Goal: Task Accomplishment & Management: Manage account settings

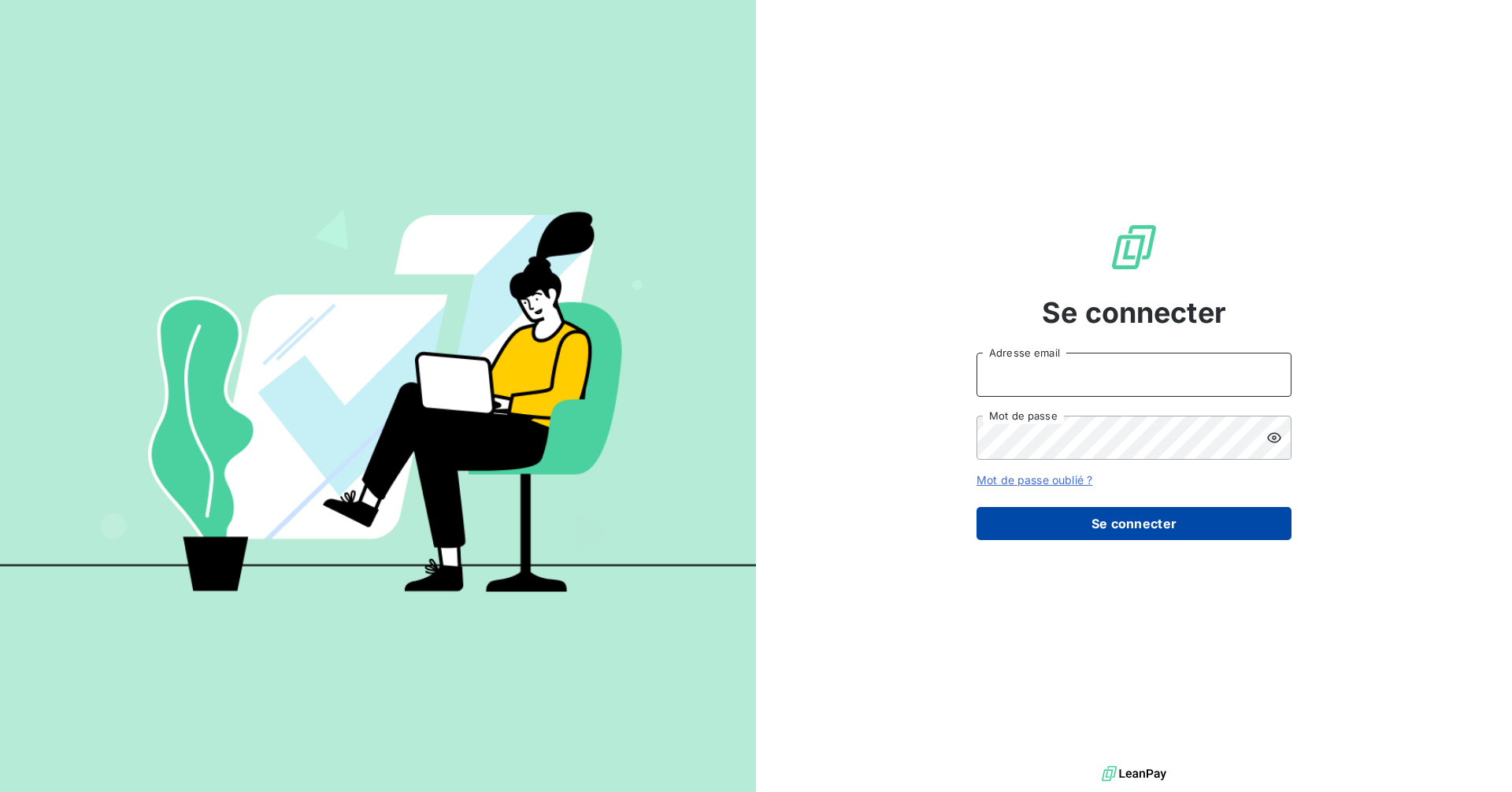
type input "[PERSON_NAME][EMAIL_ADDRESS][DOMAIN_NAME]"
click at [1171, 521] on button "Se connecter" at bounding box center [1133, 524] width 315 height 34
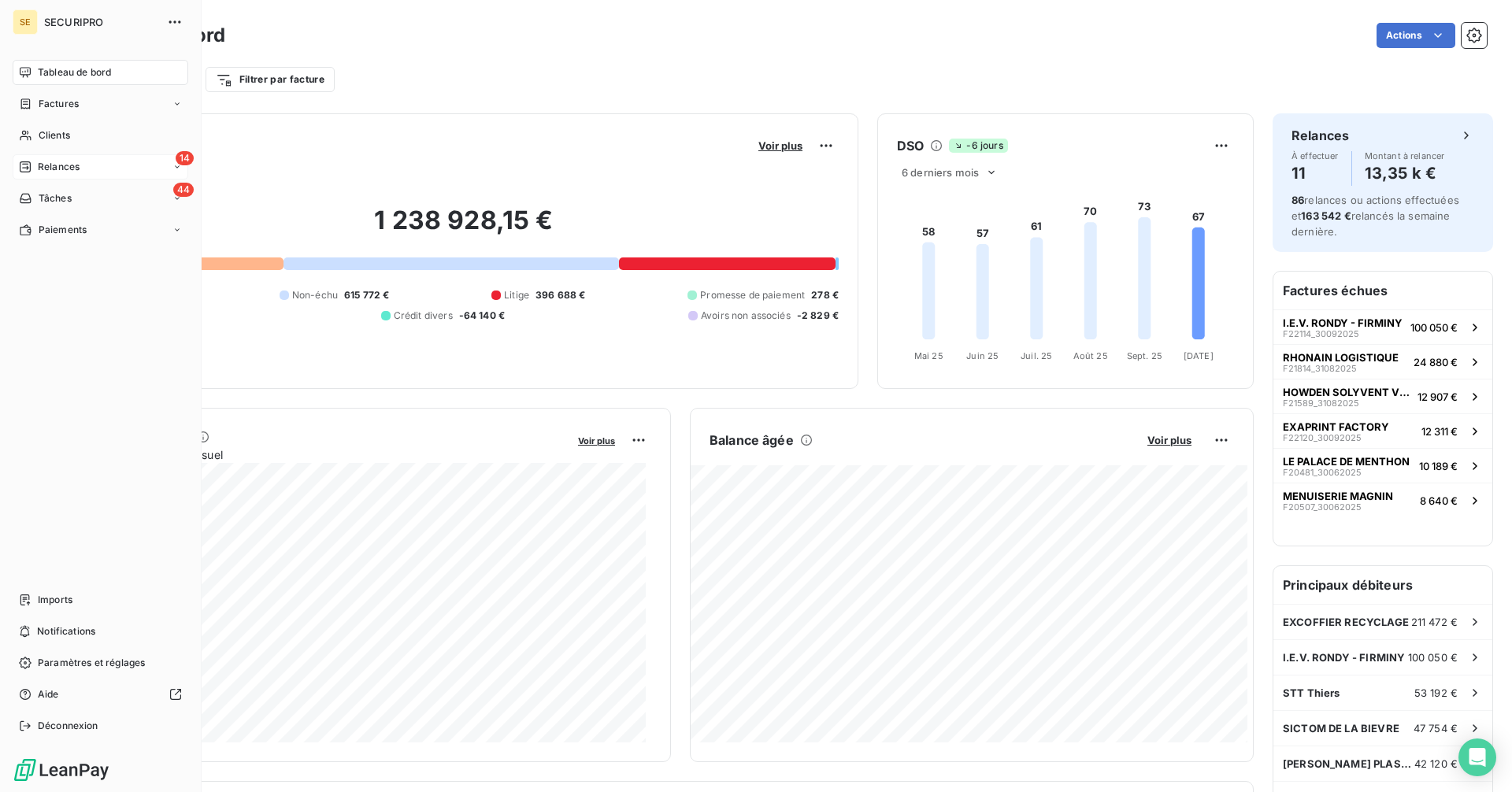
click at [34, 161] on div "Relances" at bounding box center [48, 167] width 60 height 14
click at [63, 199] on span "À effectuer" at bounding box center [63, 198] width 51 height 14
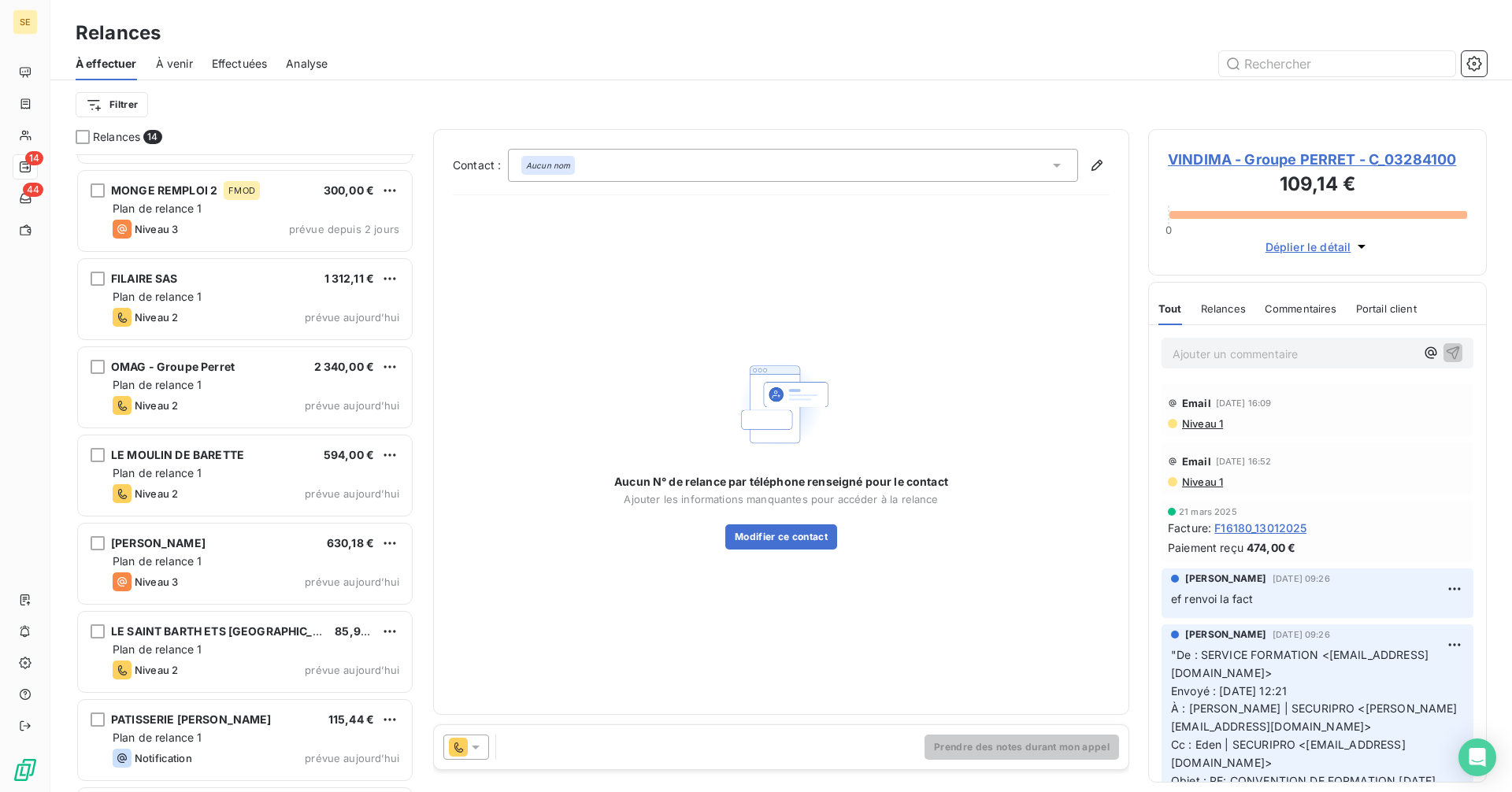
scroll to position [597, 0]
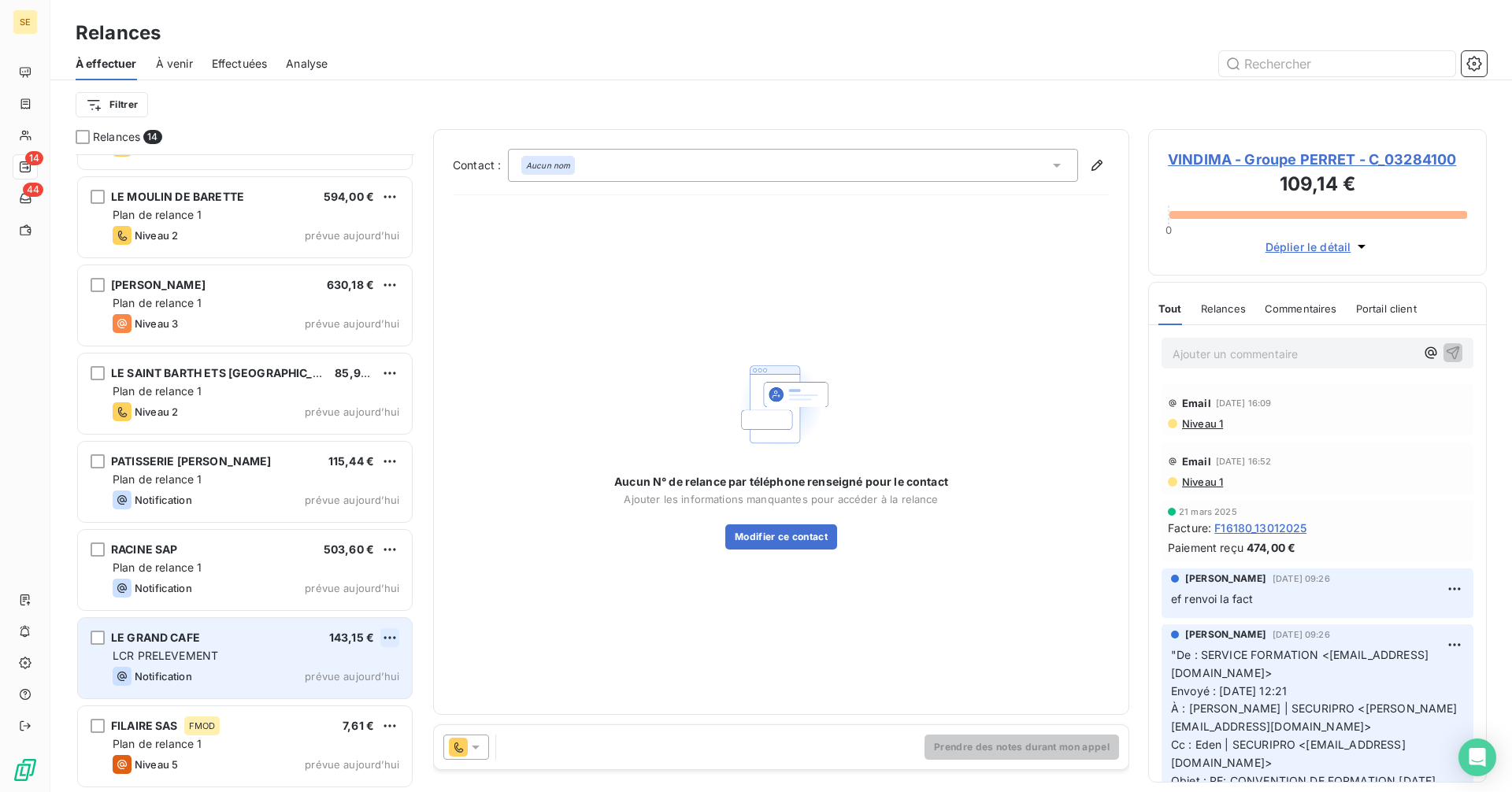
click at [395, 636] on html "SE 14 44 Relances À effectuer À venir Effectuées Analyse Filtrer Relances 14 FI…" at bounding box center [756, 396] width 1512 height 792
click at [307, 700] on div "Passer cette action" at bounding box center [321, 697] width 140 height 25
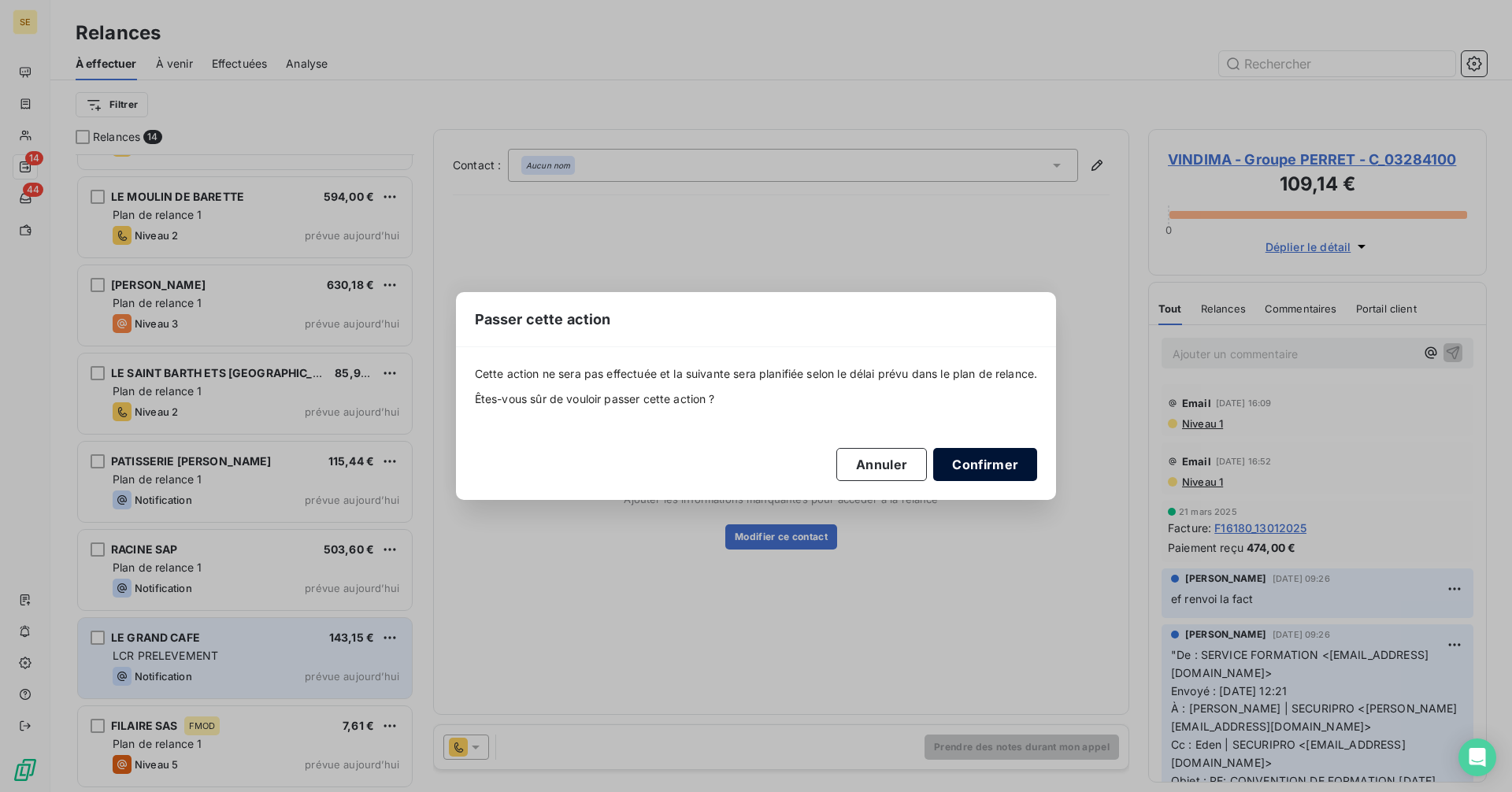
click at [982, 466] on button "Confirmer" at bounding box center [985, 465] width 104 height 34
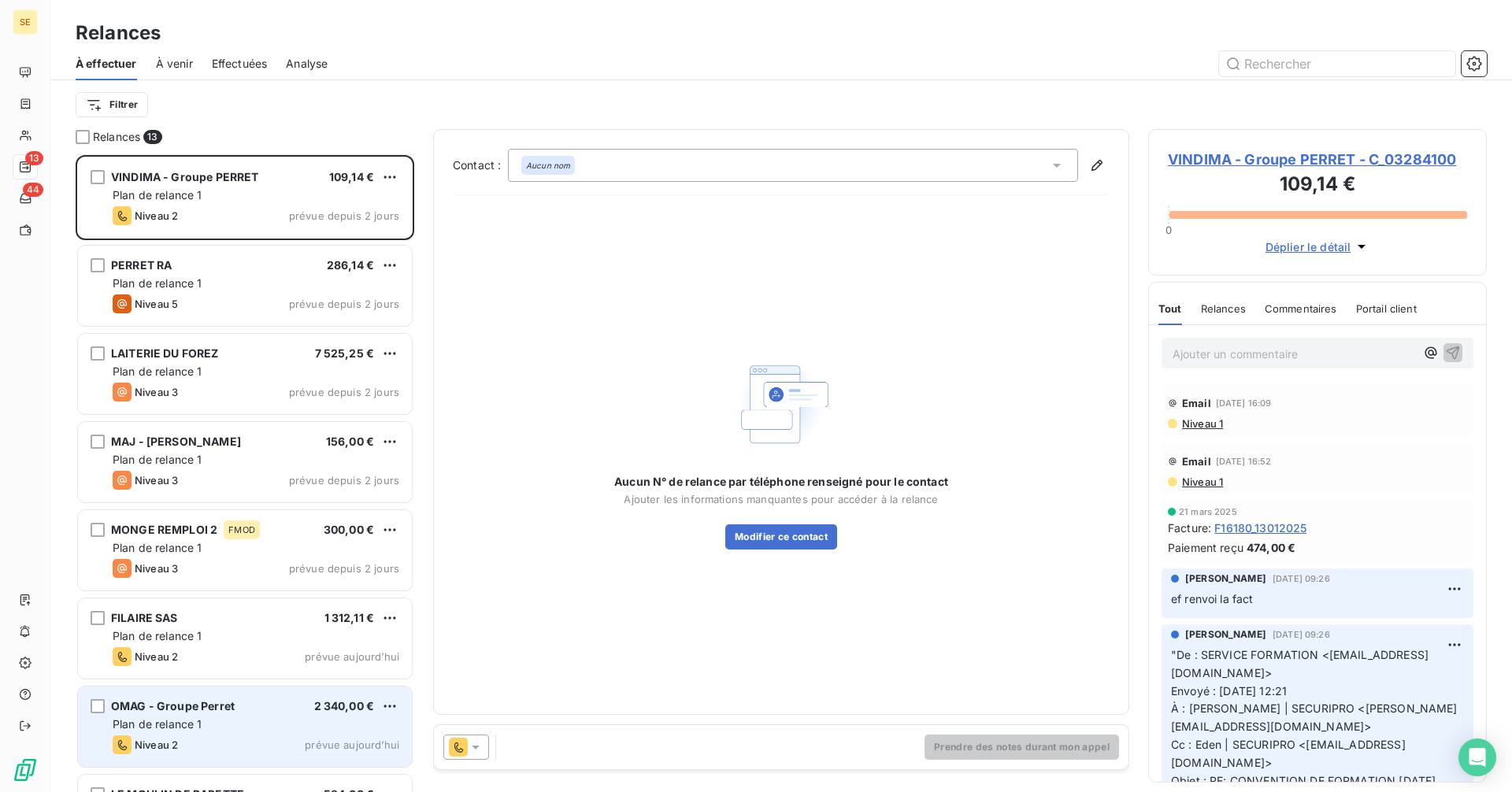
scroll to position [395, 0]
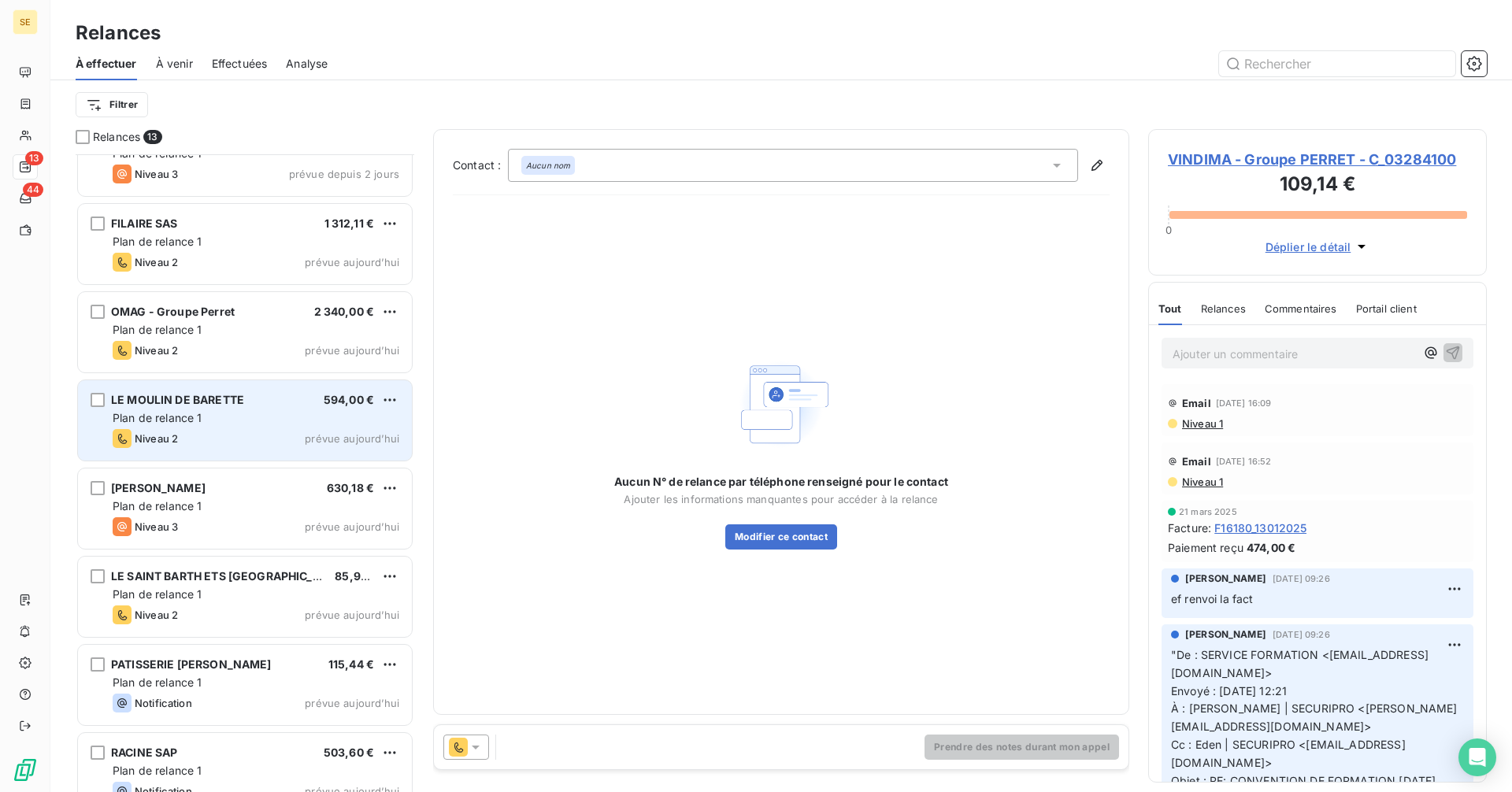
click at [238, 402] on span "LE MOULIN DE BARETTE" at bounding box center [177, 399] width 133 height 13
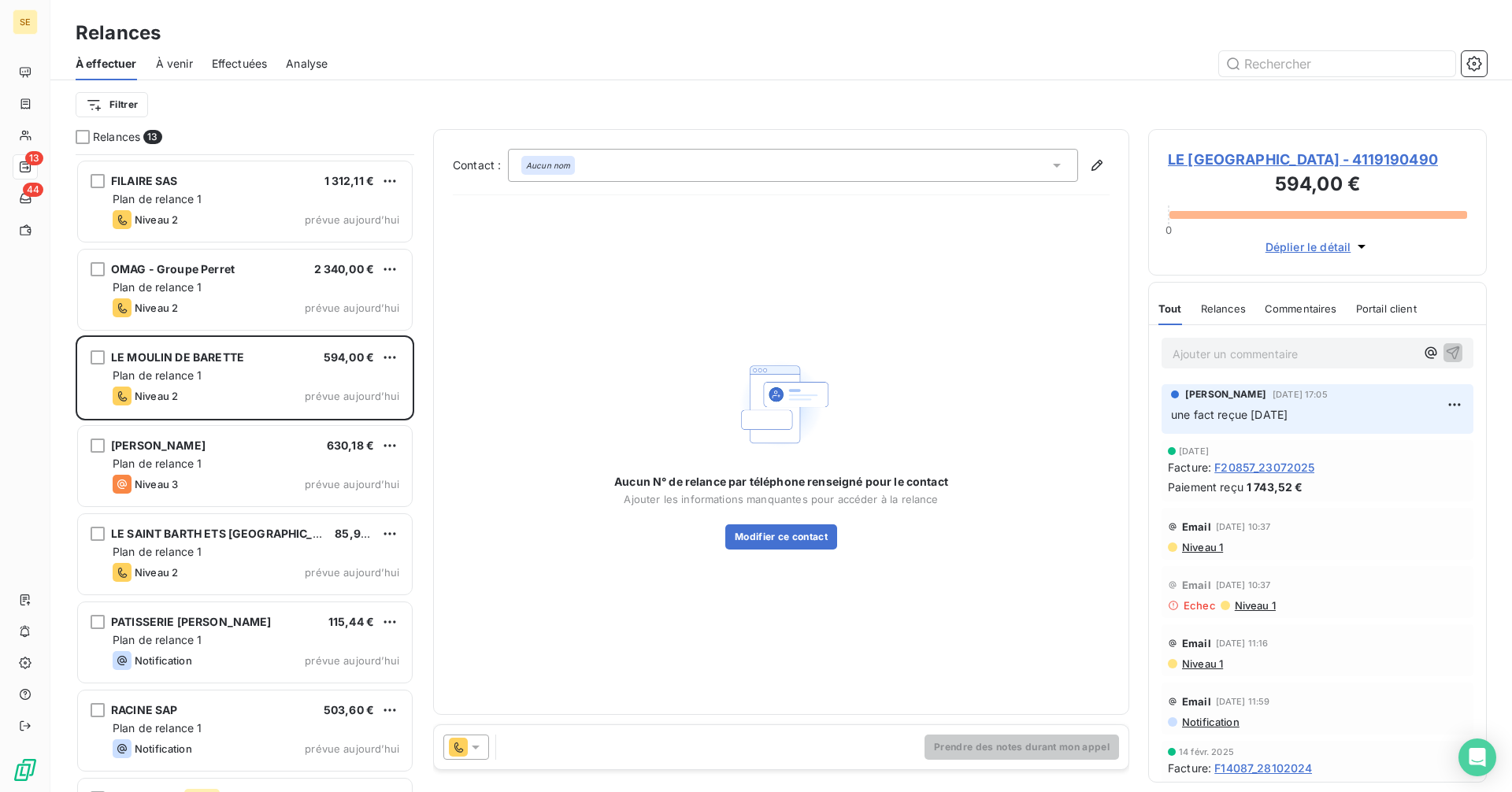
scroll to position [510, 0]
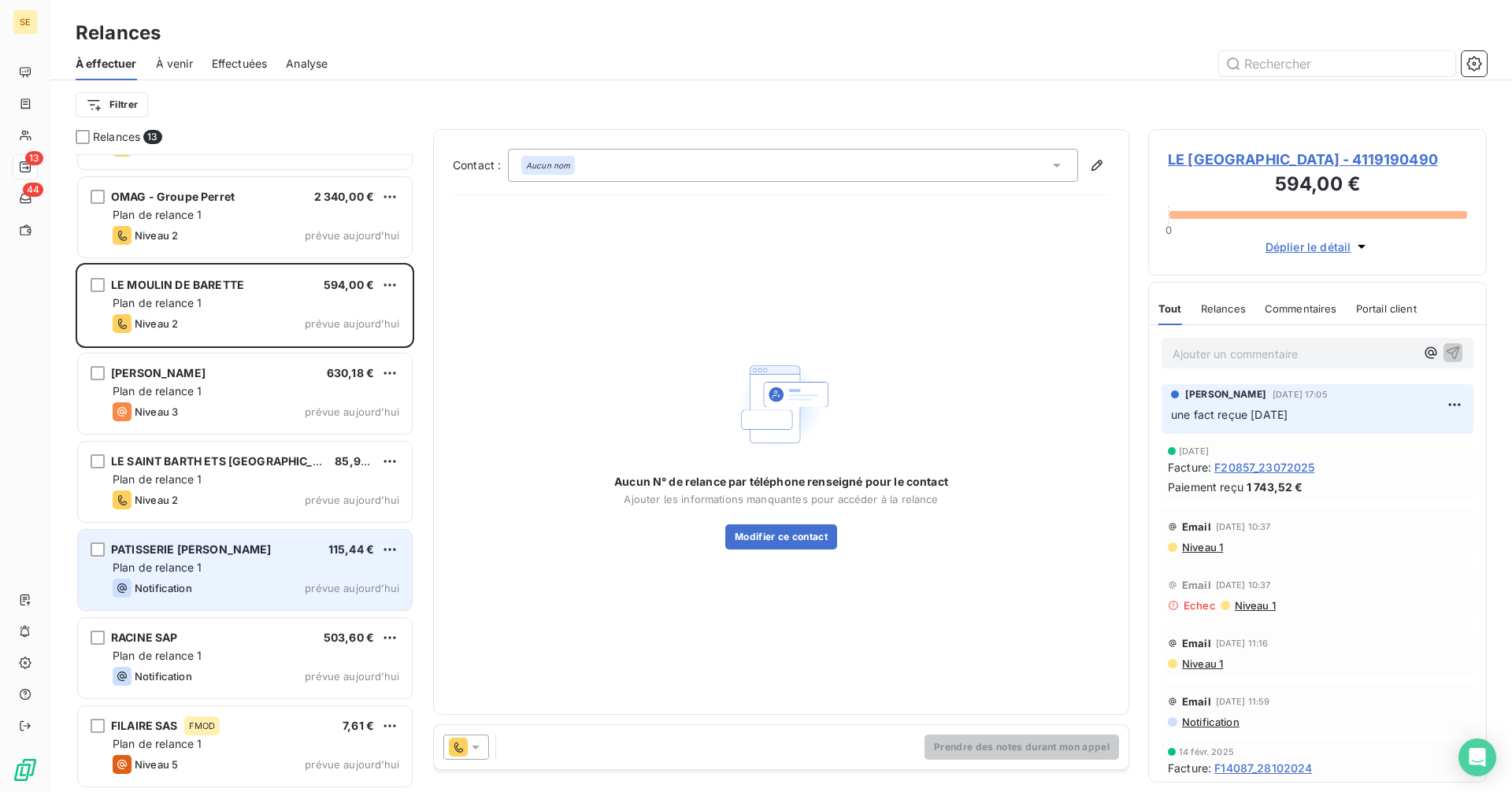
click at [272, 553] on div "PATISSERIE [PERSON_NAME] 115,44 €" at bounding box center [256, 549] width 287 height 14
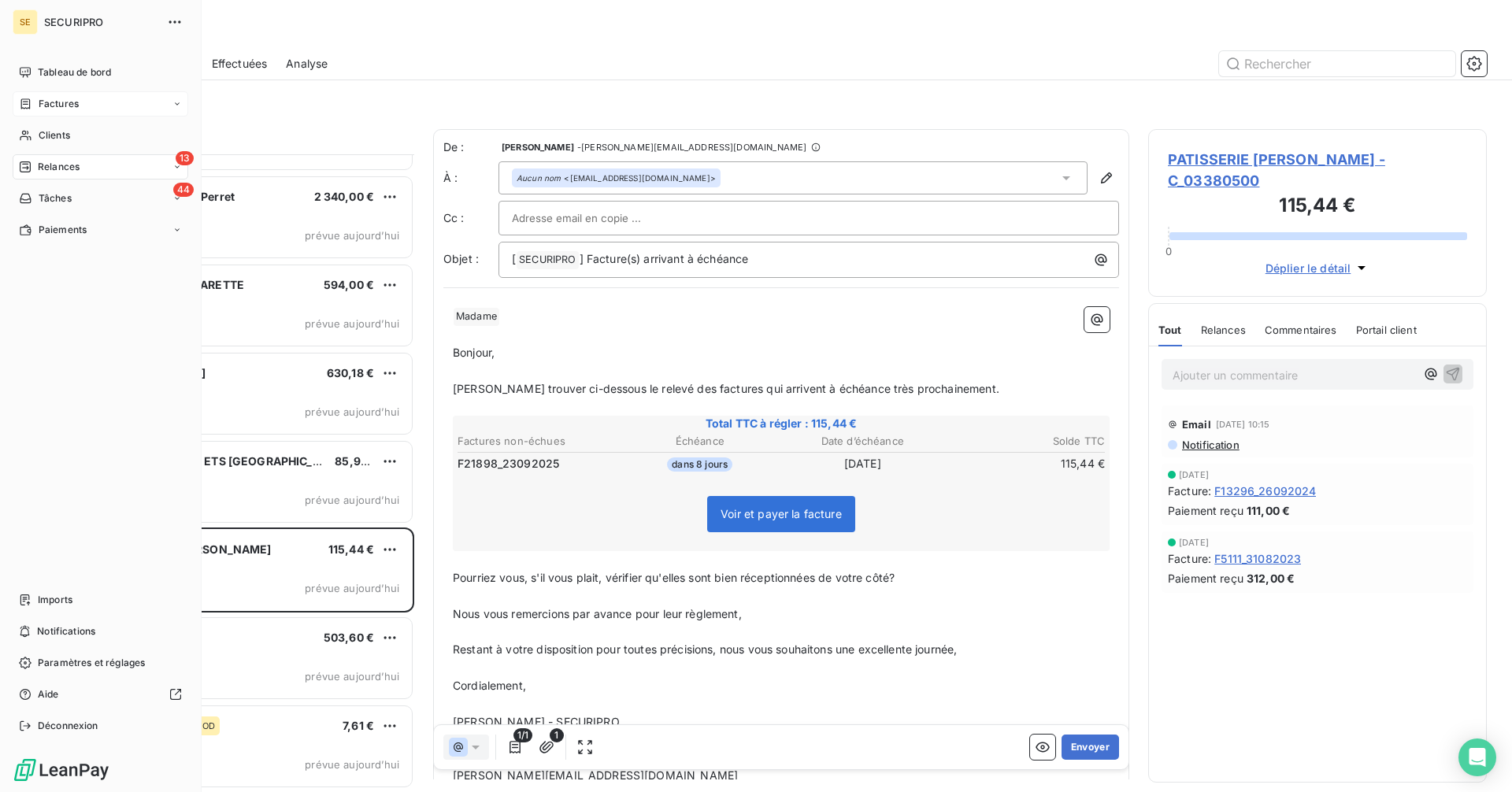
click at [28, 109] on icon at bounding box center [25, 104] width 13 height 13
click at [29, 101] on icon at bounding box center [26, 103] width 9 height 10
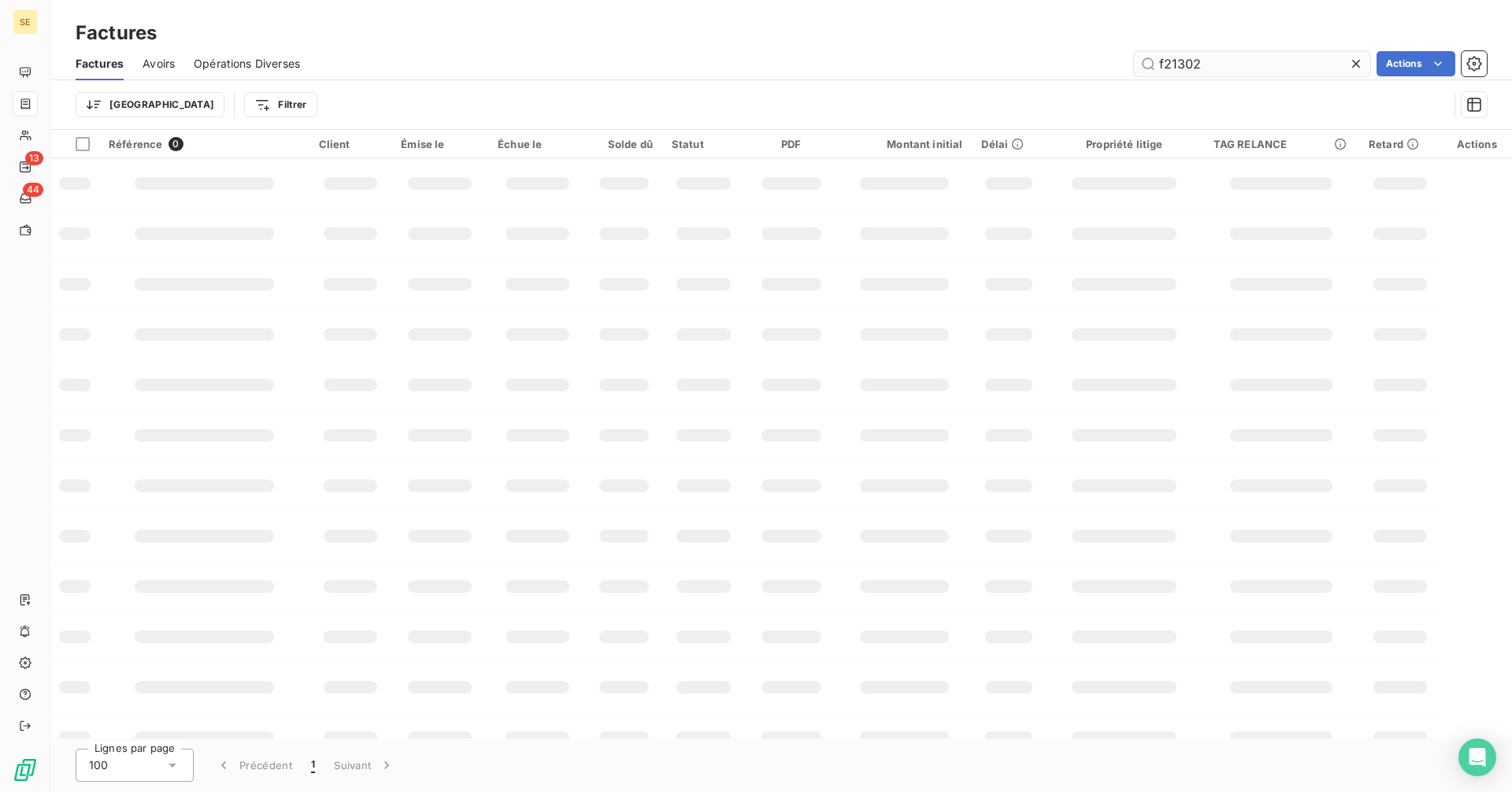
click at [1253, 64] on input "f21302" at bounding box center [1252, 63] width 236 height 25
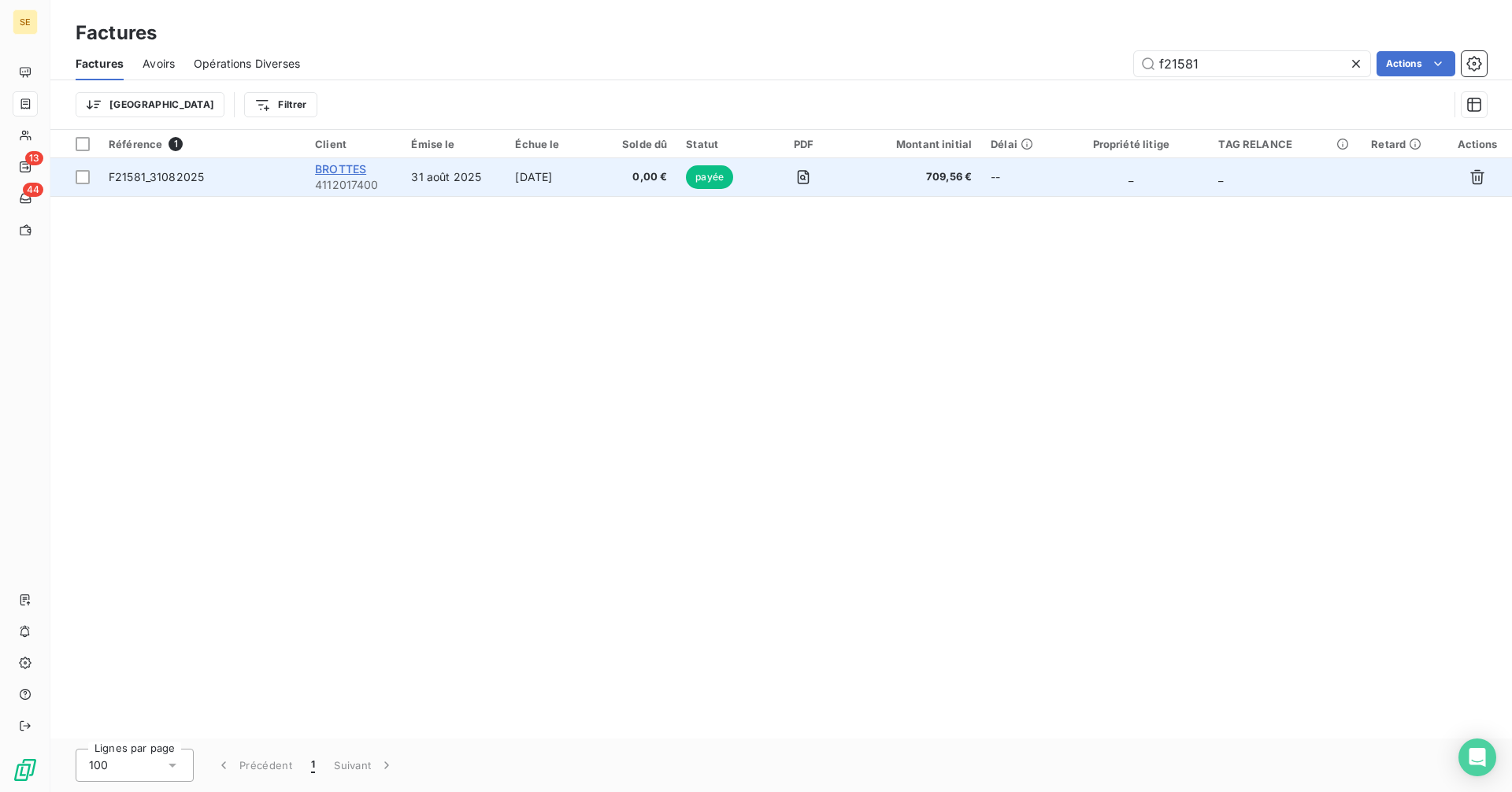
type input "f21581"
click at [345, 174] on span "BROTTES" at bounding box center [341, 168] width 51 height 13
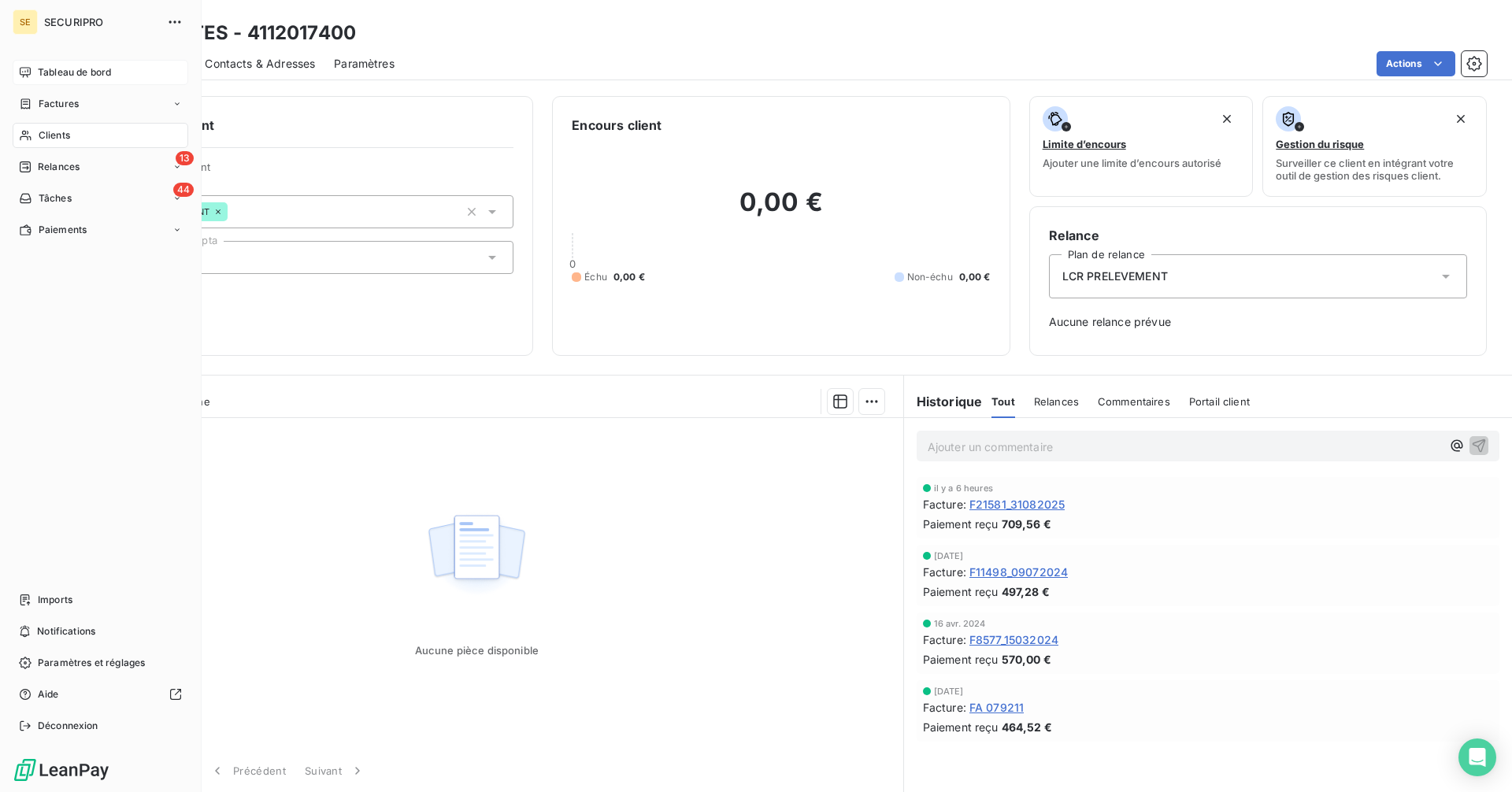
click at [31, 66] on icon at bounding box center [25, 73] width 13 height 13
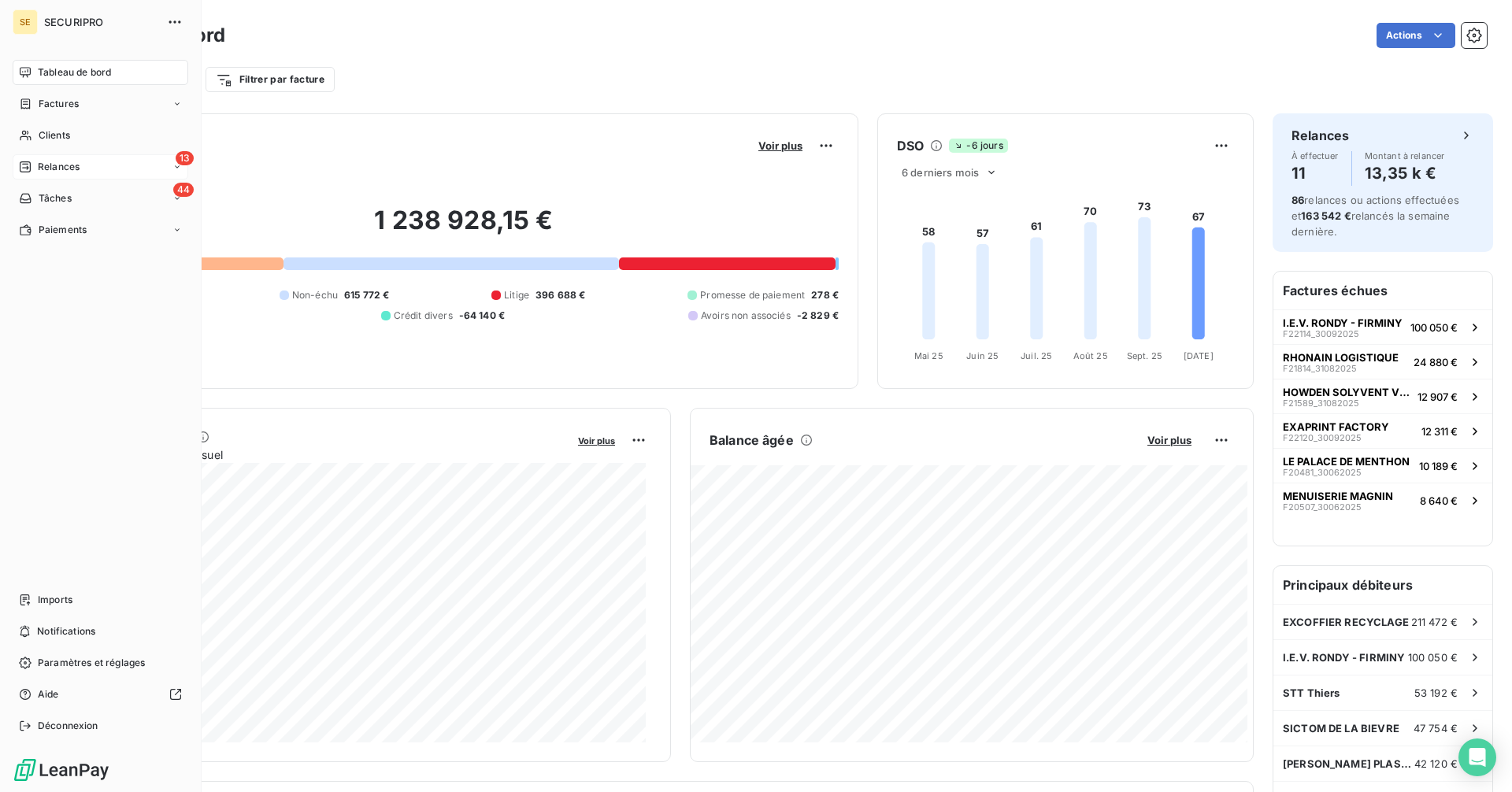
click at [44, 159] on div "13 Relances" at bounding box center [100, 167] width 176 height 25
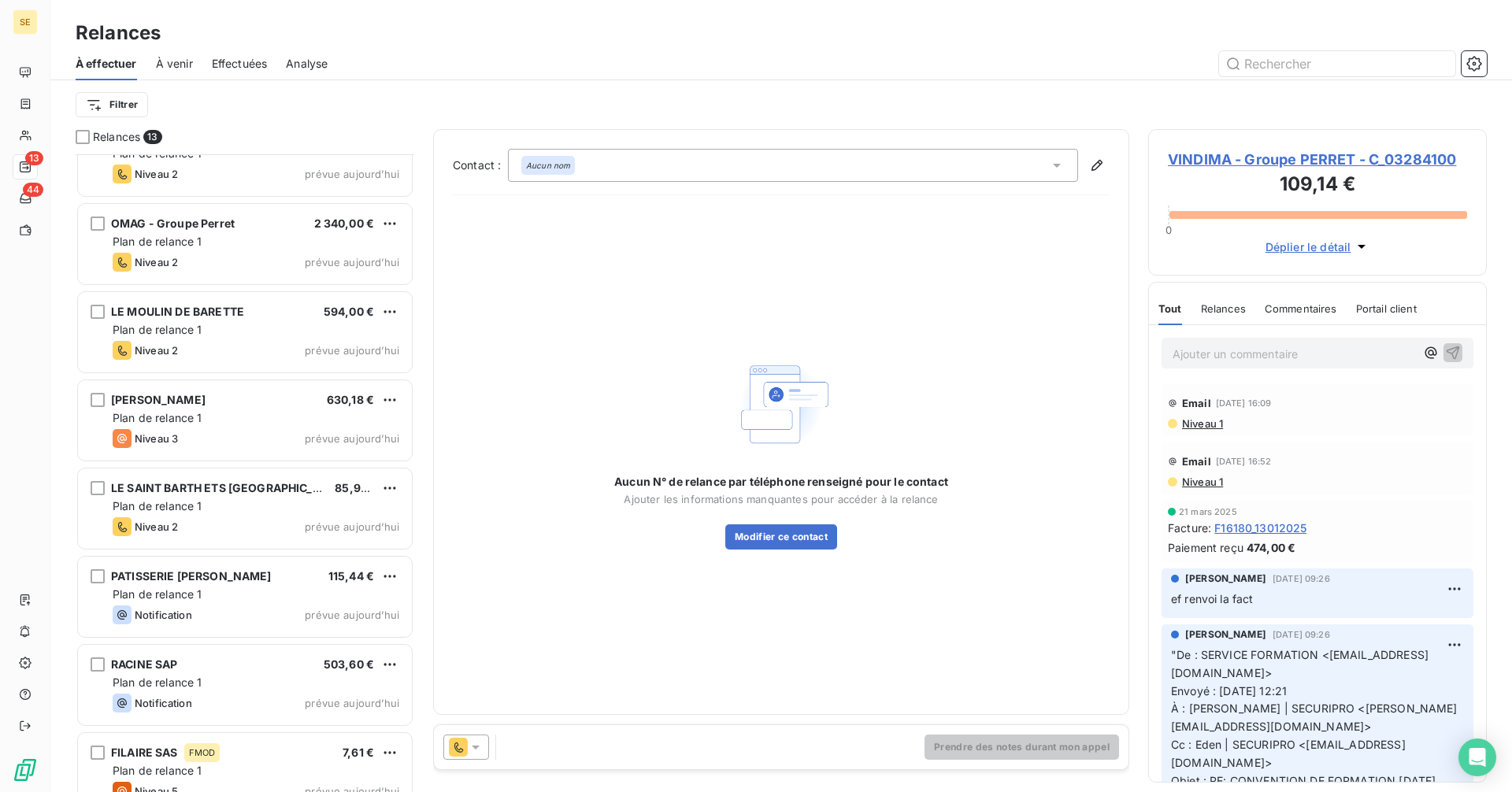
scroll to position [510, 0]
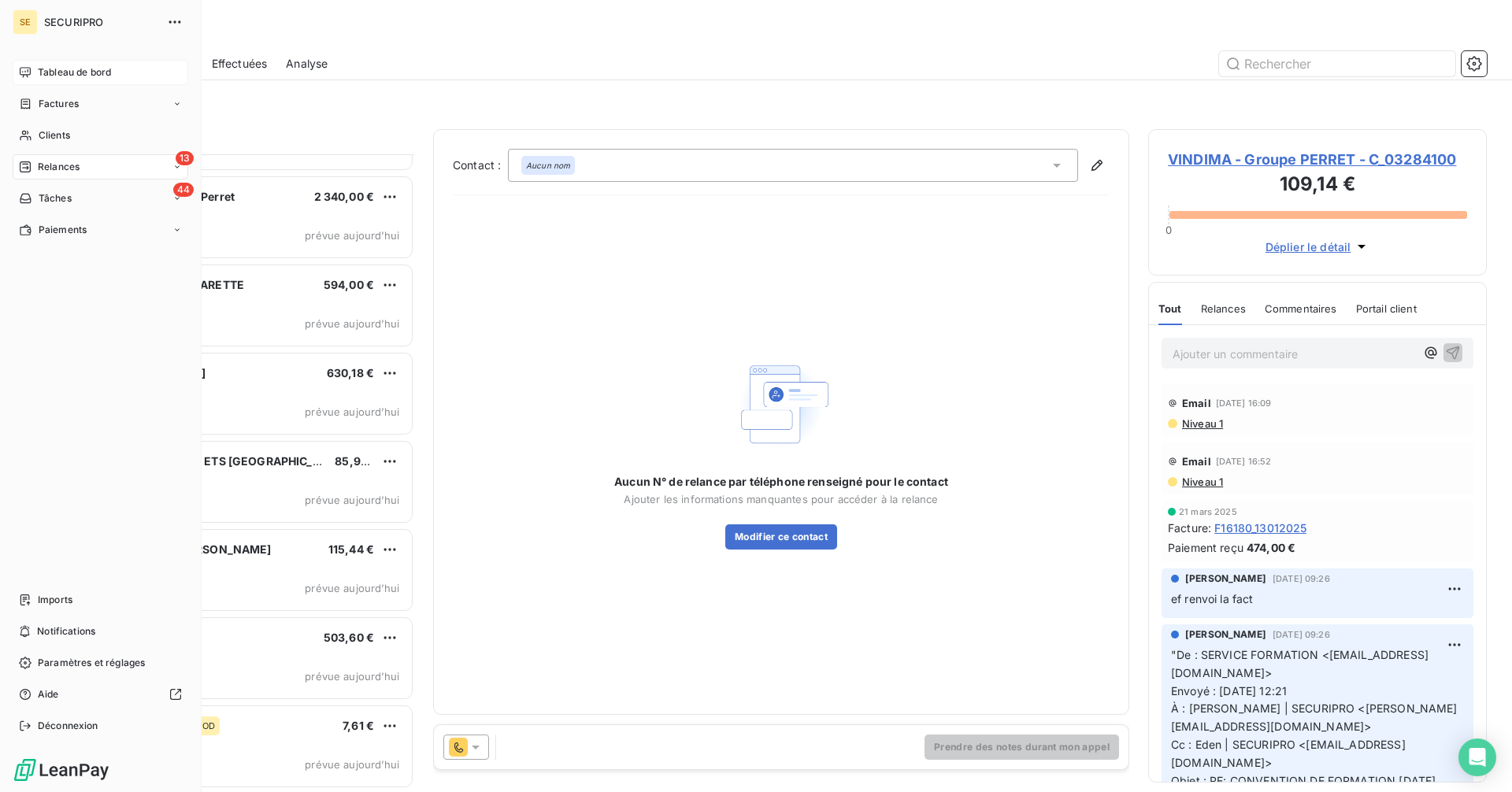
click at [37, 79] on div "Tableau de bord" at bounding box center [100, 72] width 176 height 25
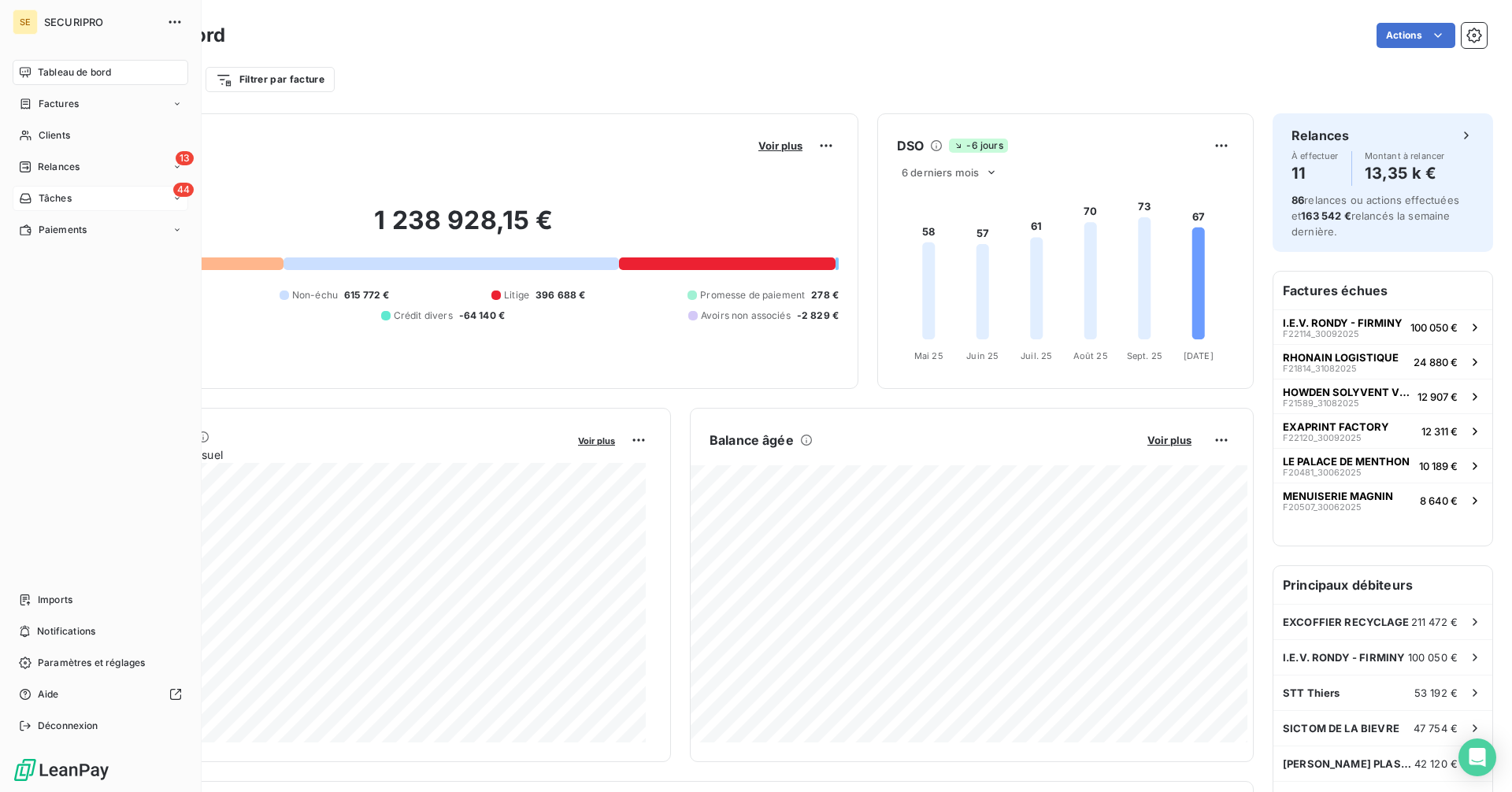
click at [48, 199] on span "Tâches" at bounding box center [55, 198] width 33 height 14
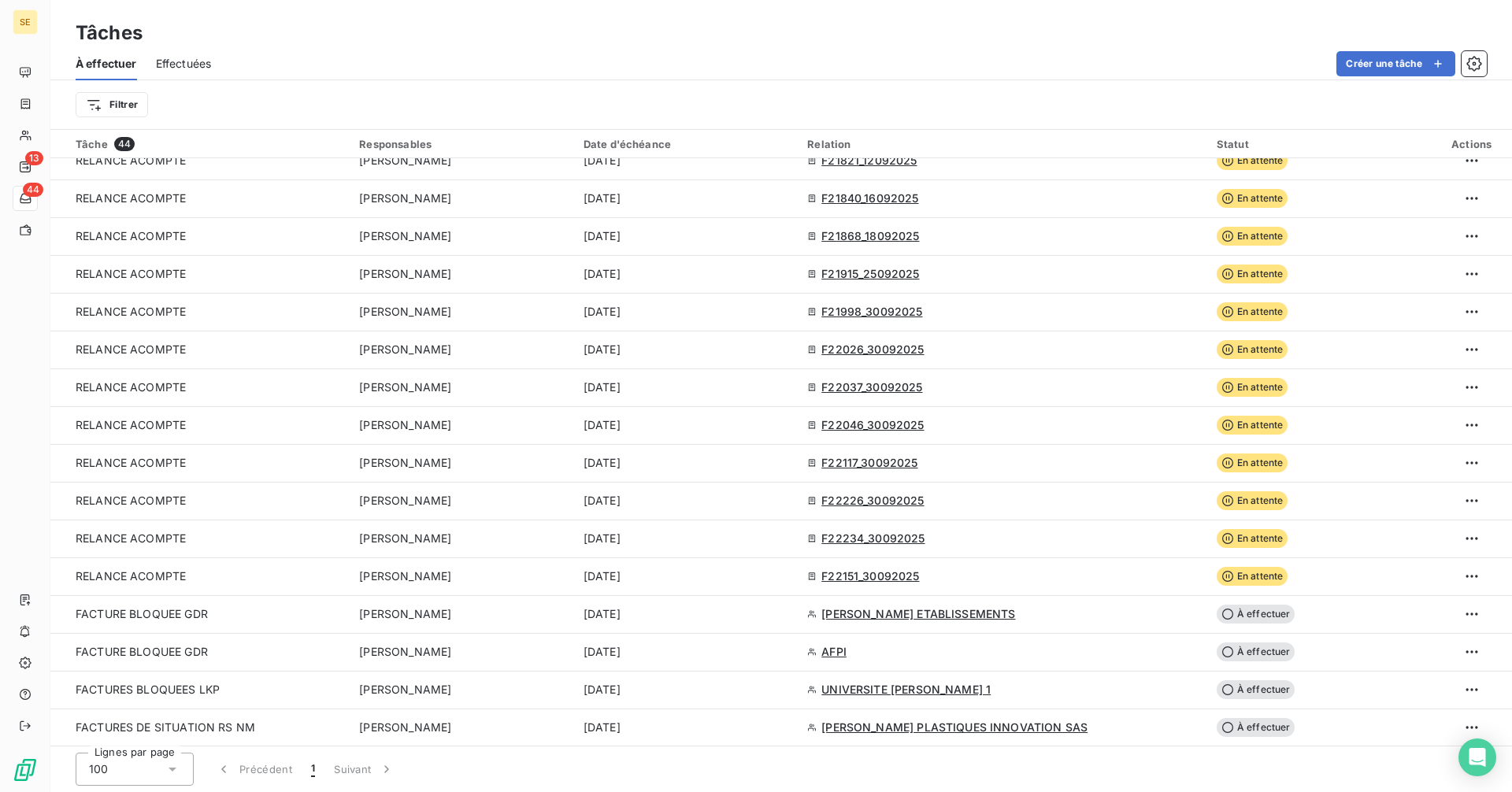
scroll to position [1077, 0]
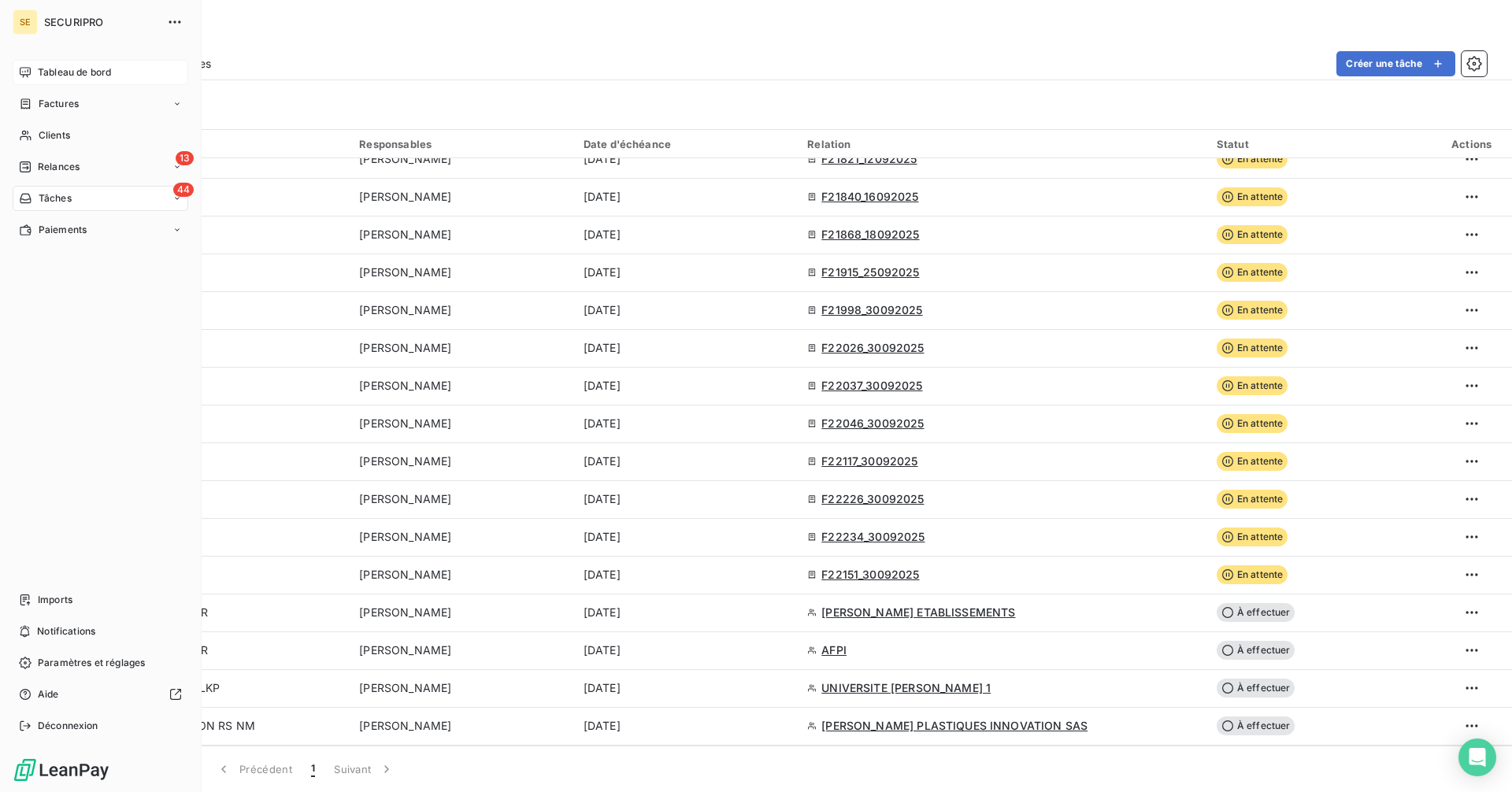
click at [24, 63] on div "Tableau de bord" at bounding box center [100, 72] width 176 height 25
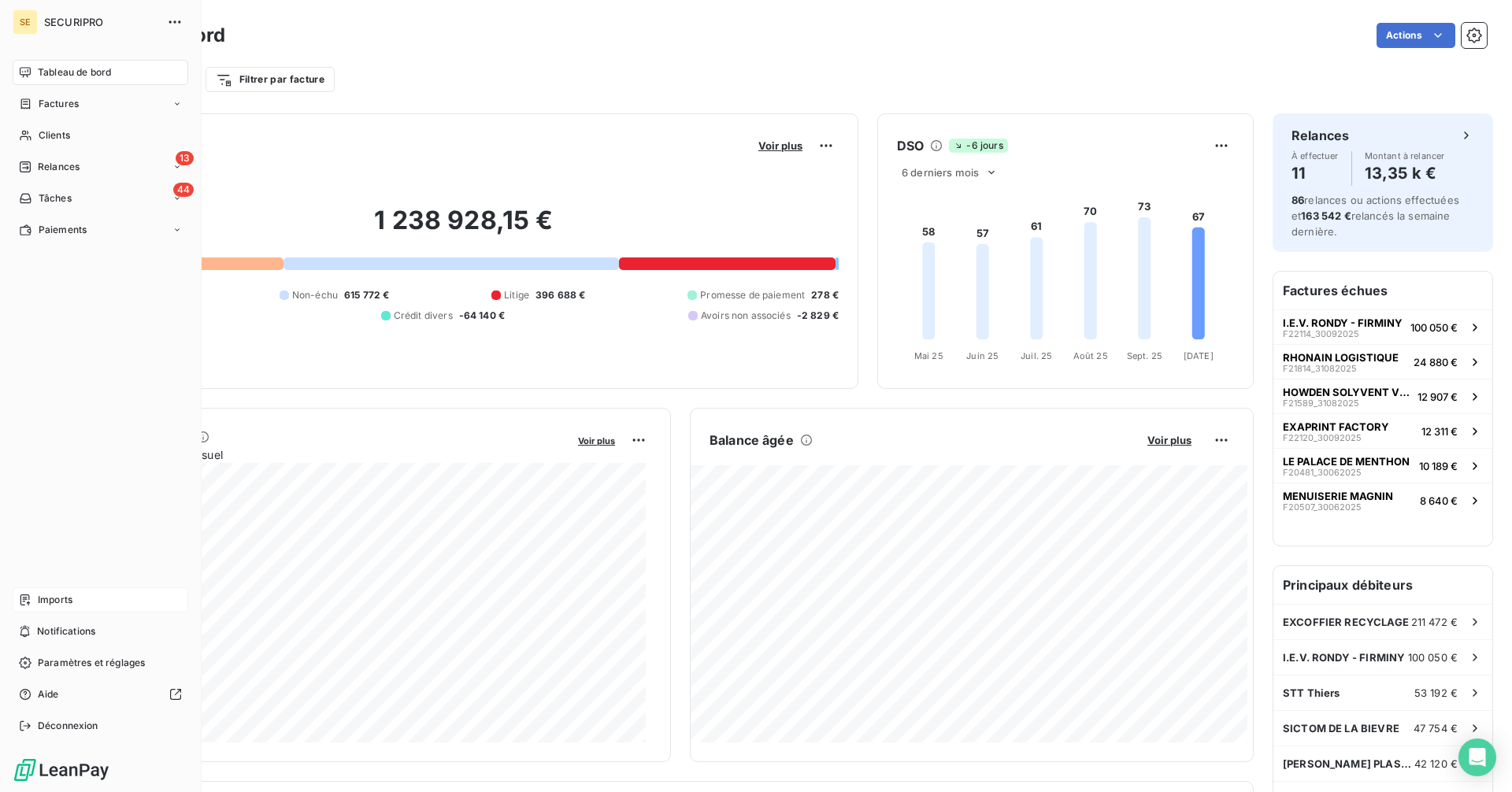
click at [43, 602] on span "Imports" at bounding box center [55, 599] width 34 height 14
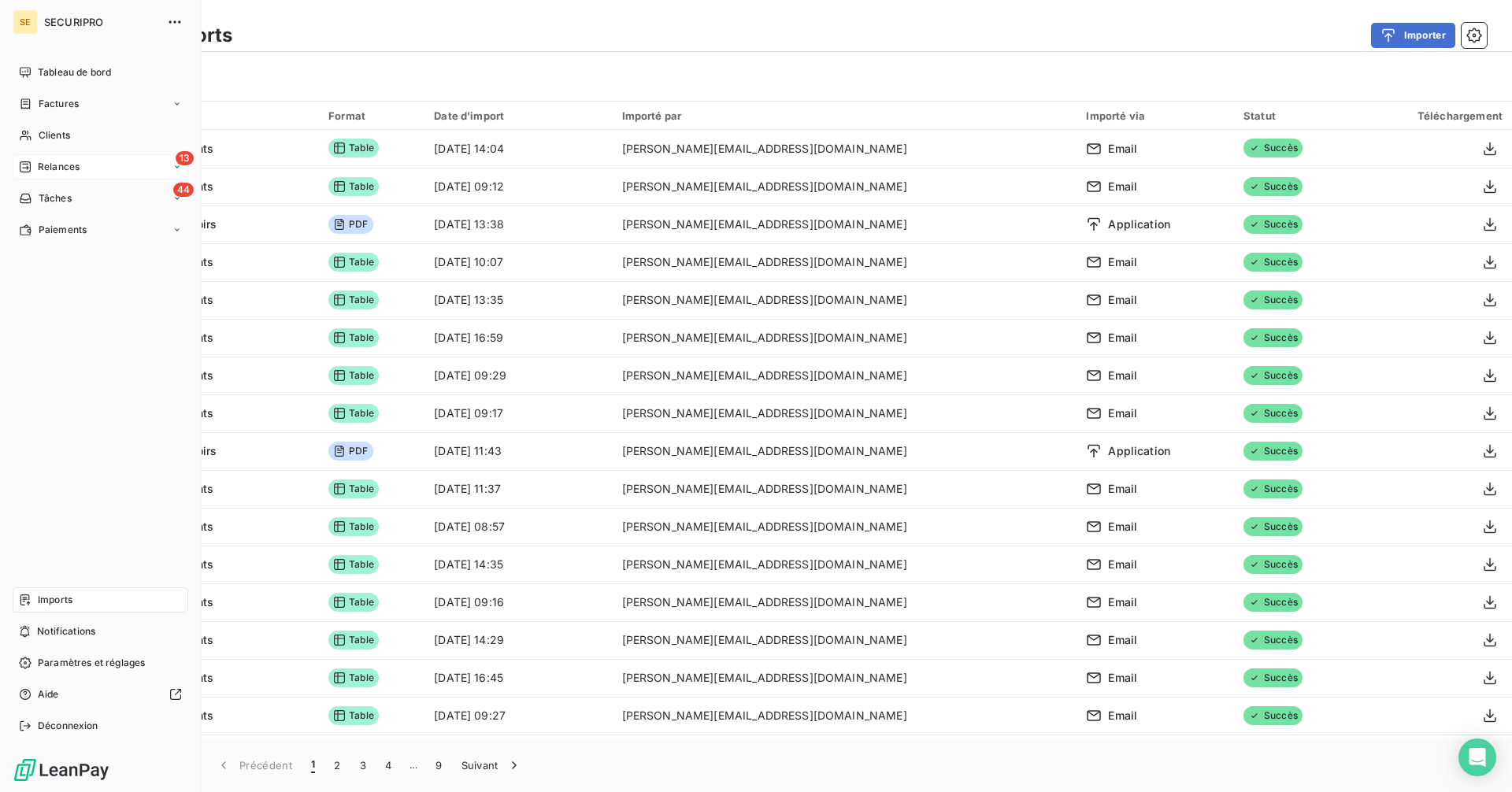
click at [75, 159] on div "13 Relances" at bounding box center [100, 167] width 176 height 25
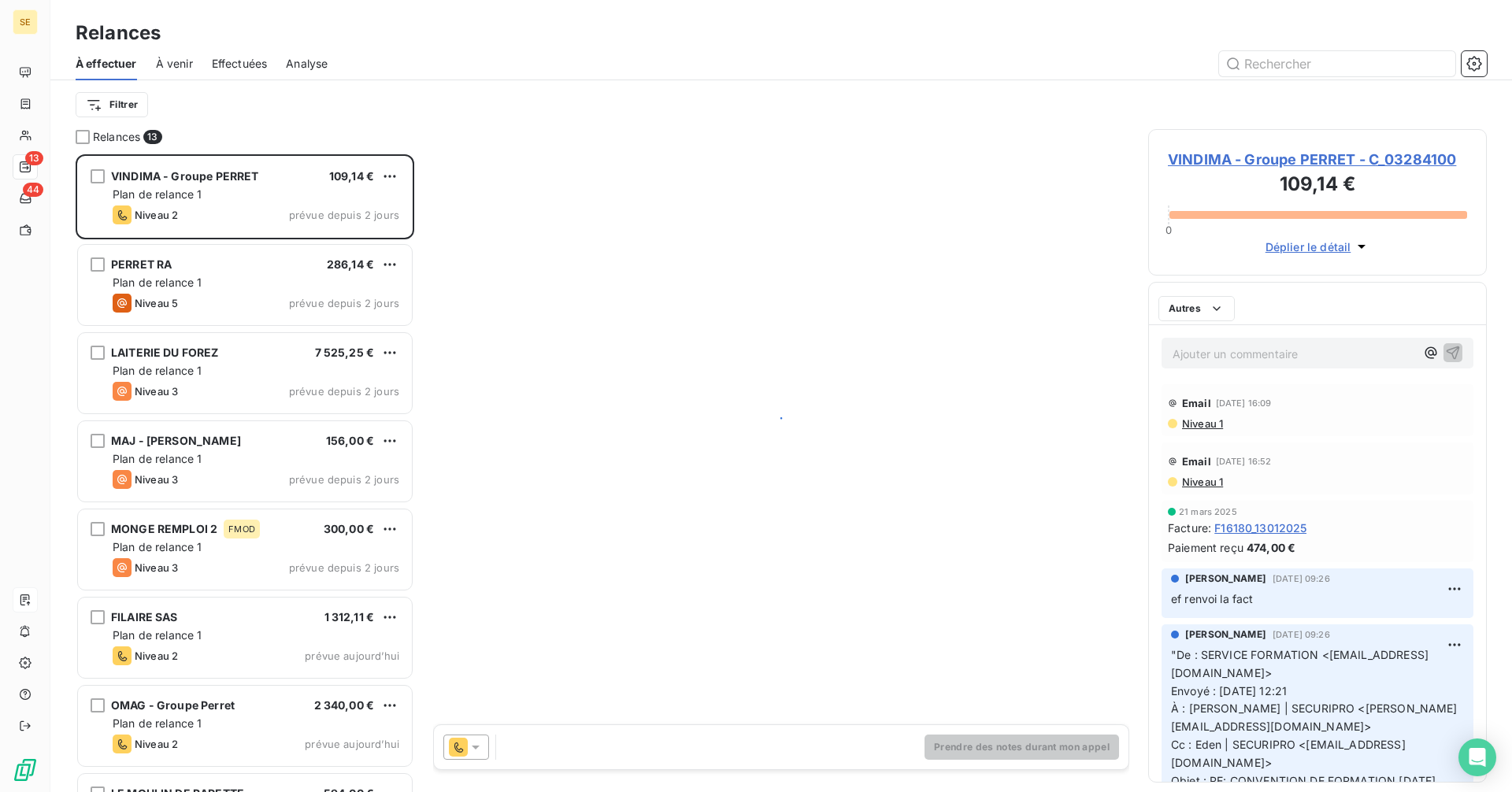
scroll to position [626, 327]
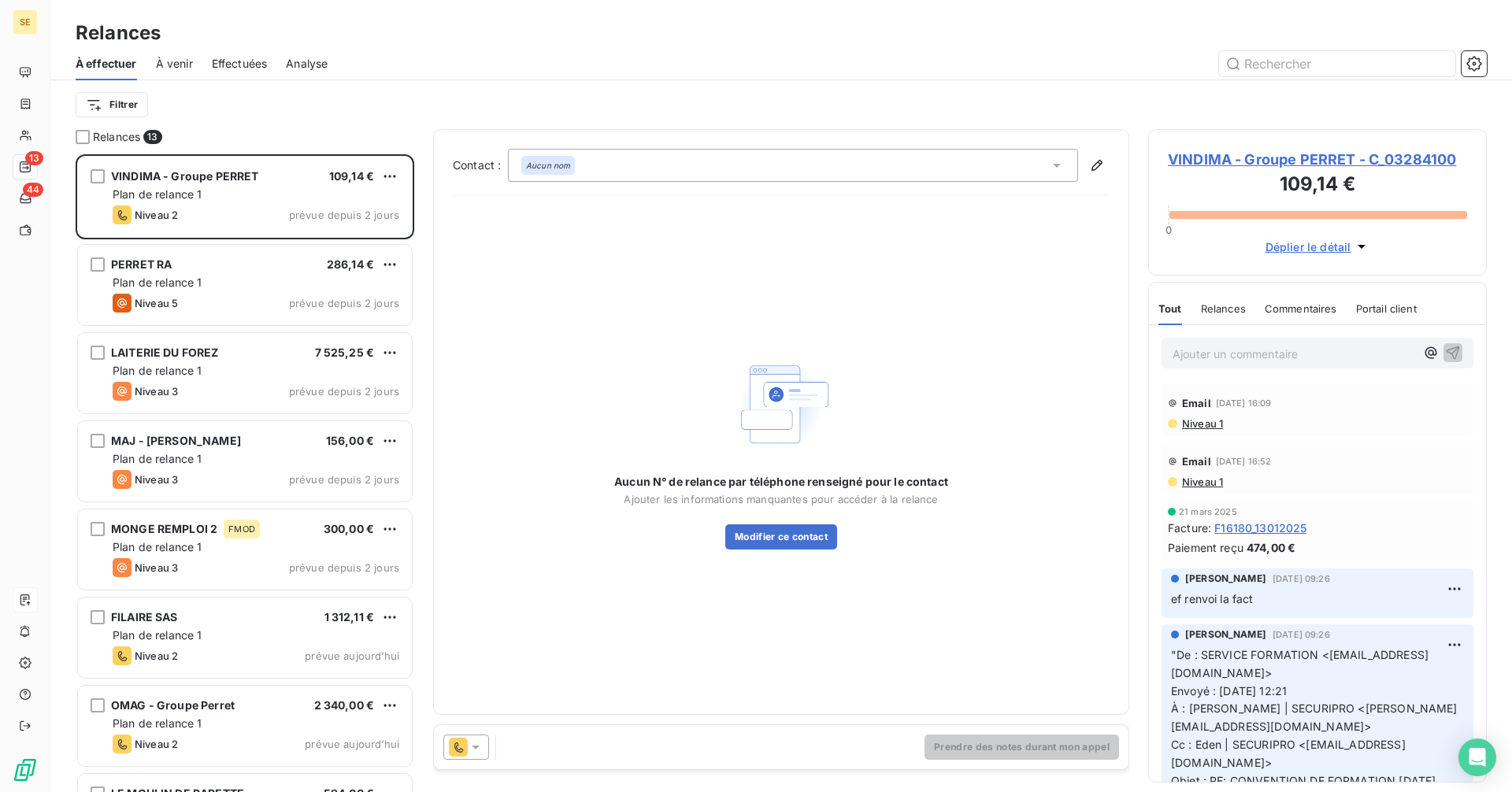
click at [181, 59] on span "À venir" at bounding box center [175, 63] width 37 height 16
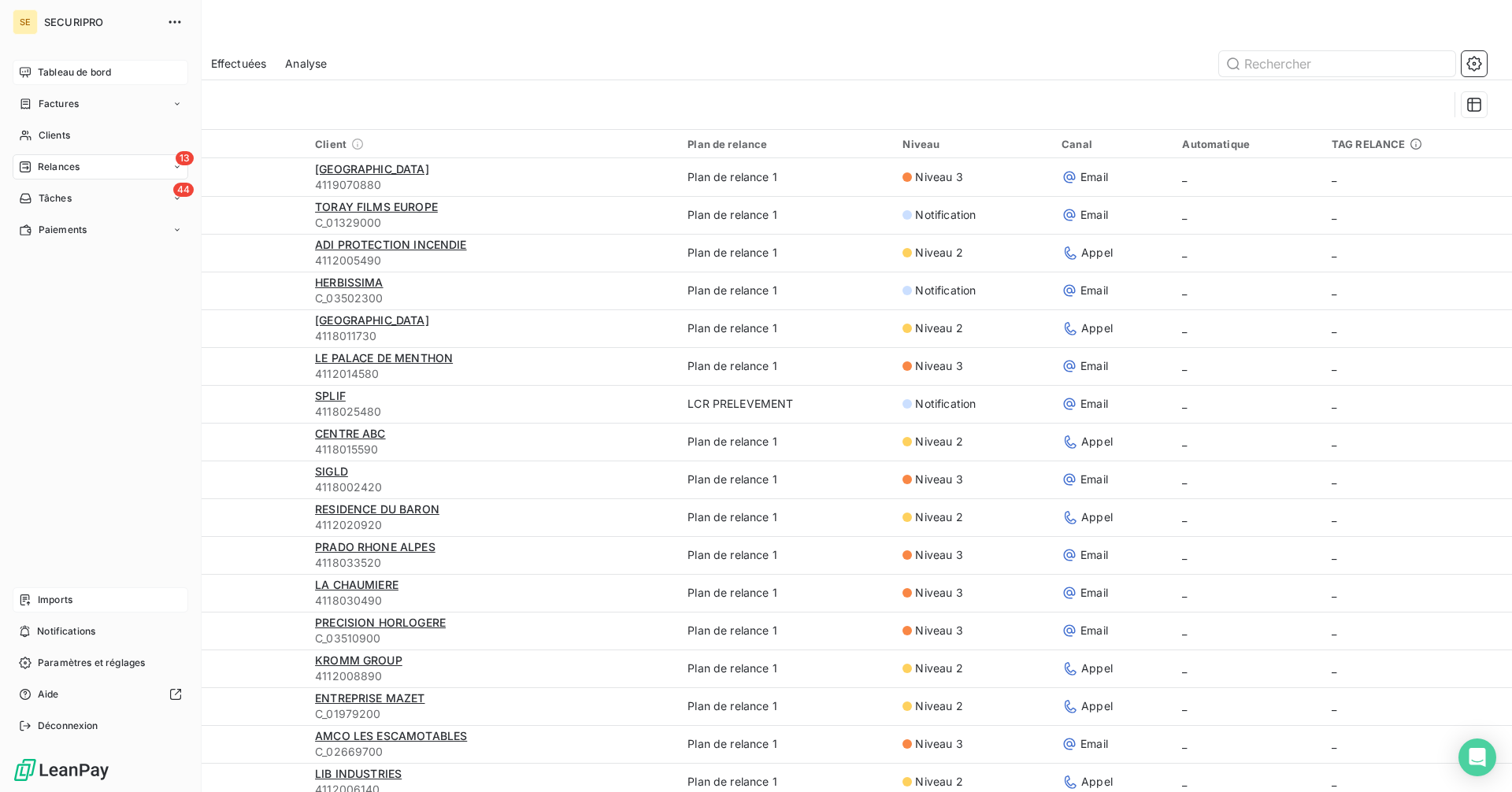
click at [51, 68] on span "Tableau de bord" at bounding box center [74, 72] width 74 height 14
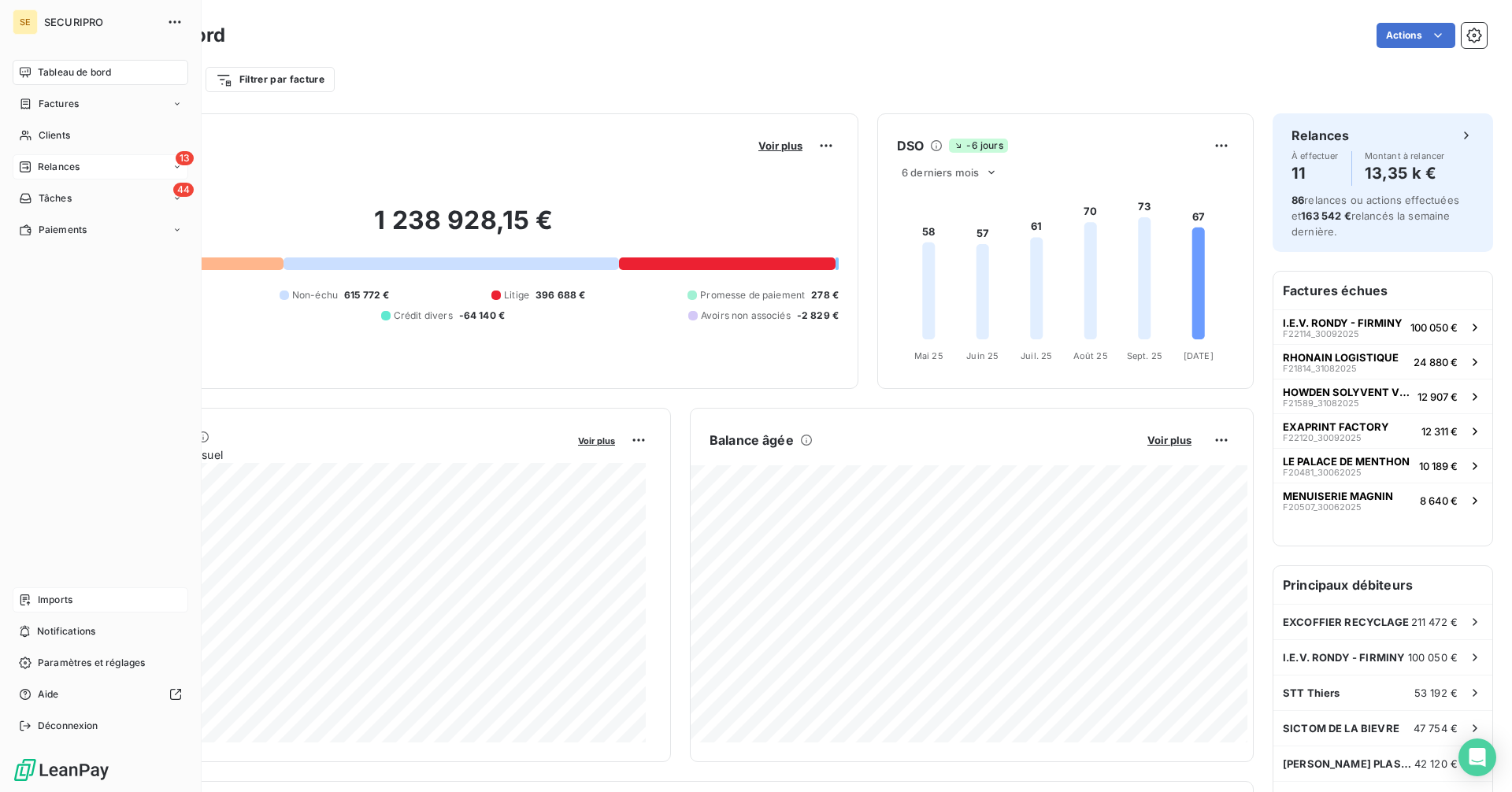
click at [68, 171] on span "Relances" at bounding box center [59, 167] width 42 height 14
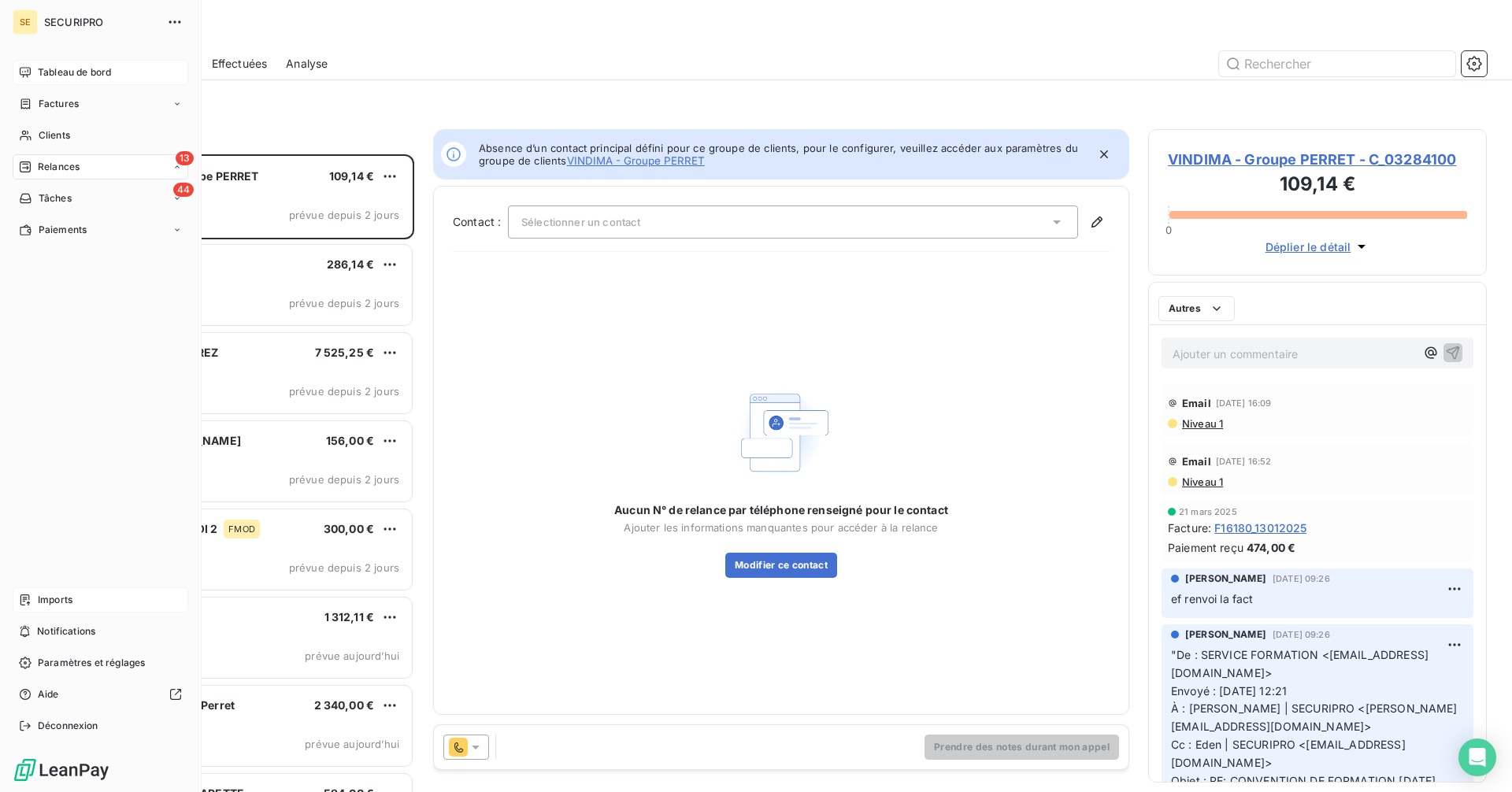
scroll to position [626, 327]
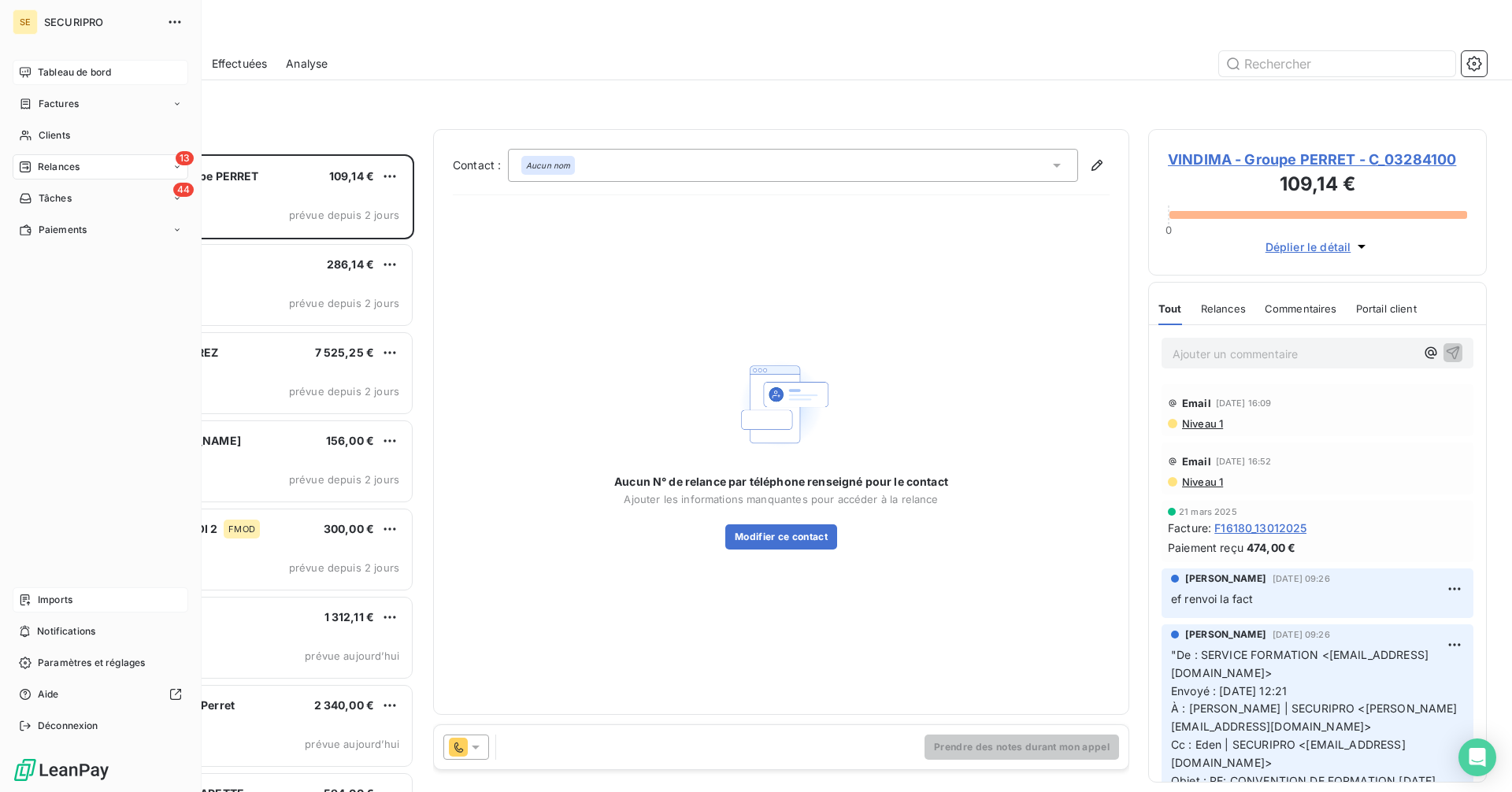
click at [28, 74] on icon at bounding box center [25, 73] width 13 height 13
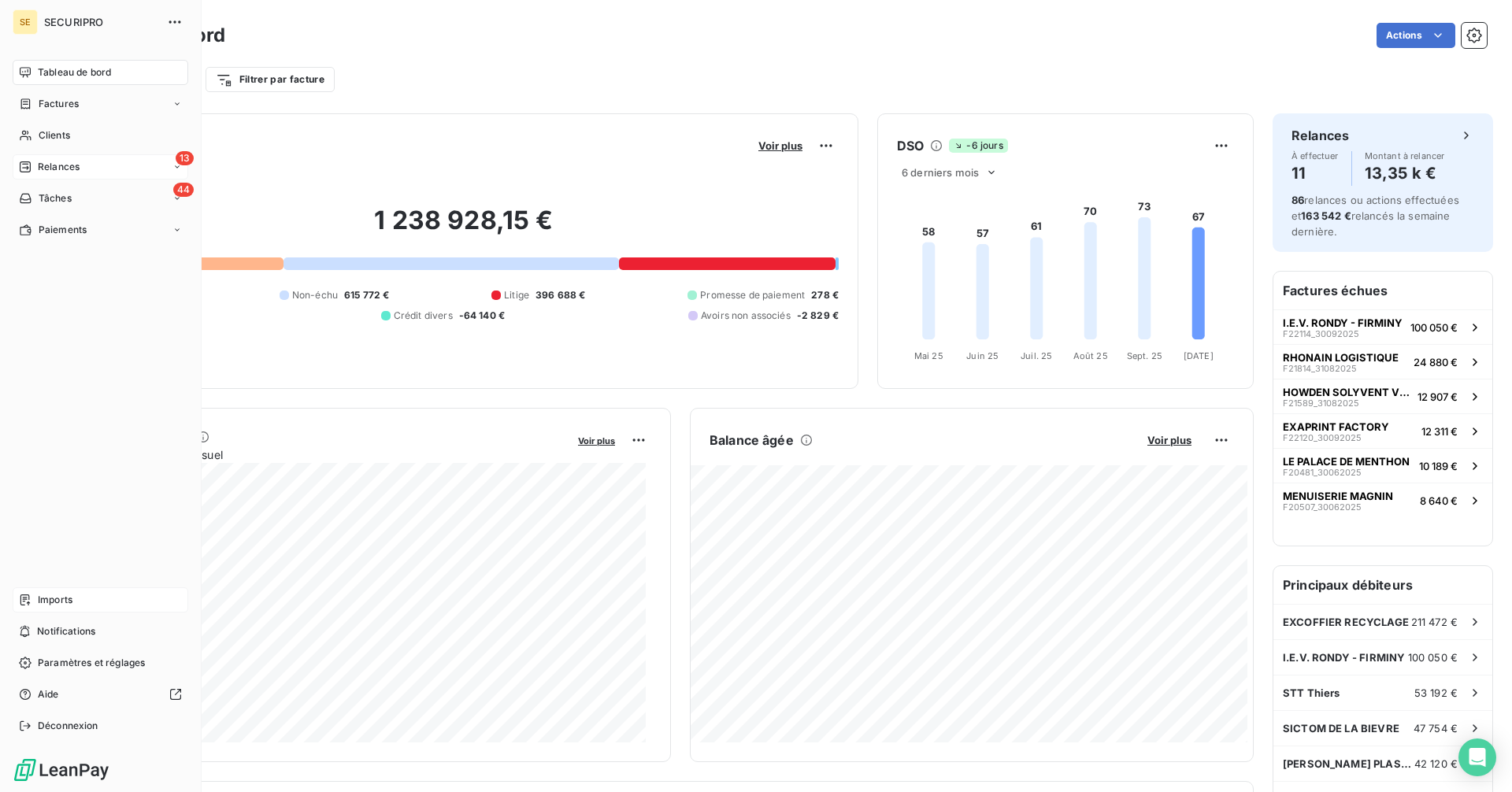
click at [43, 601] on span "Imports" at bounding box center [55, 599] width 34 height 14
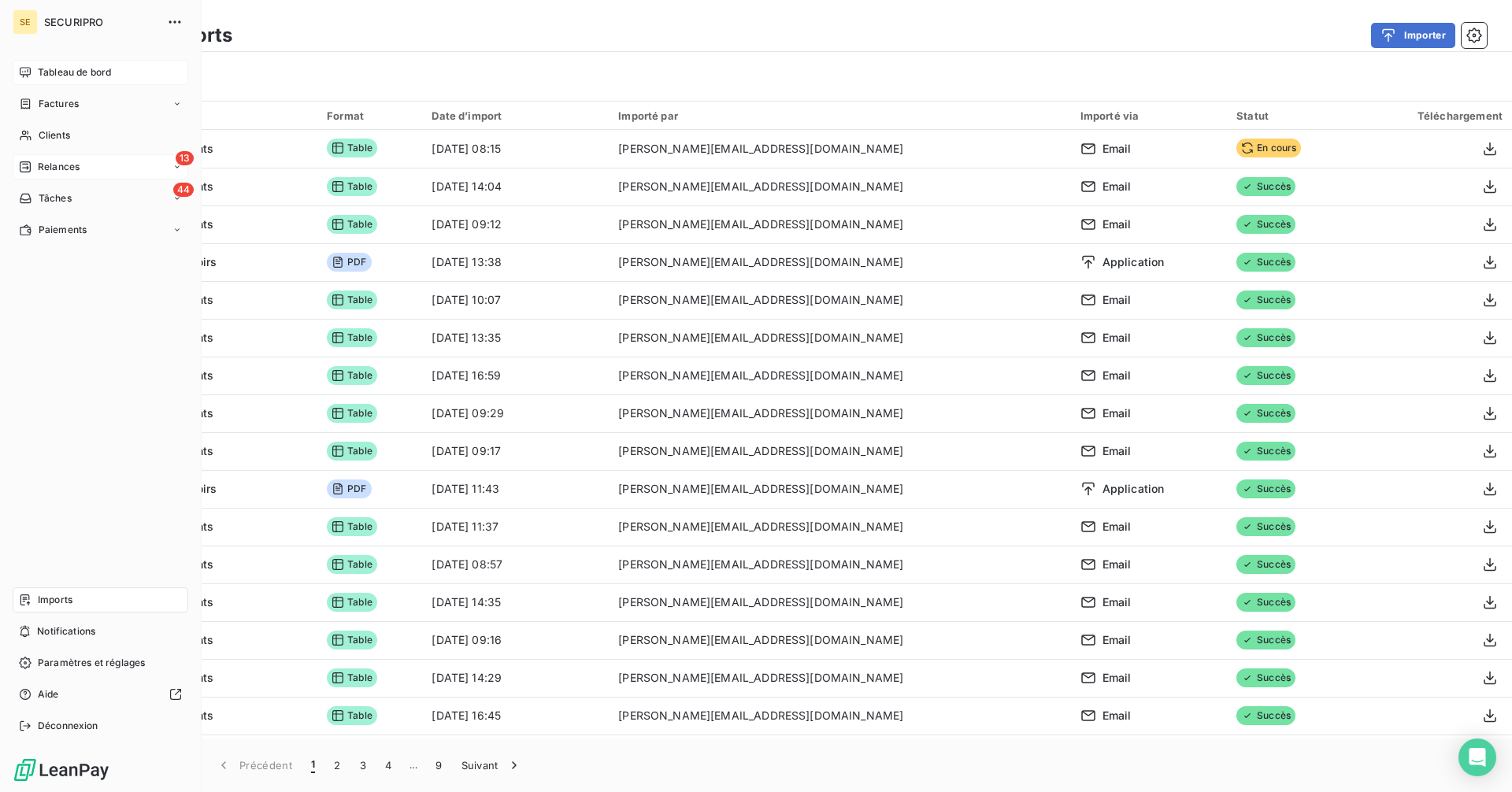
click at [45, 65] on span "Tableau de bord" at bounding box center [74, 72] width 74 height 14
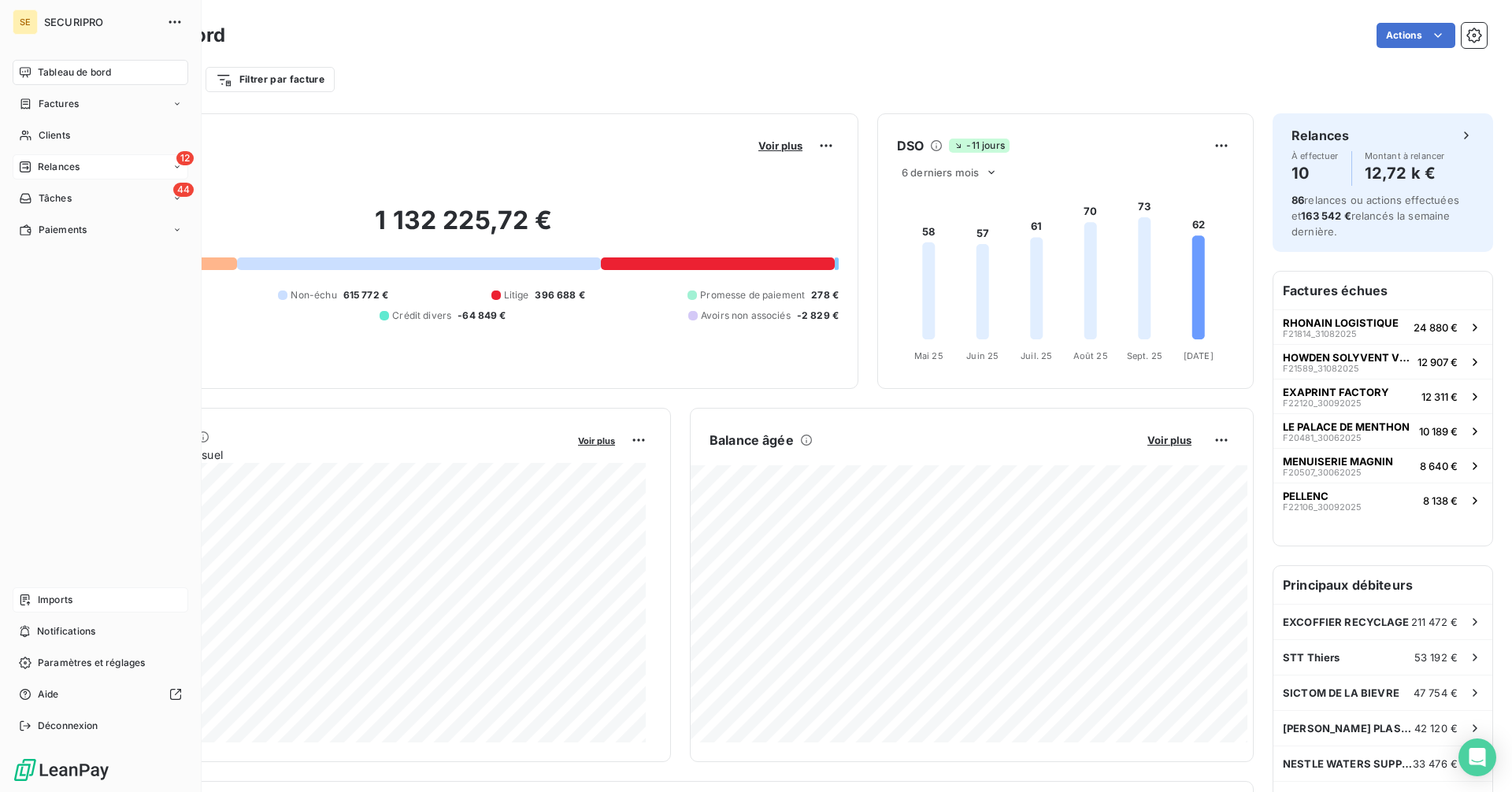
click at [26, 159] on div "12 Relances" at bounding box center [100, 167] width 176 height 25
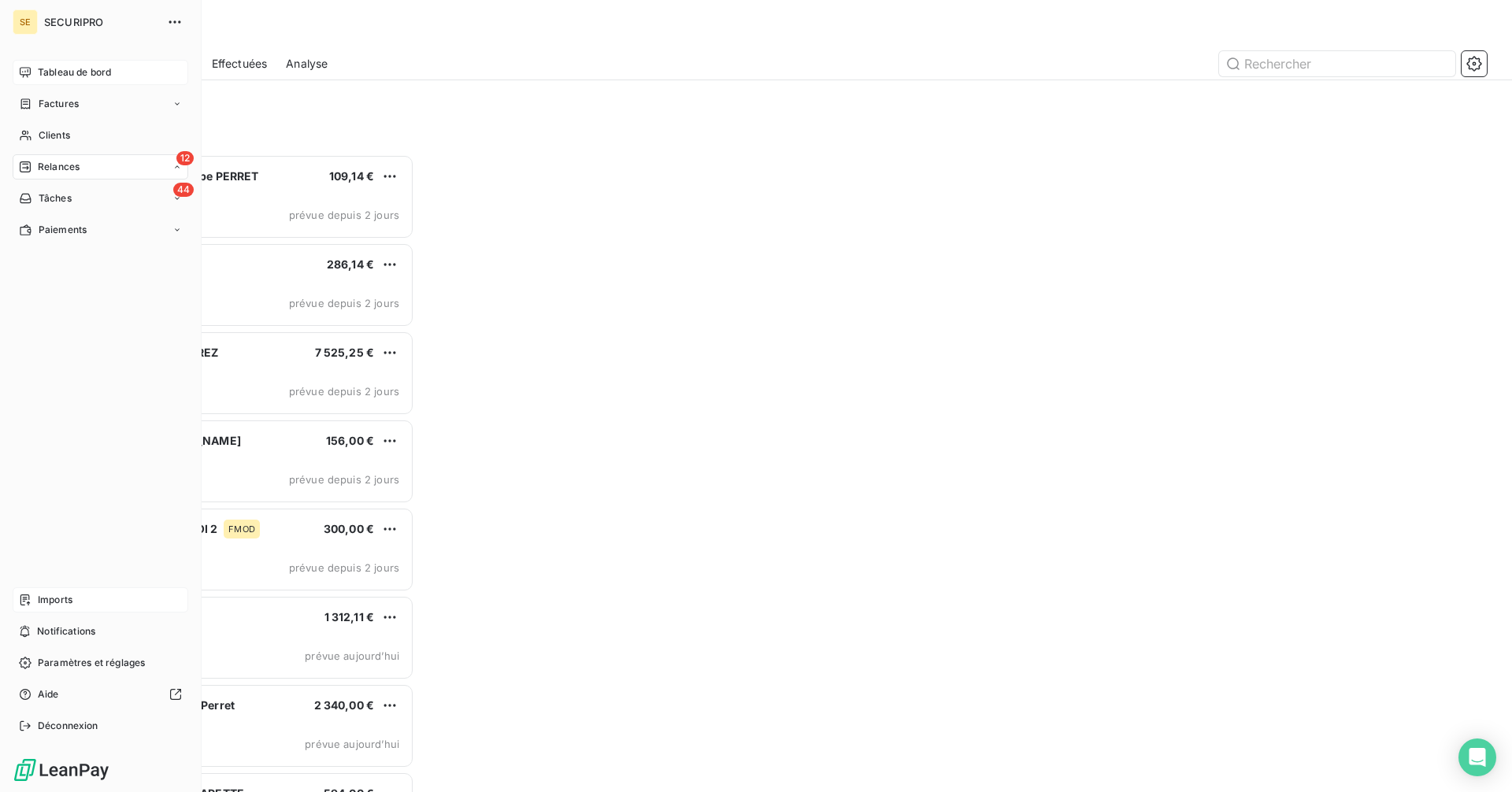
scroll to position [626, 327]
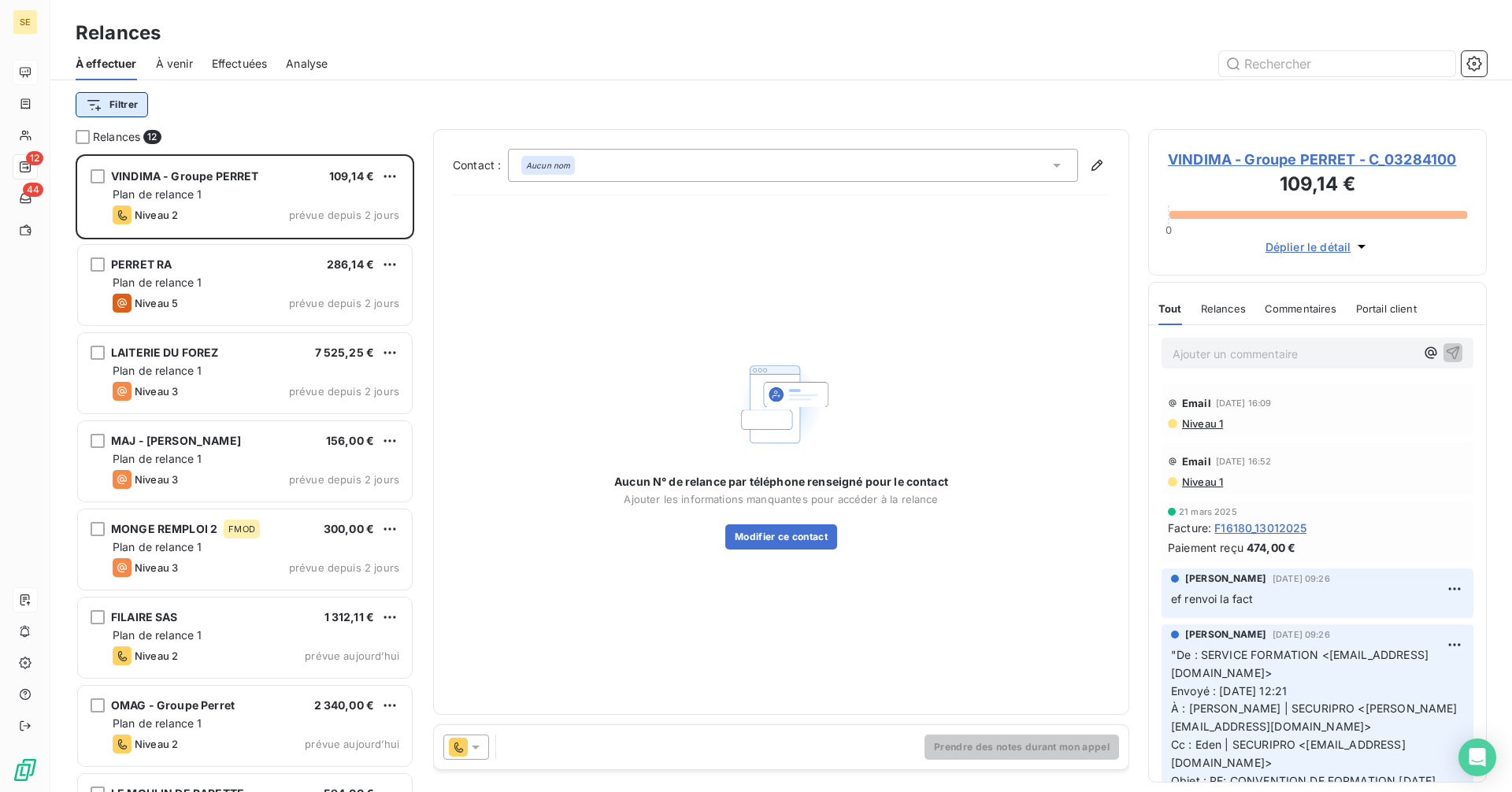
click at [119, 109] on html "SE 12 44 Relances À effectuer À venir Effectuées Analyse Filtrer Relances 12 VI…" at bounding box center [756, 396] width 1512 height 792
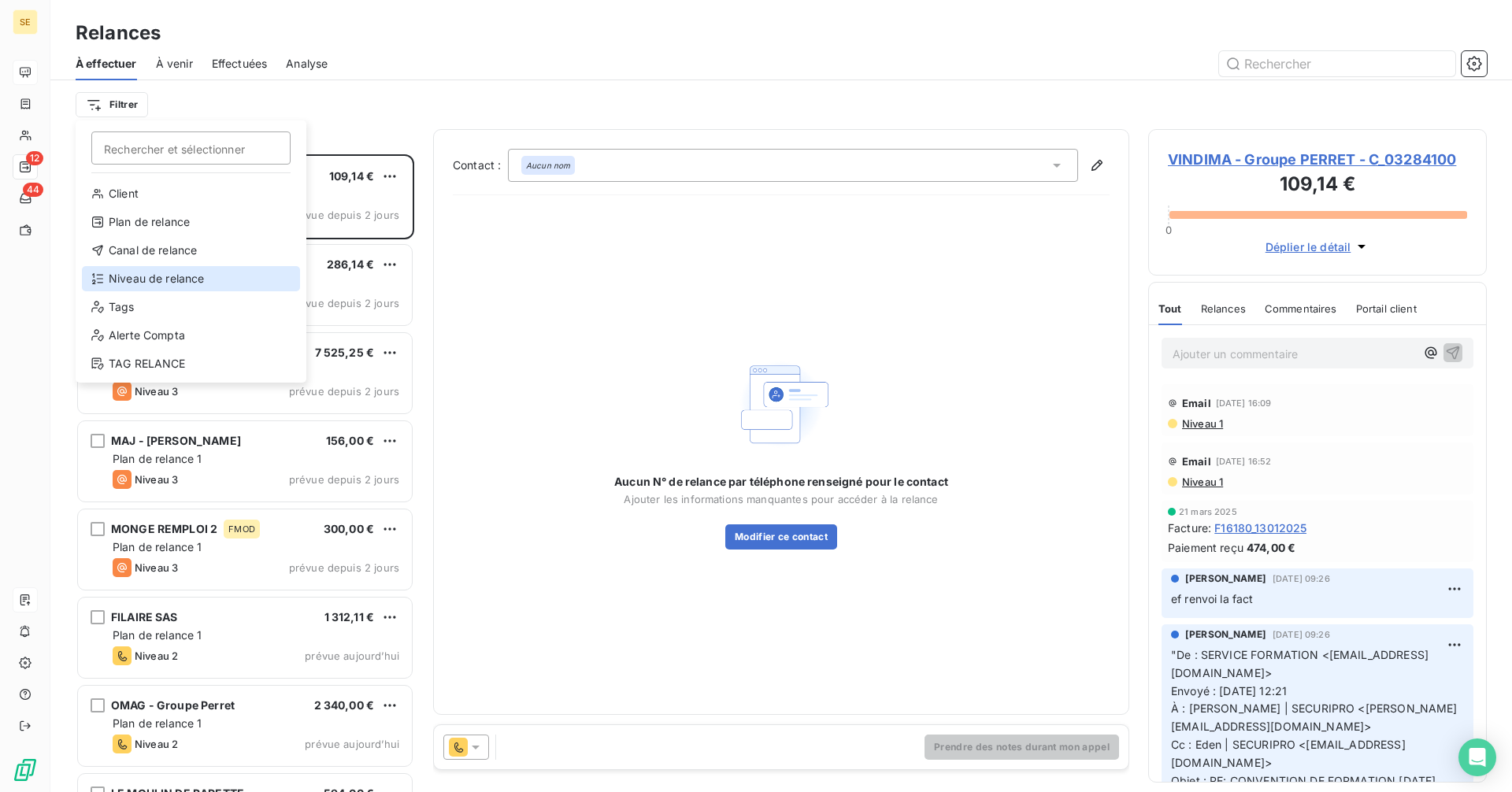
click at [121, 274] on div "Niveau de relance" at bounding box center [191, 278] width 218 height 25
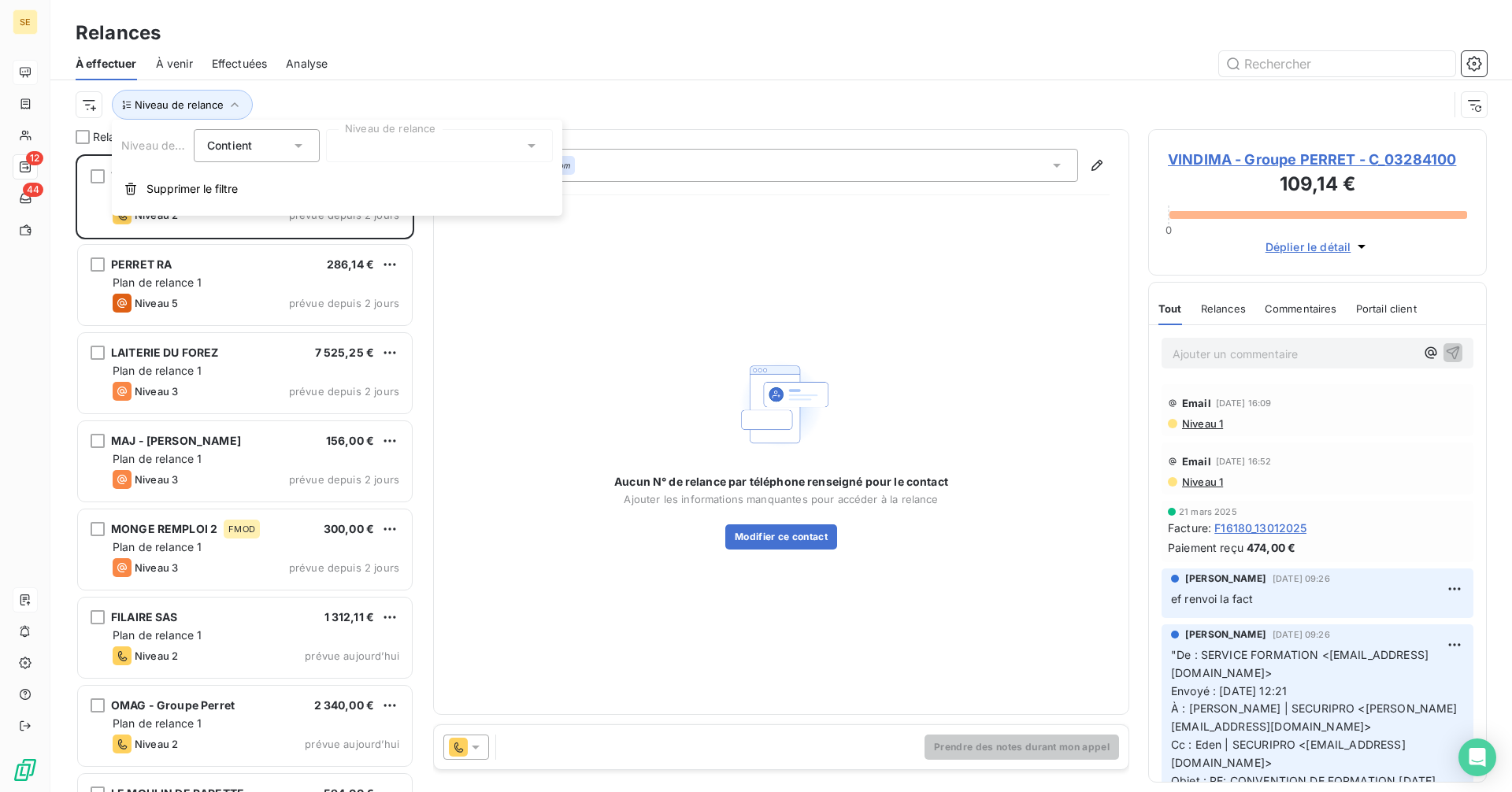
click at [386, 143] on div at bounding box center [439, 146] width 227 height 34
click at [339, 176] on div at bounding box center [342, 179] width 14 height 14
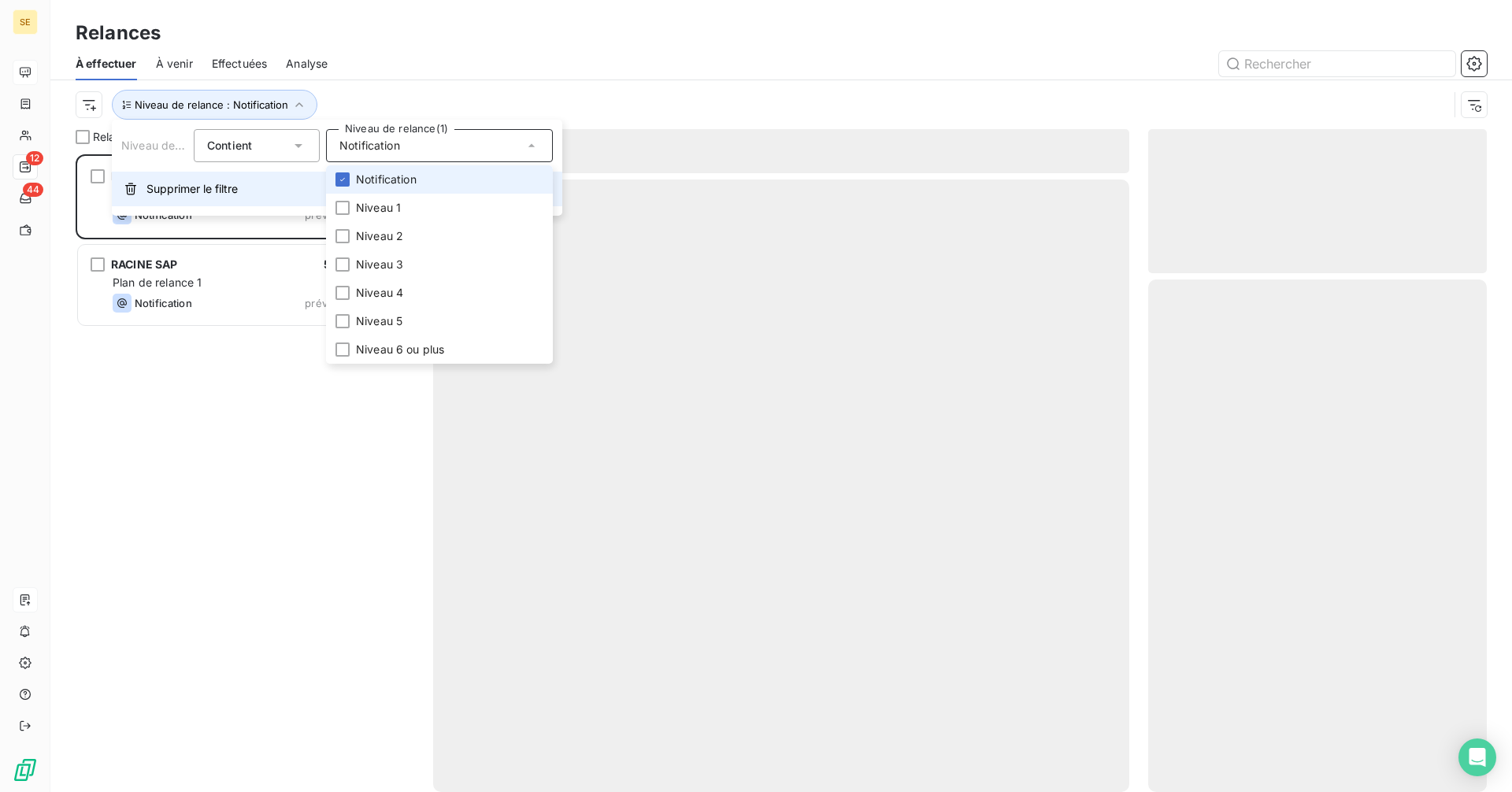
scroll to position [626, 327]
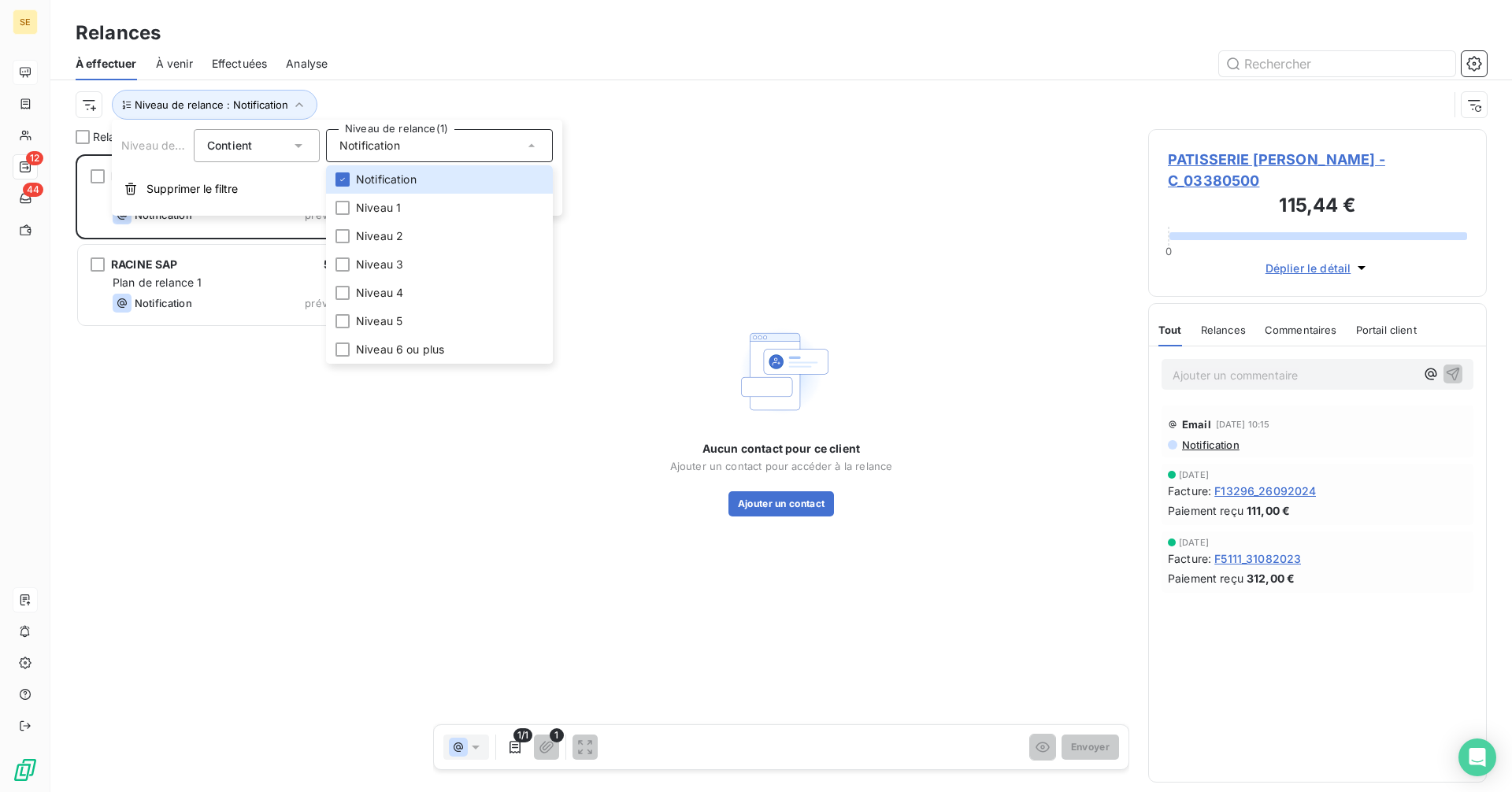
click at [543, 86] on div "Niveau de relance : Notification" at bounding box center [781, 104] width 1412 height 48
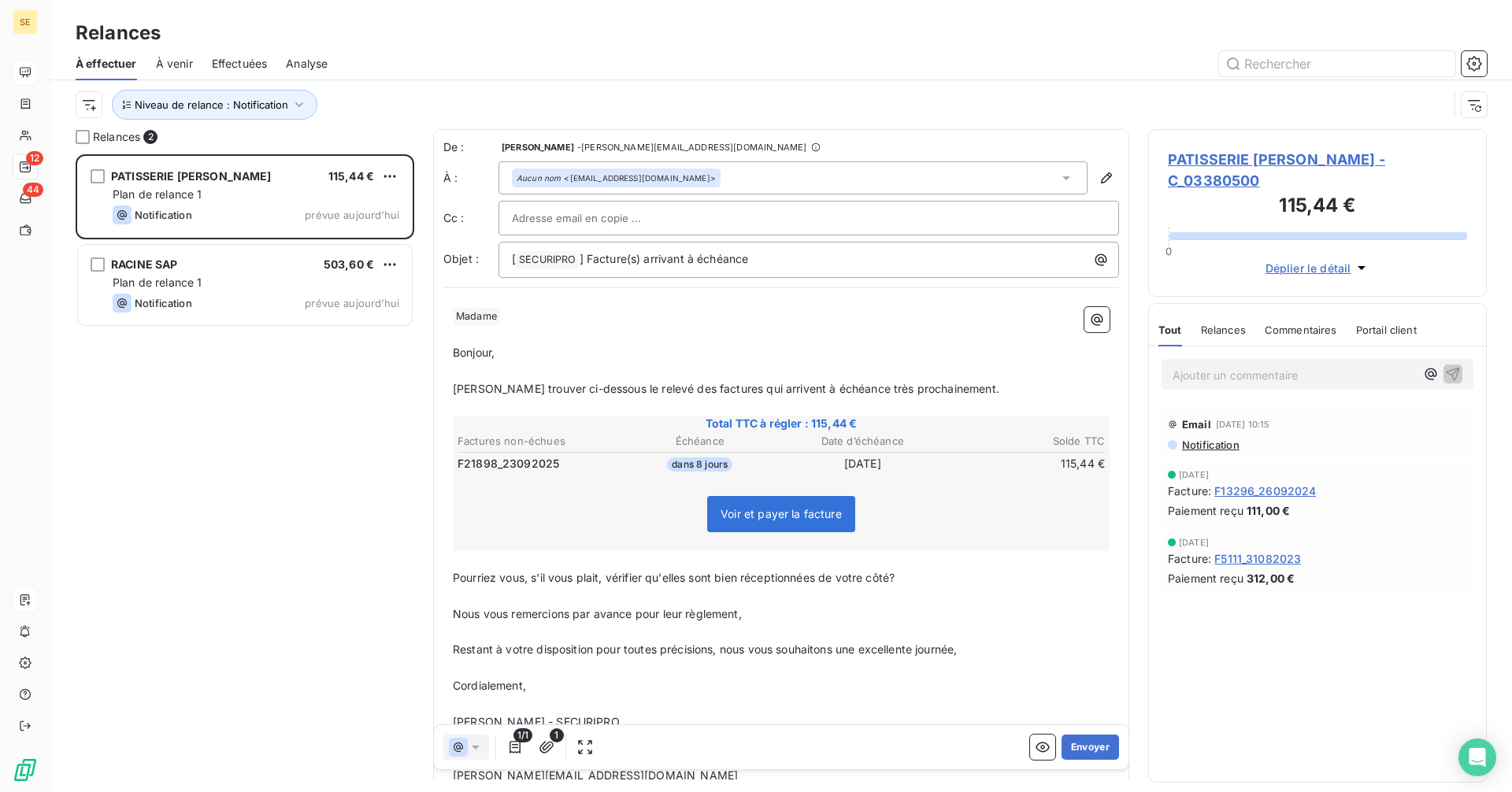
click at [716, 171] on div "Aucun nom <[EMAIL_ADDRESS][DOMAIN_NAME]>" at bounding box center [793, 178] width 589 height 34
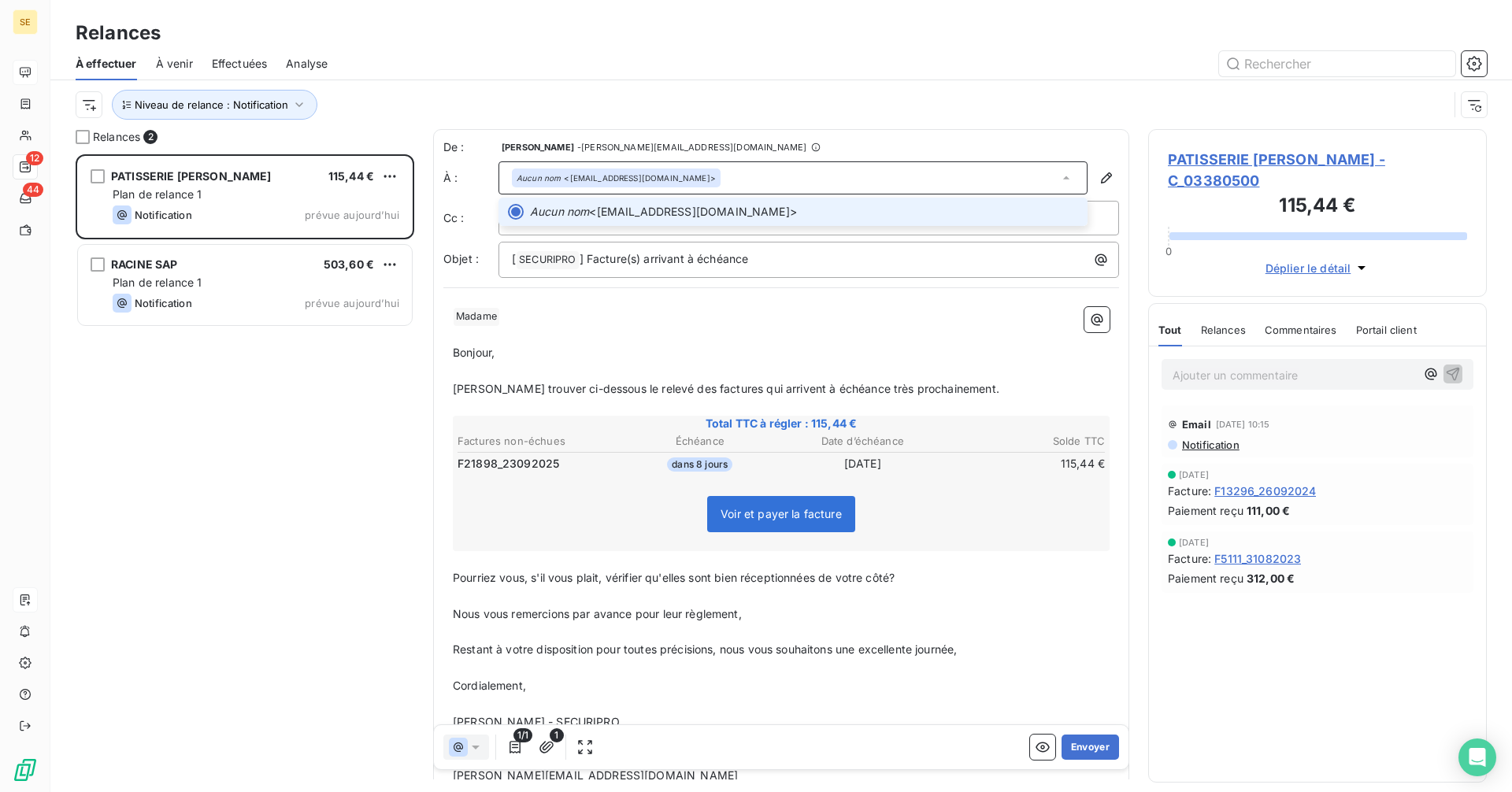
click at [716, 171] on div "Aucun nom <[EMAIL_ADDRESS][DOMAIN_NAME]>" at bounding box center [793, 178] width 589 height 34
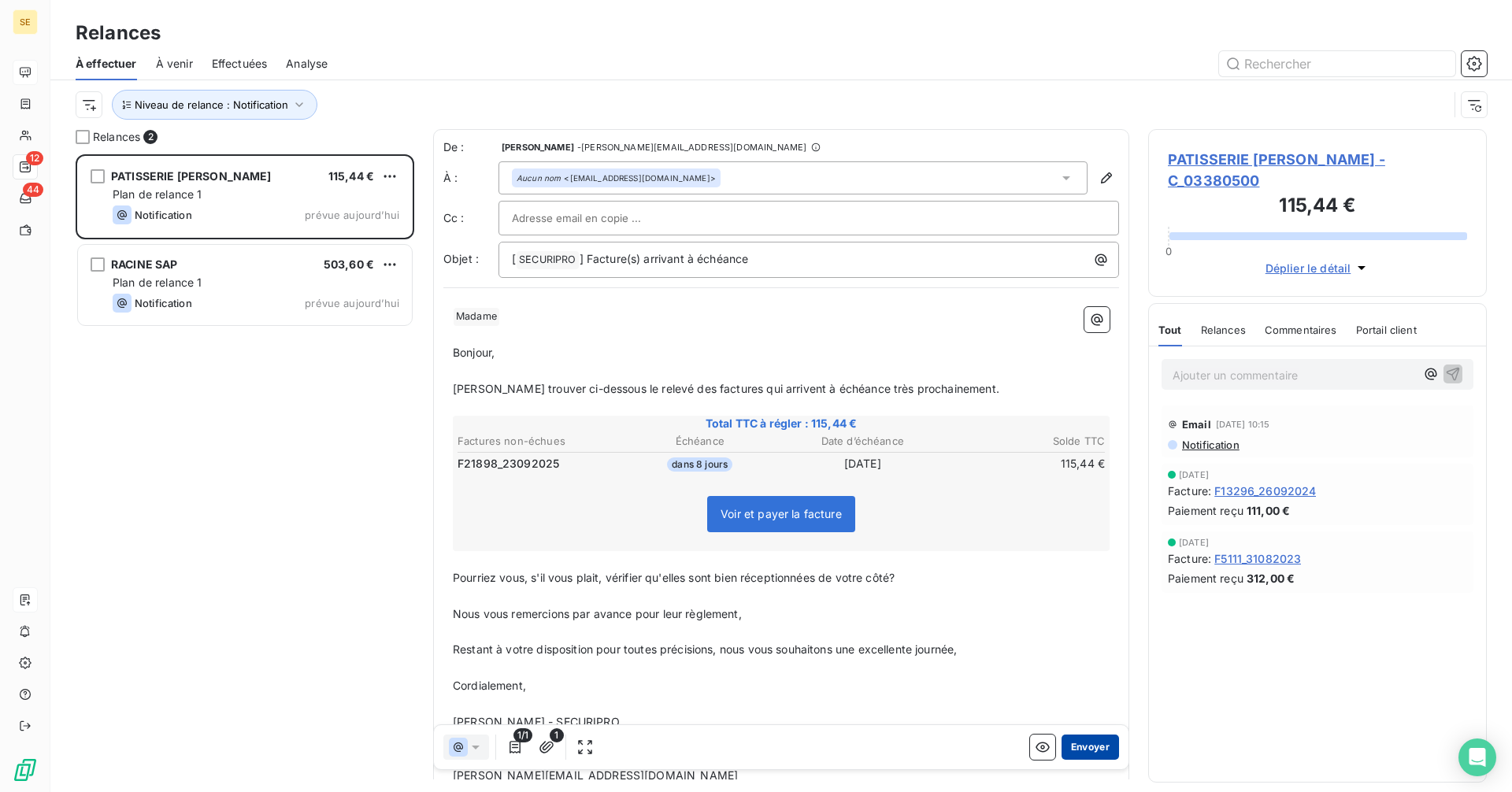
click at [1100, 747] on button "Envoyer" at bounding box center [1091, 747] width 58 height 25
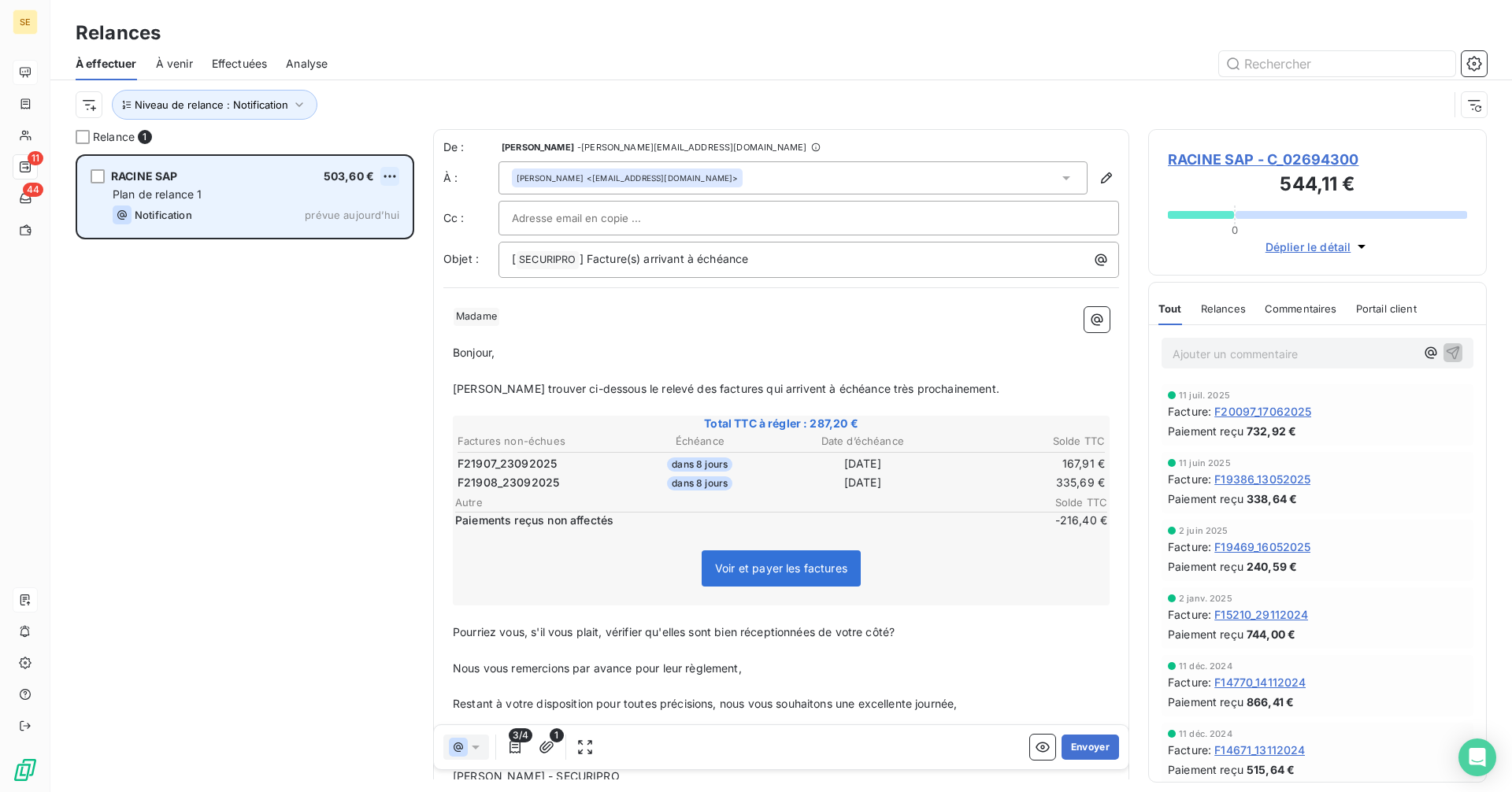
click at [387, 171] on html "SE 11 44 Relances À effectuer À venir Effectuées Analyse Niveau de relance : No…" at bounding box center [756, 396] width 1512 height 792
click at [325, 244] on div "Passer cette action" at bounding box center [321, 235] width 140 height 25
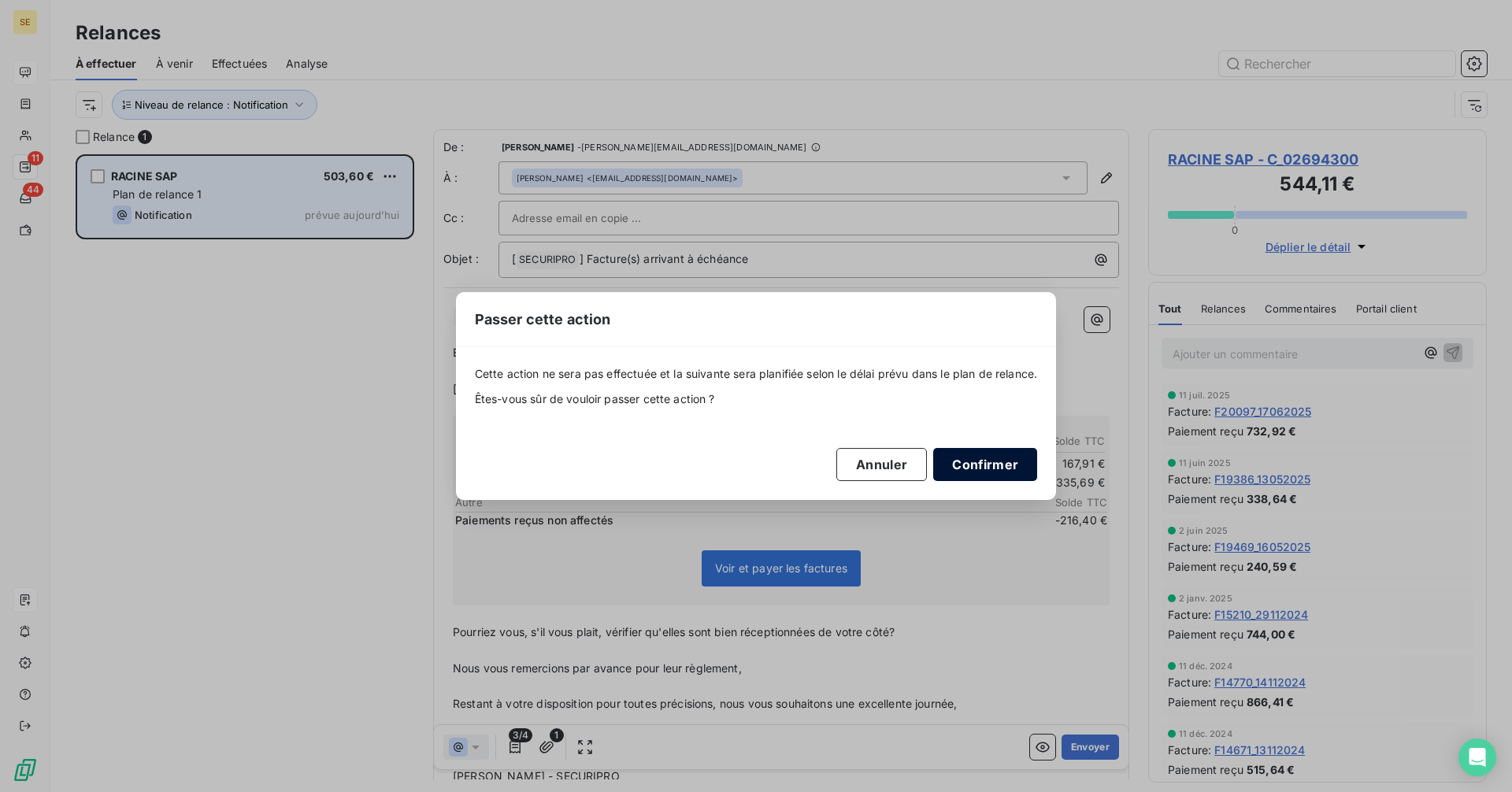
click at [999, 462] on button "Confirmer" at bounding box center [985, 465] width 104 height 34
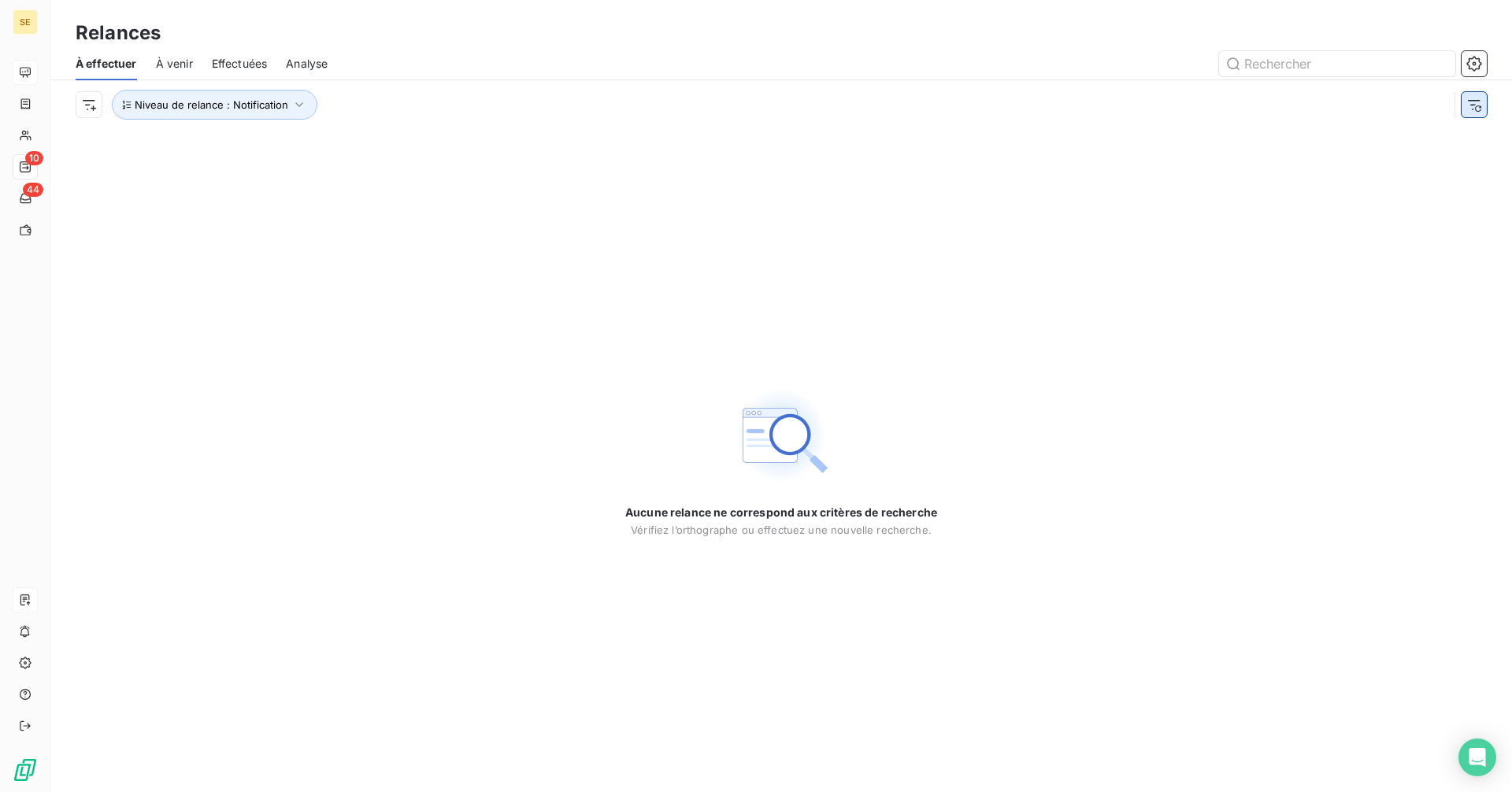
click at [1473, 105] on icon "button" at bounding box center [1474, 104] width 13 height 10
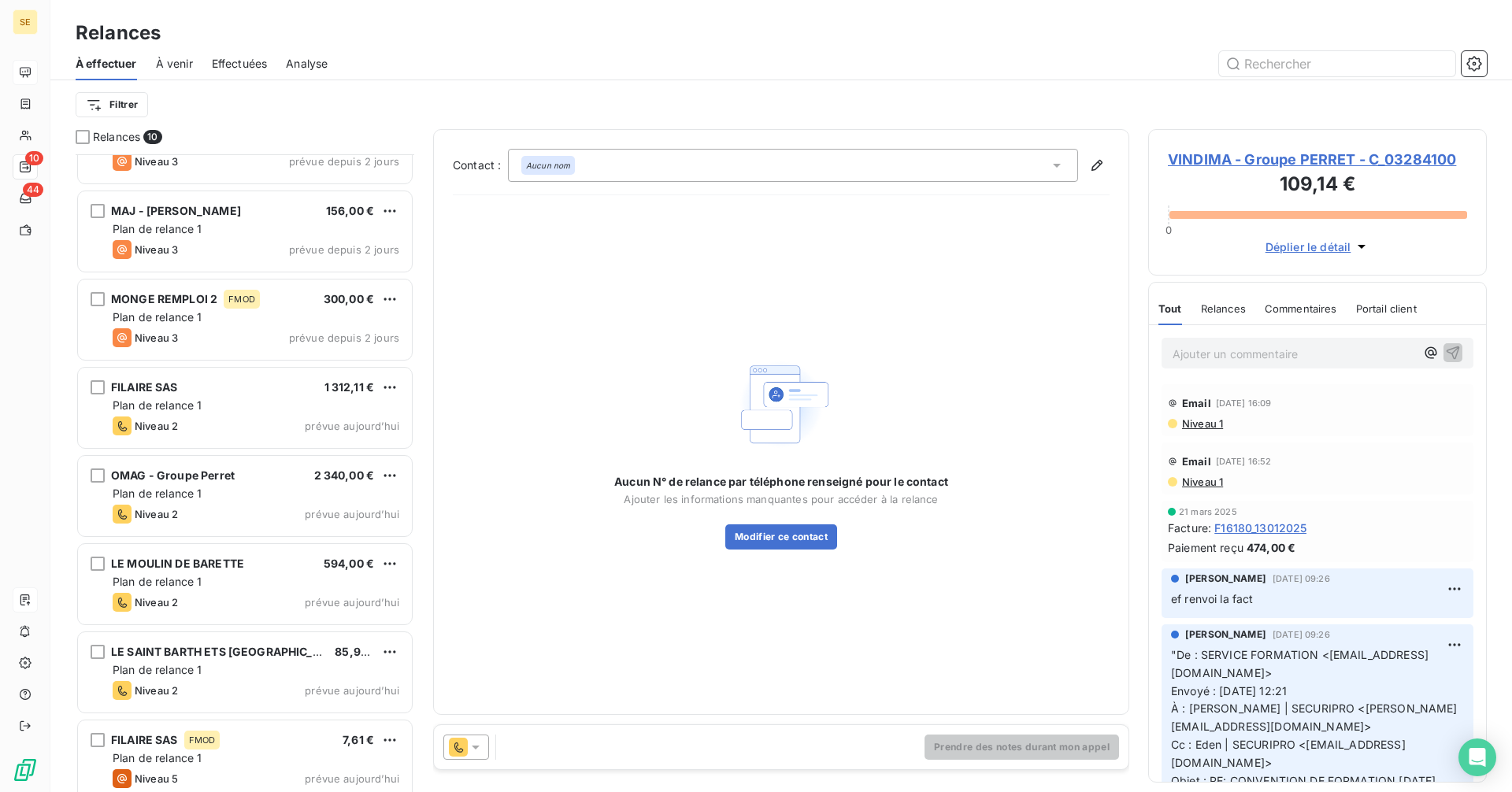
scroll to position [245, 0]
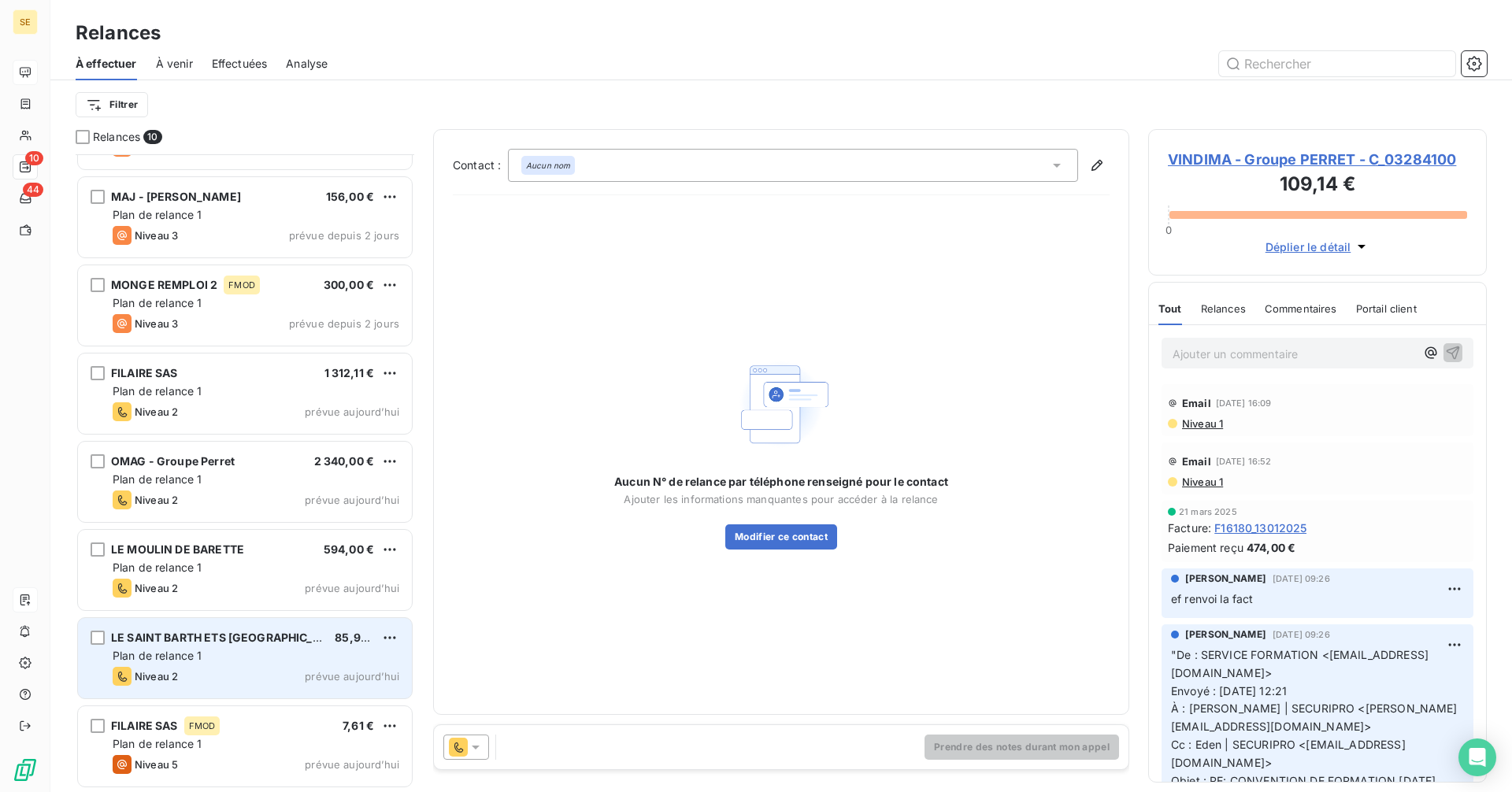
click at [285, 668] on div "Niveau 2 prévue [DATE]" at bounding box center [256, 677] width 287 height 19
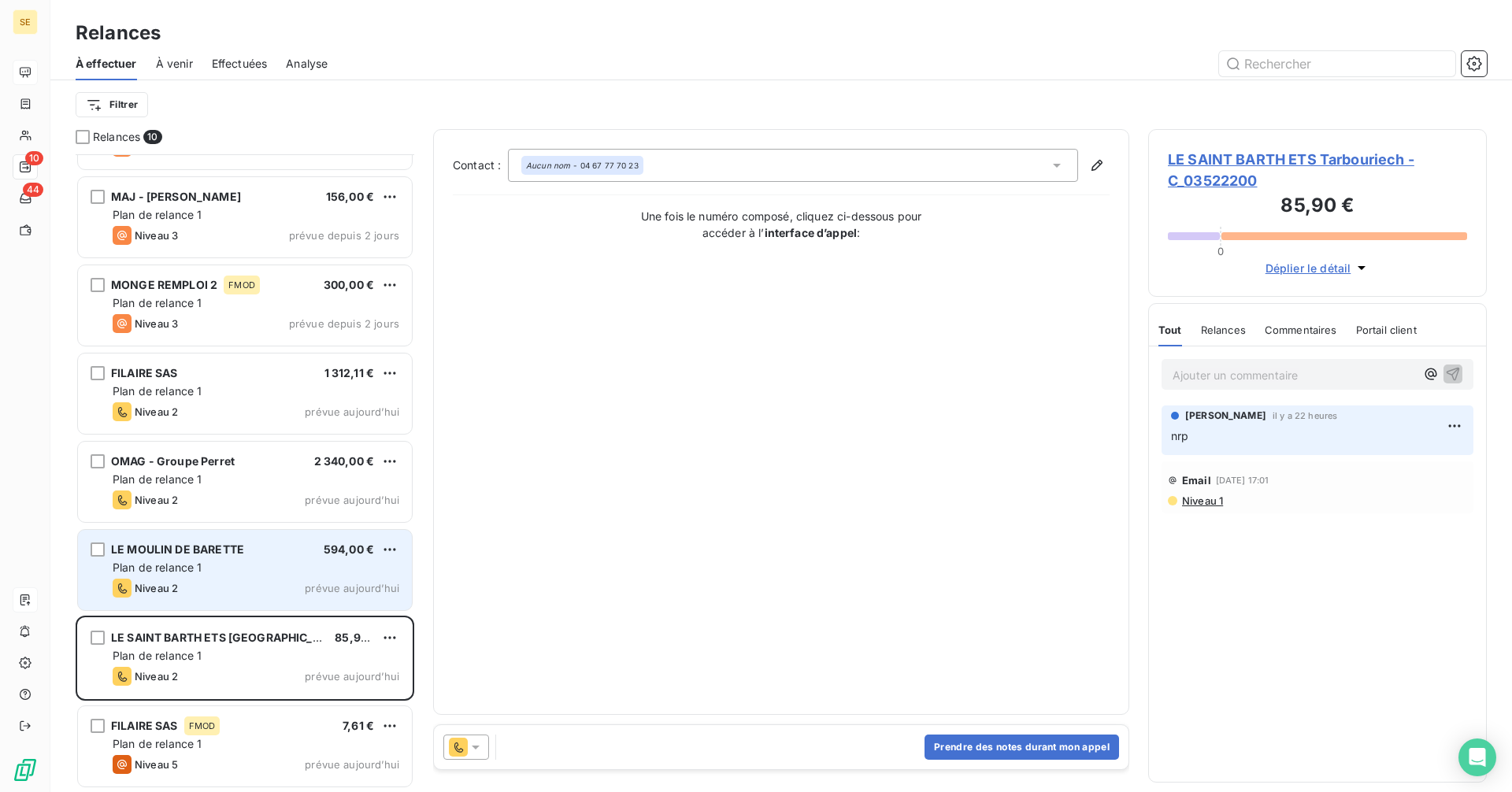
click at [232, 568] on div "Plan de relance 1" at bounding box center [256, 568] width 287 height 16
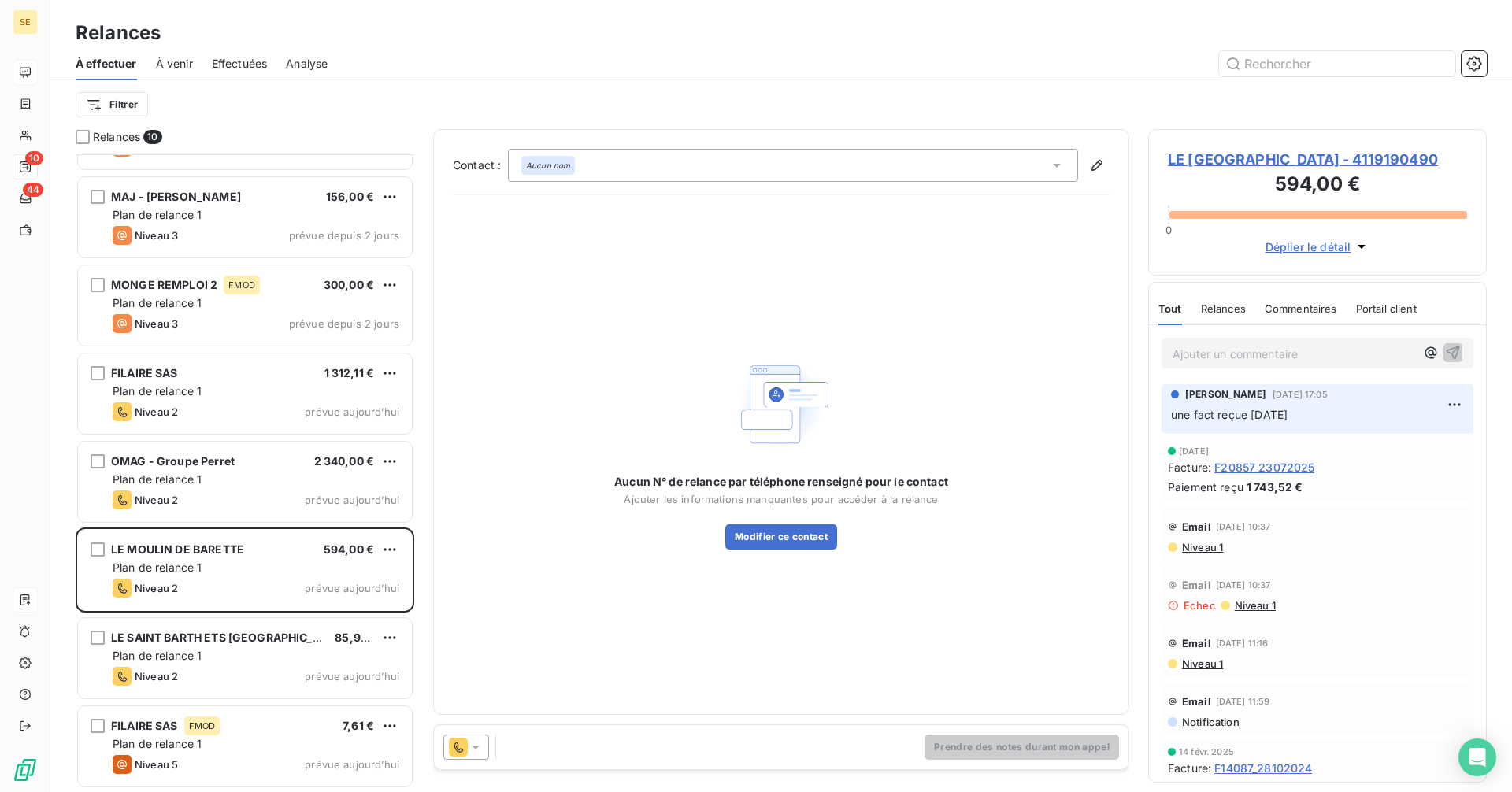
click at [475, 747] on icon at bounding box center [475, 747] width 7 height 4
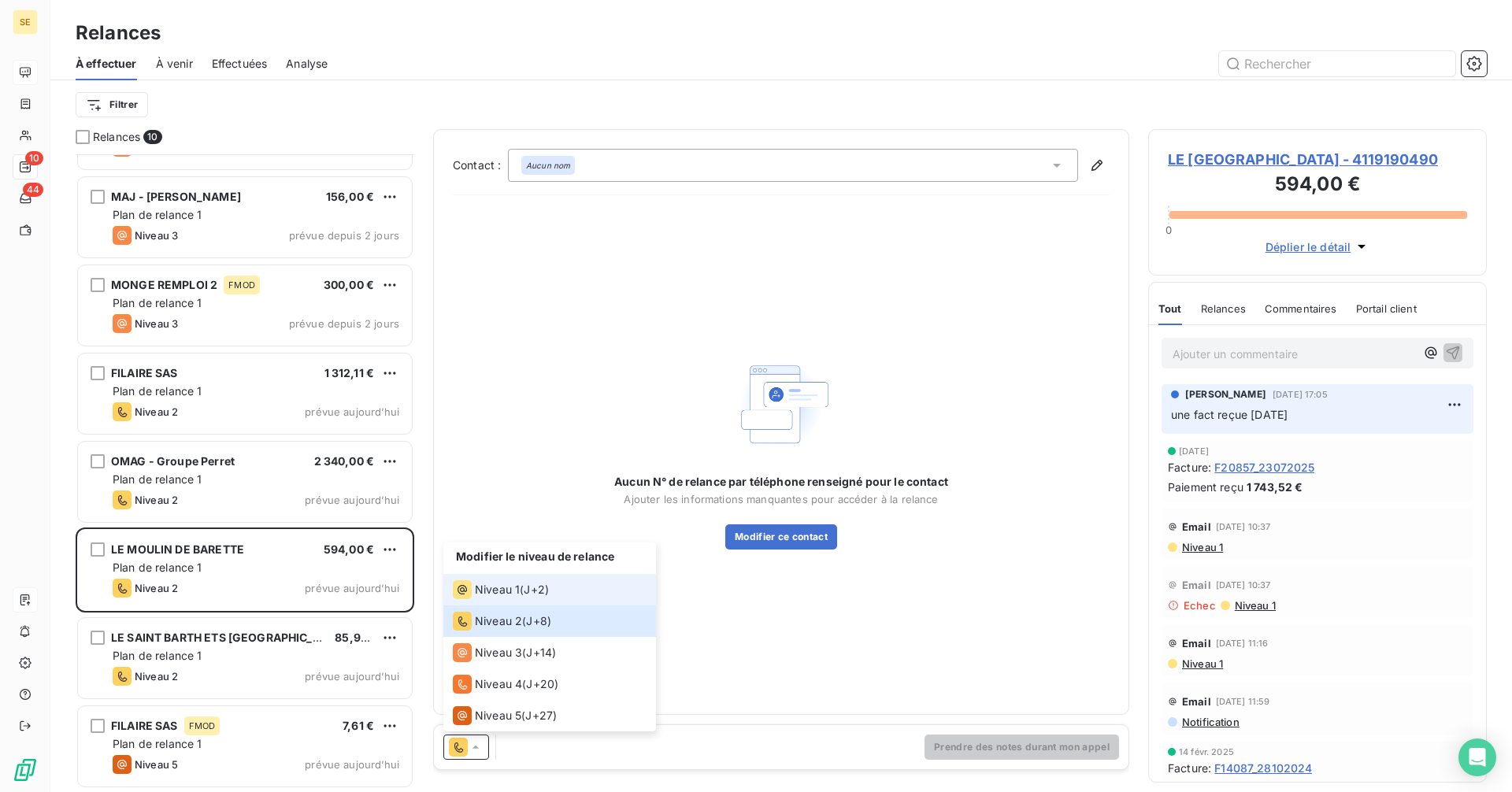
click at [503, 597] on span "Niveau 1" at bounding box center [497, 589] width 45 height 16
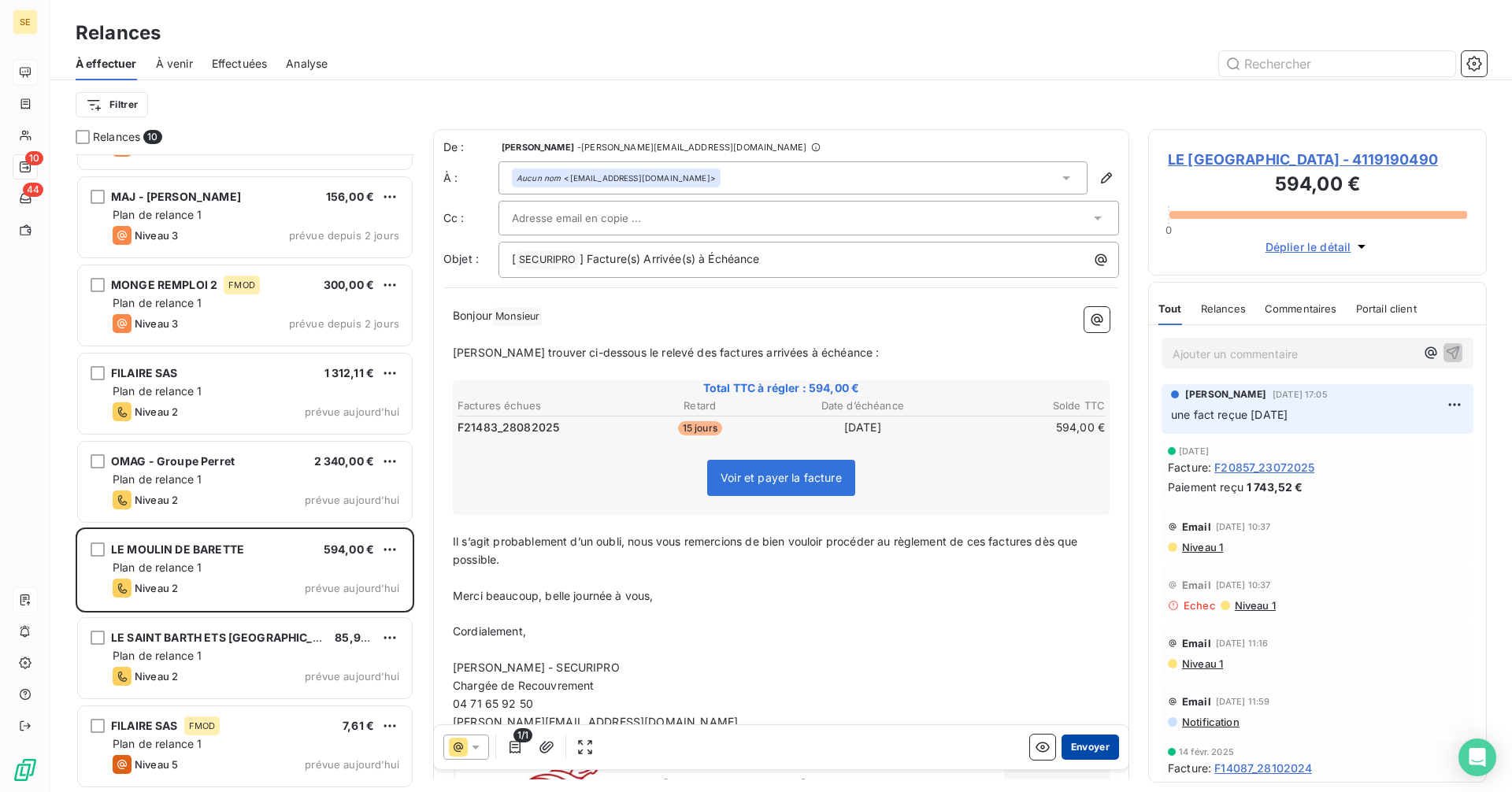
click at [1073, 745] on button "Envoyer" at bounding box center [1091, 747] width 58 height 25
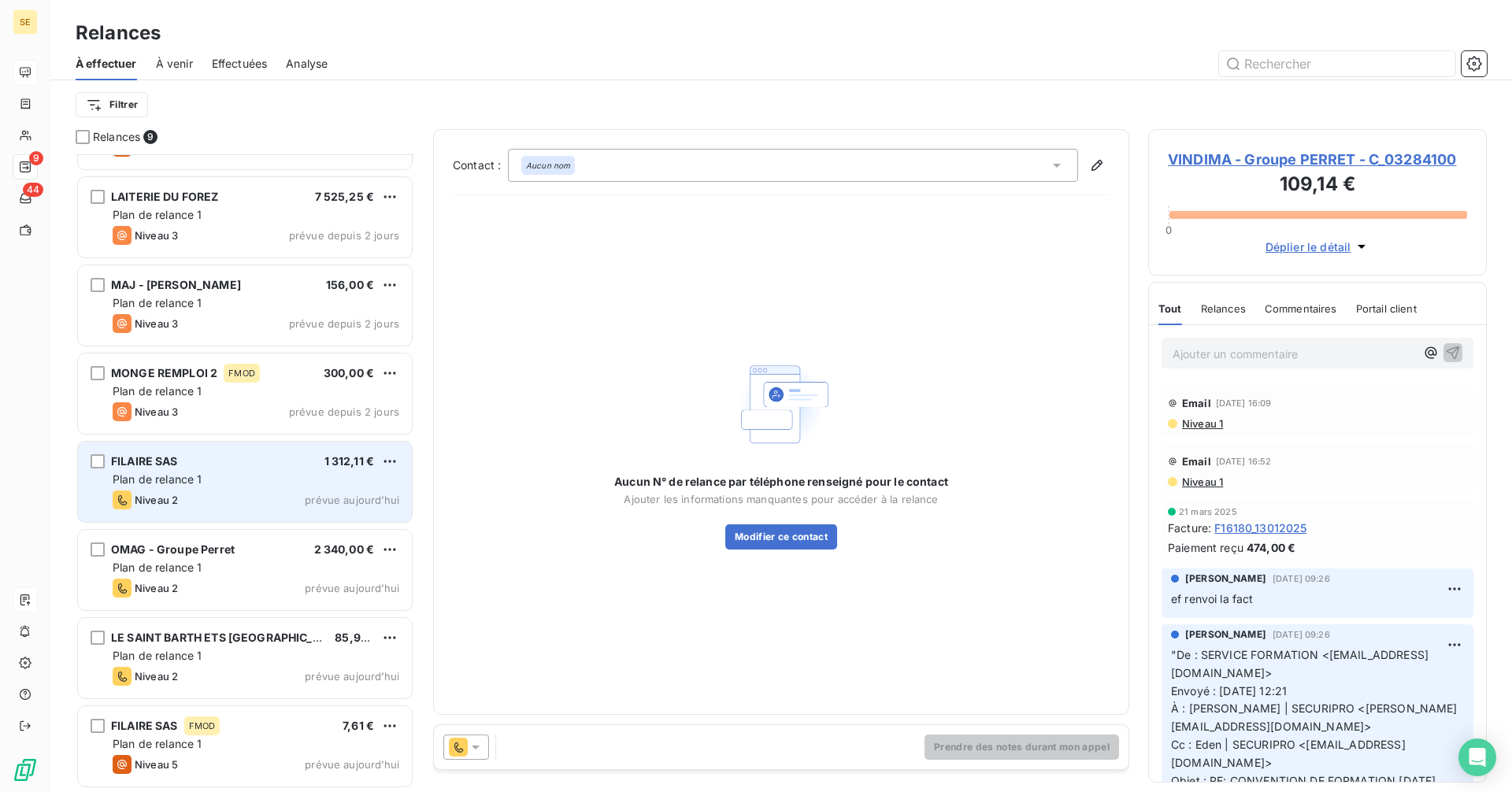
scroll to position [156, 0]
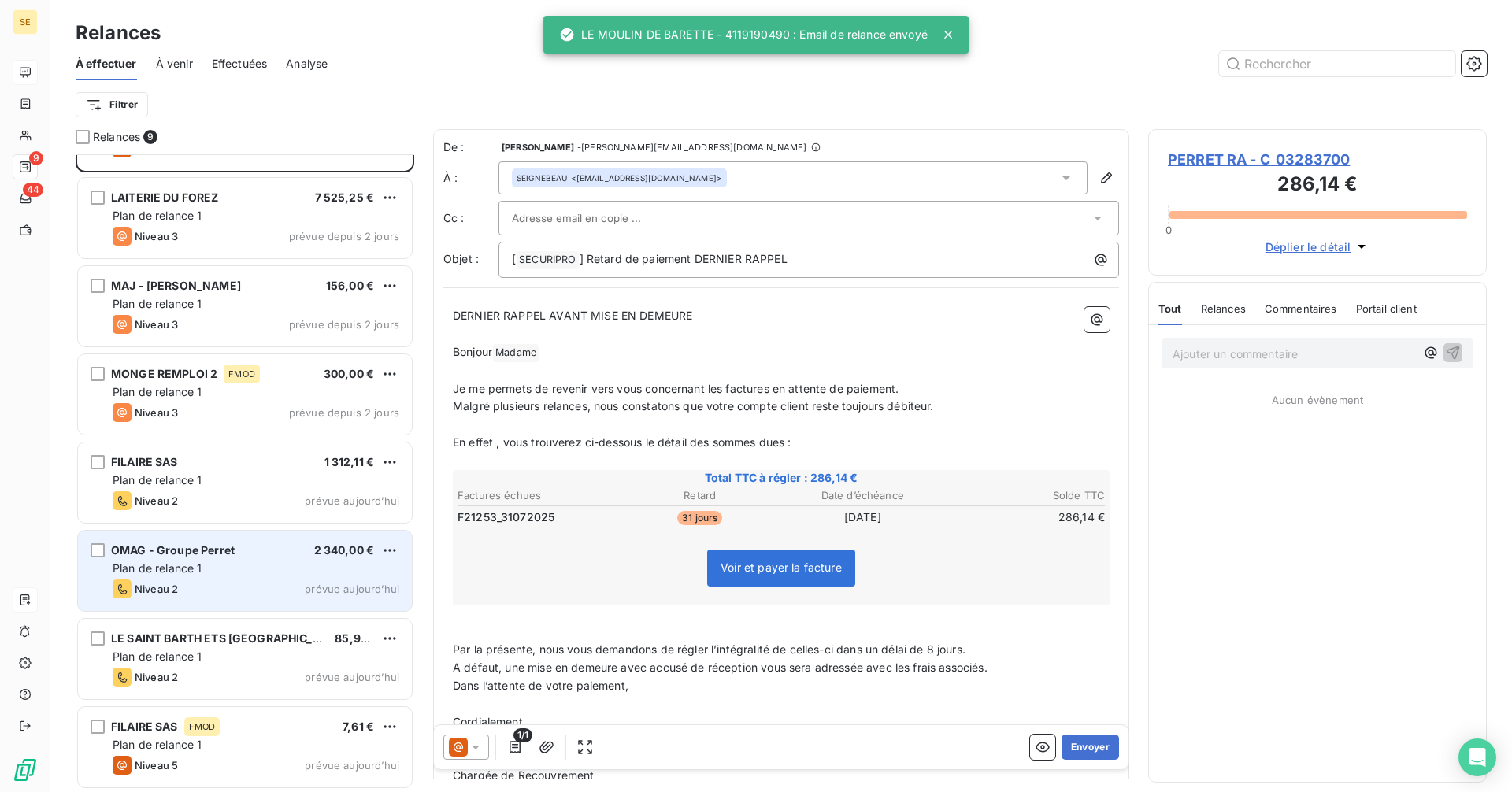
click at [264, 592] on div "Niveau 2 prévue [DATE]" at bounding box center [256, 589] width 287 height 19
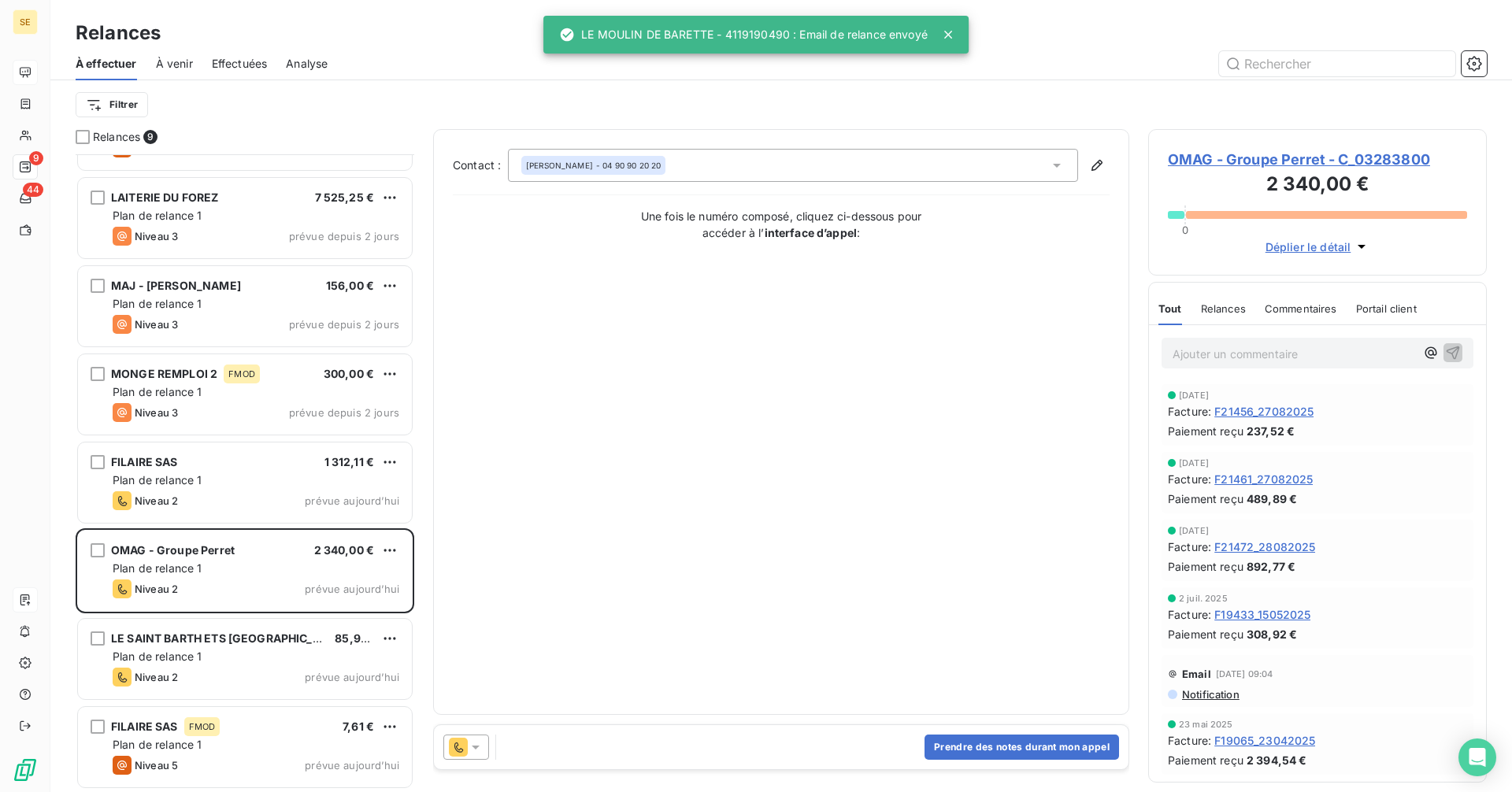
click at [475, 756] on div at bounding box center [465, 747] width 46 height 25
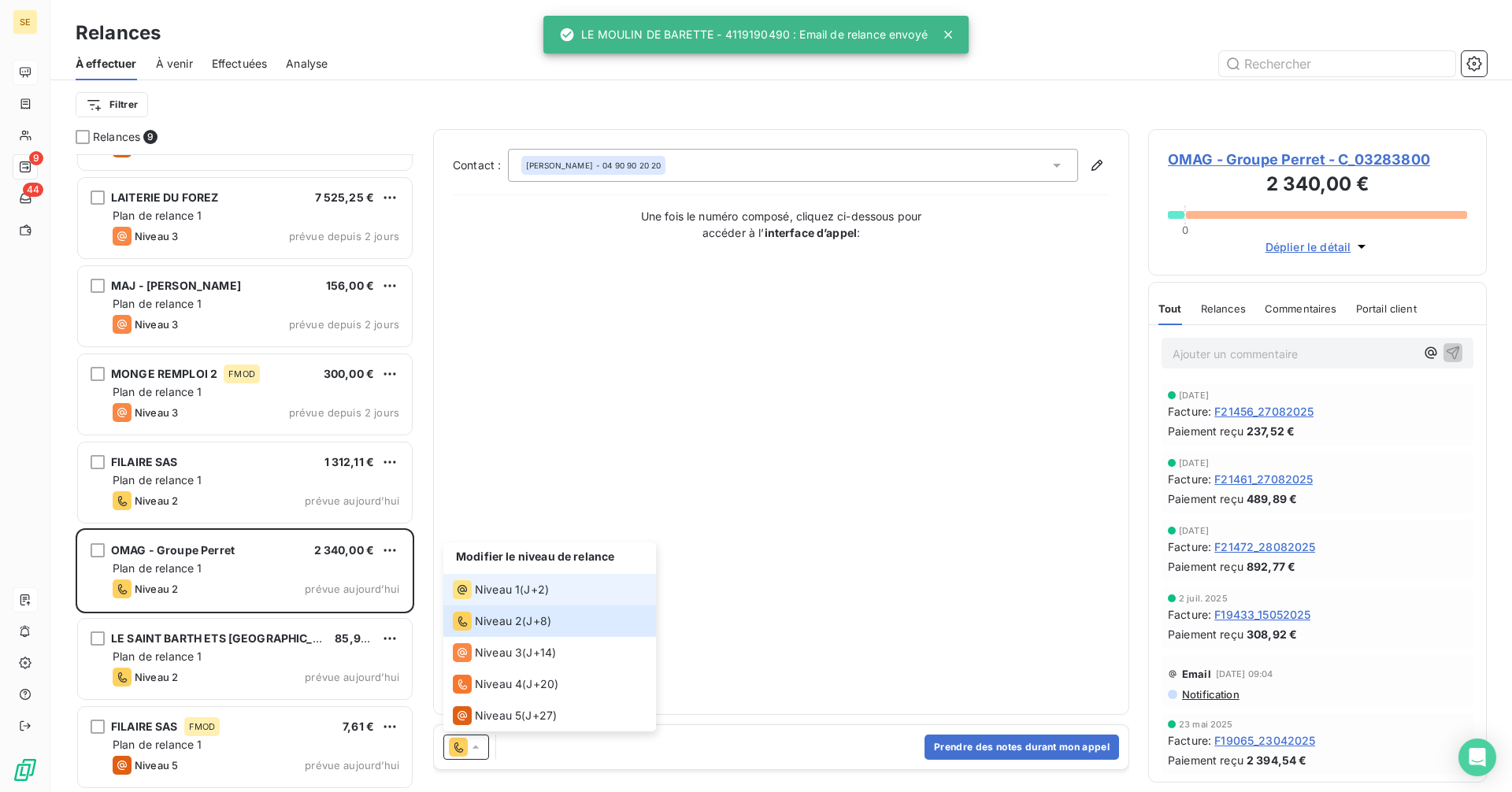
click at [517, 586] on span "Niveau 1" at bounding box center [497, 589] width 45 height 16
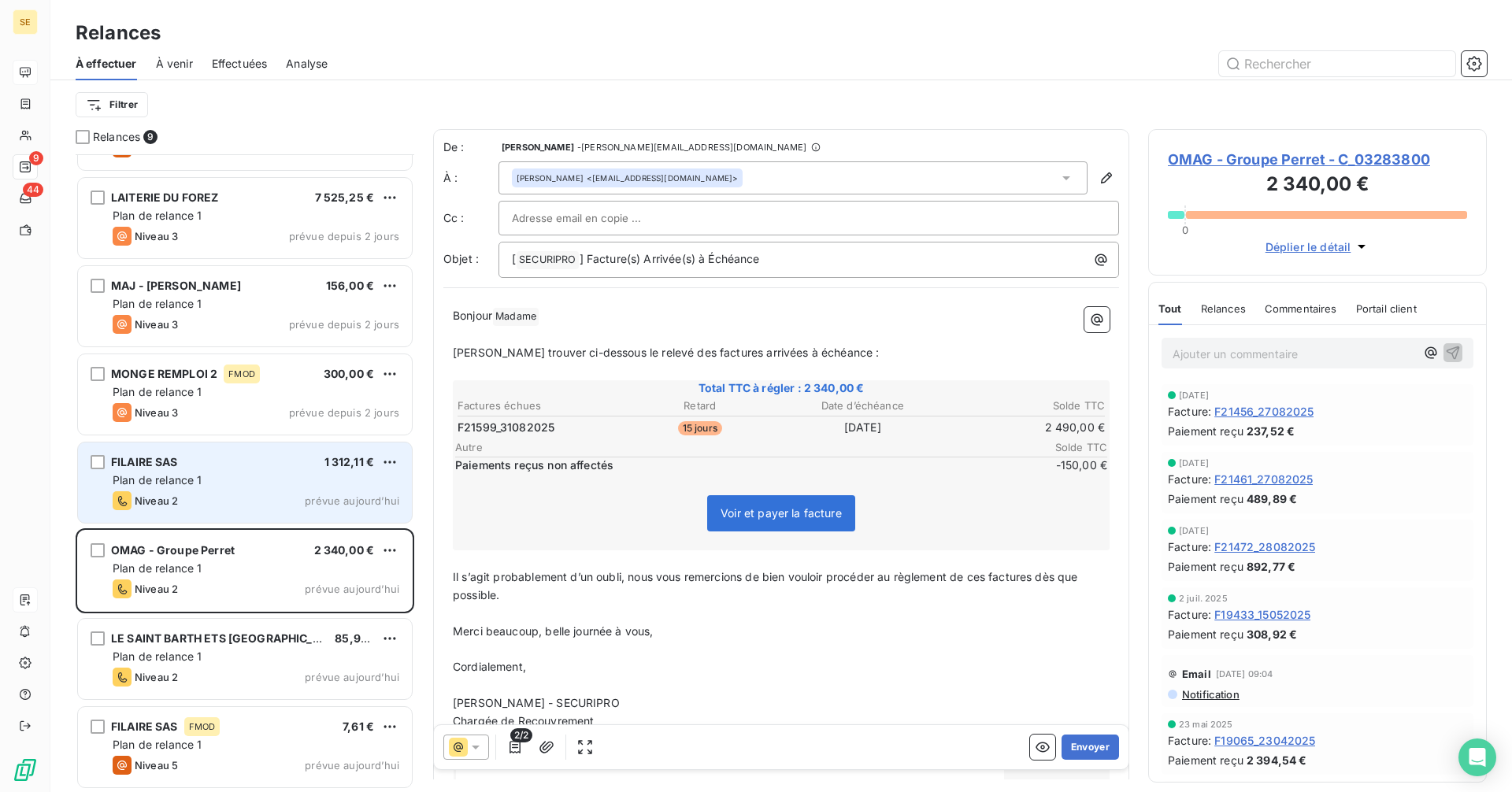
click at [253, 484] on div "Plan de relance 1" at bounding box center [256, 480] width 287 height 16
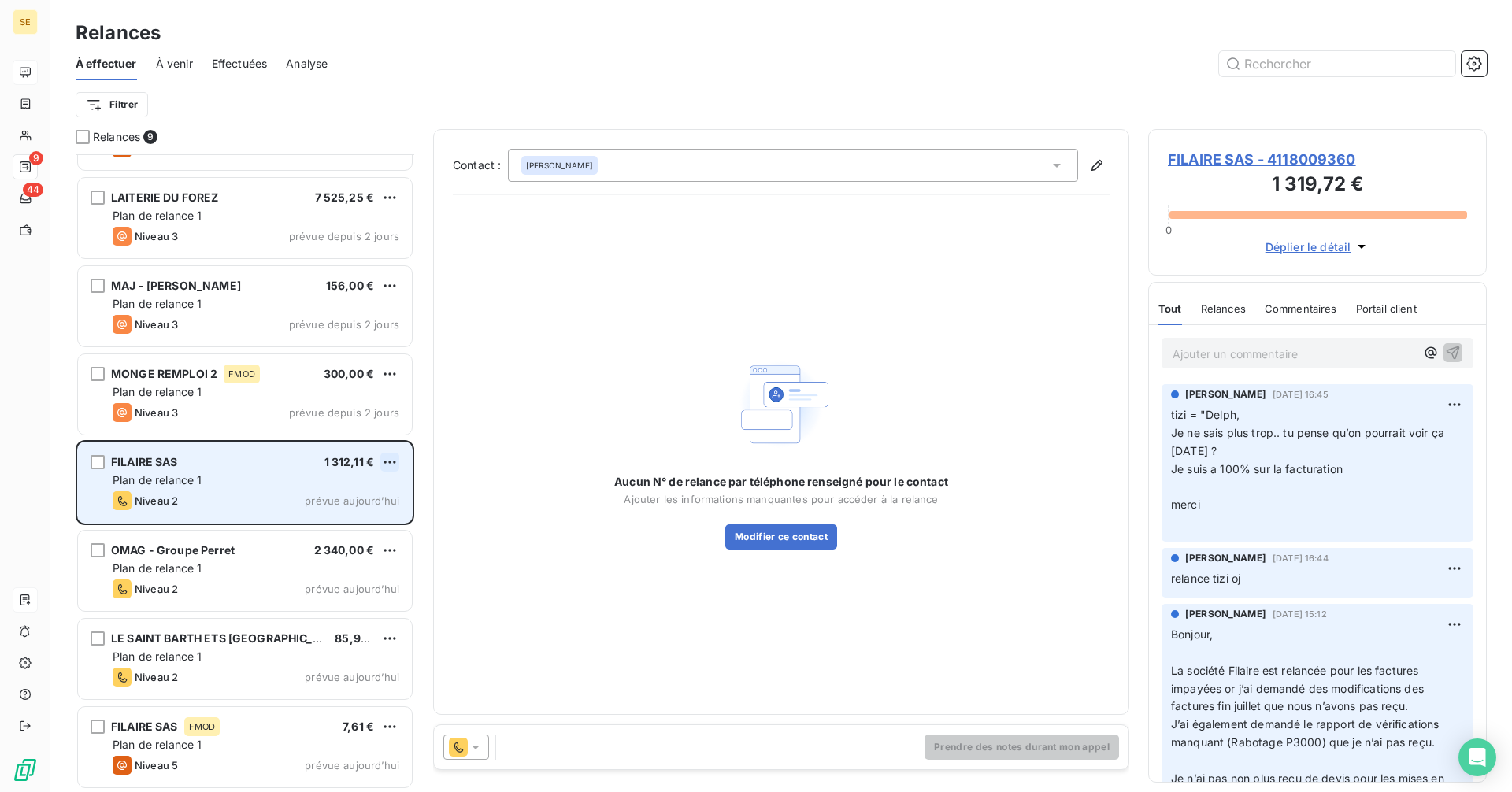
click at [387, 463] on html "SE 9 44 Relances À effectuer À venir Effectuées Analyse Filtrer Relances 9 VIND…" at bounding box center [756, 396] width 1512 height 792
click at [345, 489] on div "Replanifier cette action" at bounding box center [321, 493] width 140 height 25
select select "9"
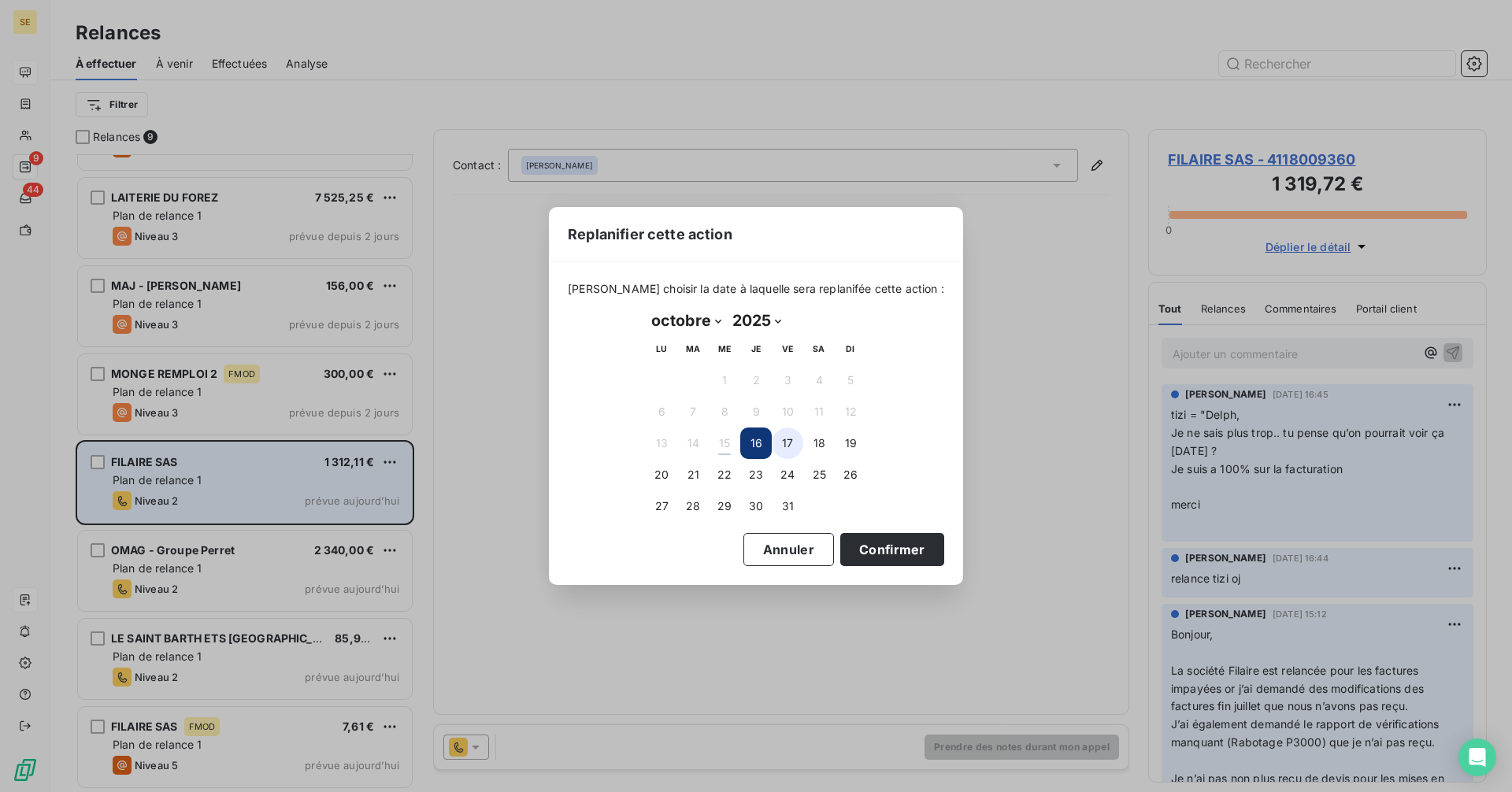
click at [787, 441] on button "17" at bounding box center [787, 444] width 32 height 32
click at [889, 546] on button "Confirmer" at bounding box center [892, 550] width 104 height 34
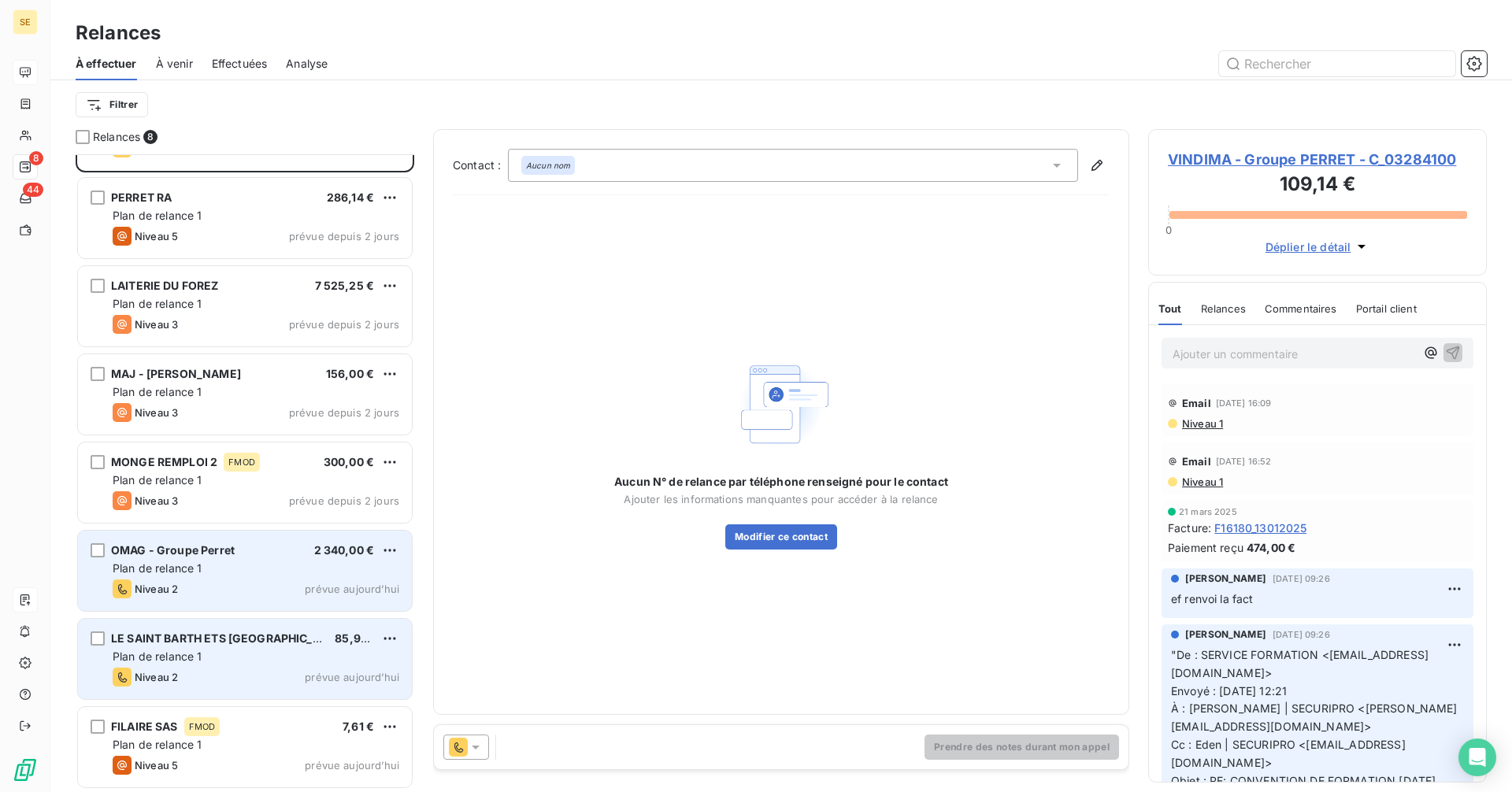
scroll to position [69, 0]
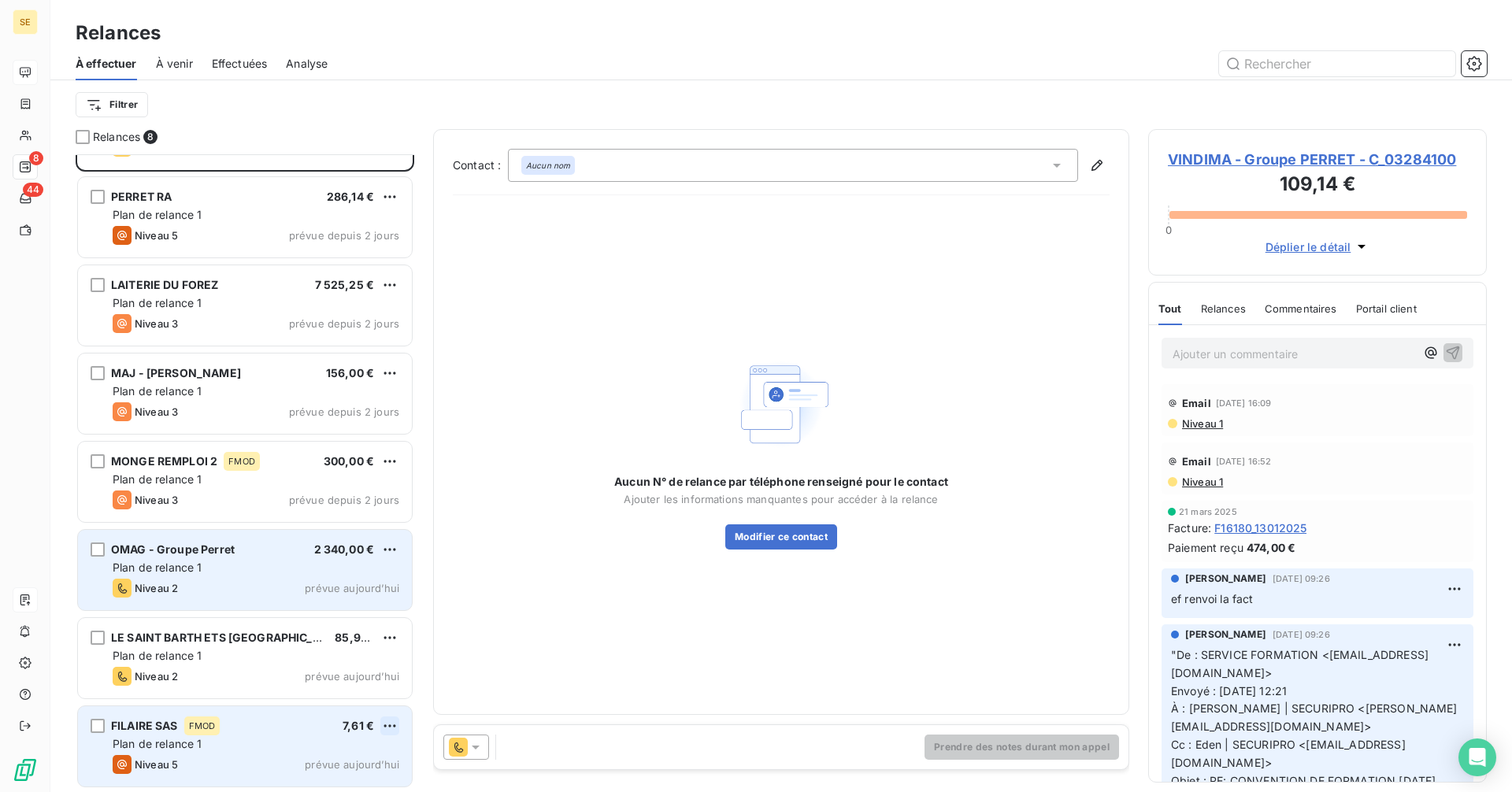
click at [395, 724] on html "SE 8 44 Relances À effectuer À venir Effectuées Analyse Filtrer Relances 8 VIND…" at bounding box center [756, 396] width 1512 height 792
click at [337, 665] on div "Replanifier cette action" at bounding box center [321, 665] width 140 height 25
select select "9"
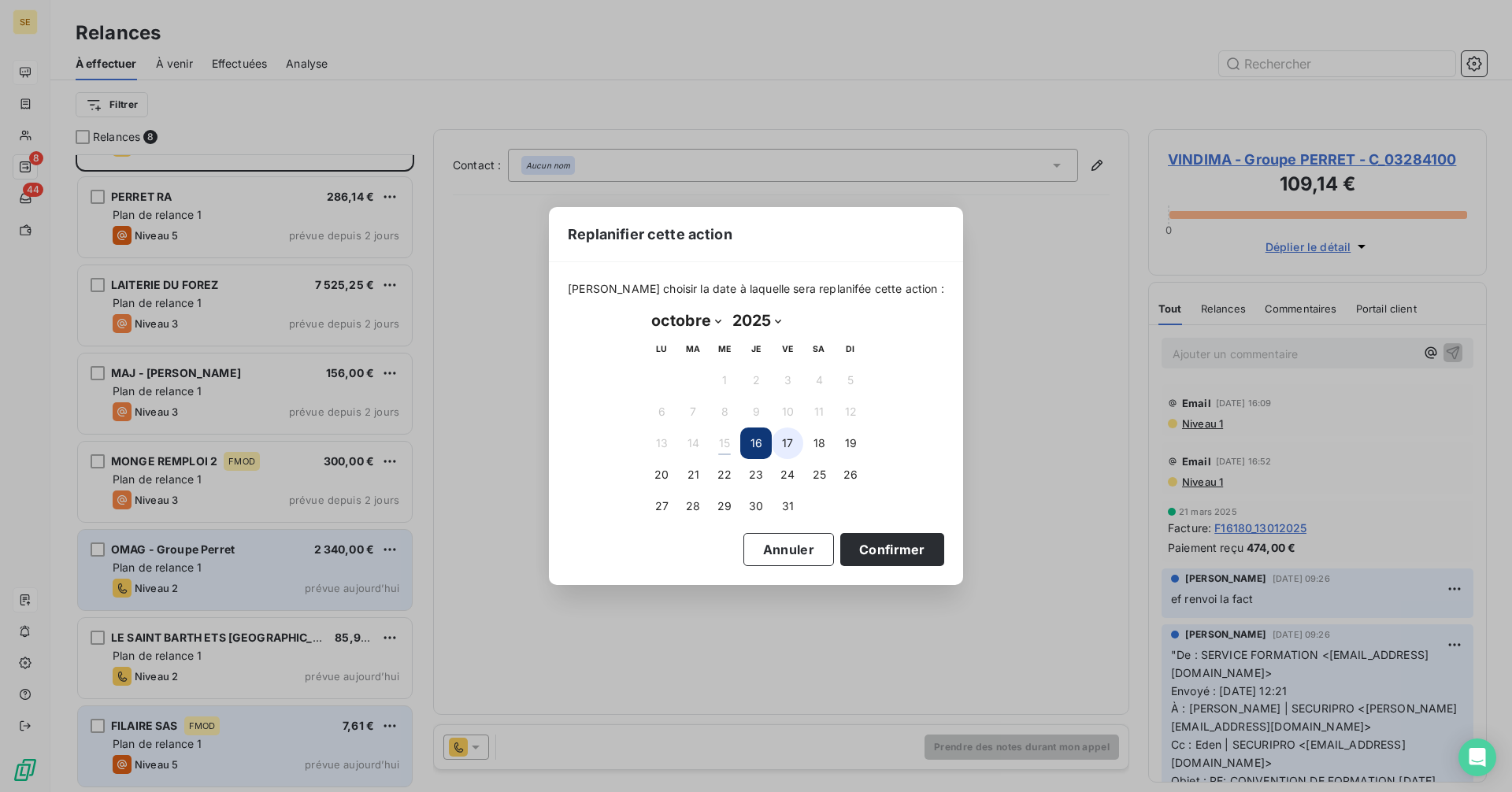
click at [790, 440] on button "17" at bounding box center [787, 444] width 32 height 32
click at [860, 551] on button "Confirmer" at bounding box center [892, 550] width 104 height 34
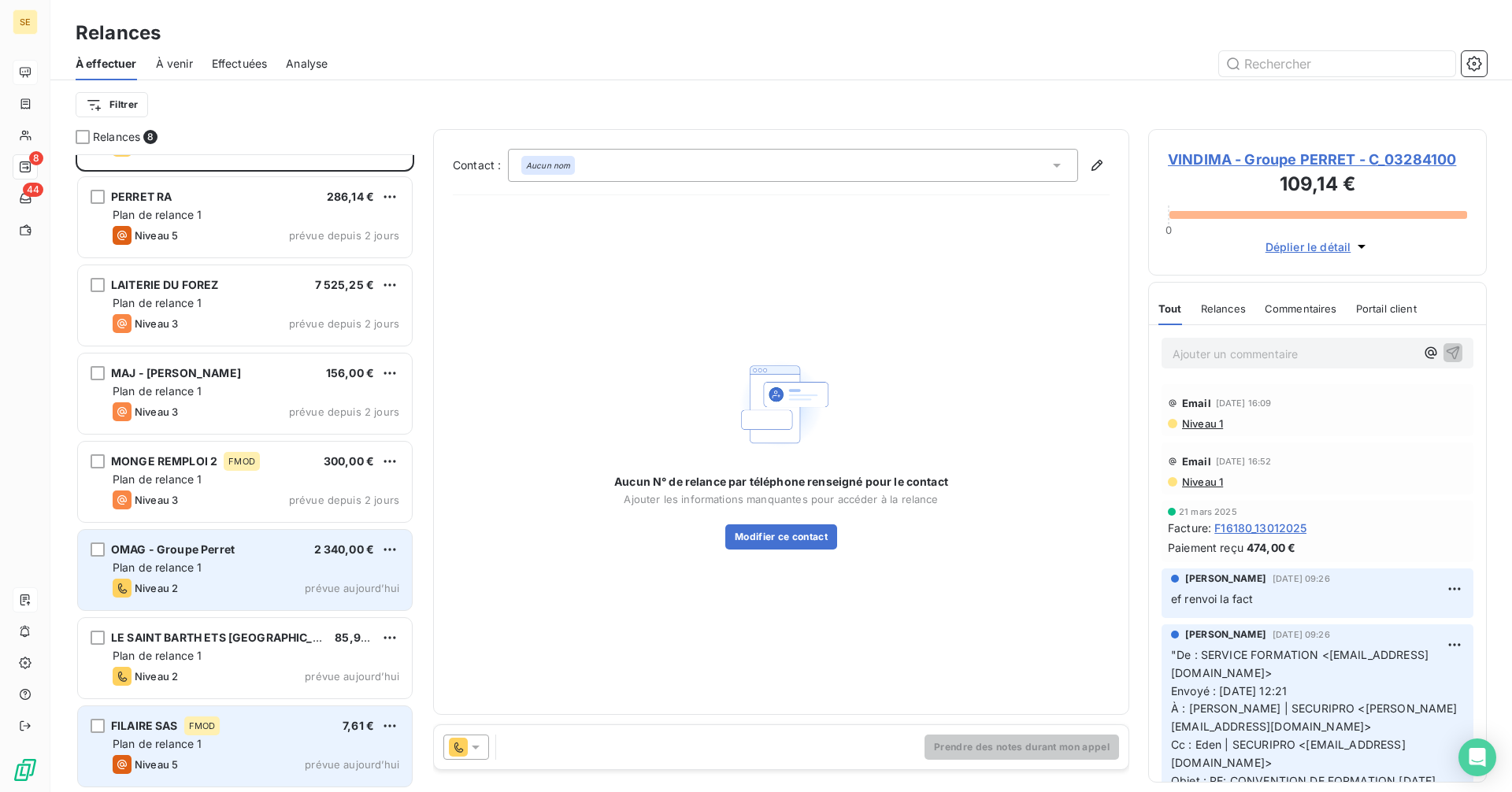
scroll to position [0, 0]
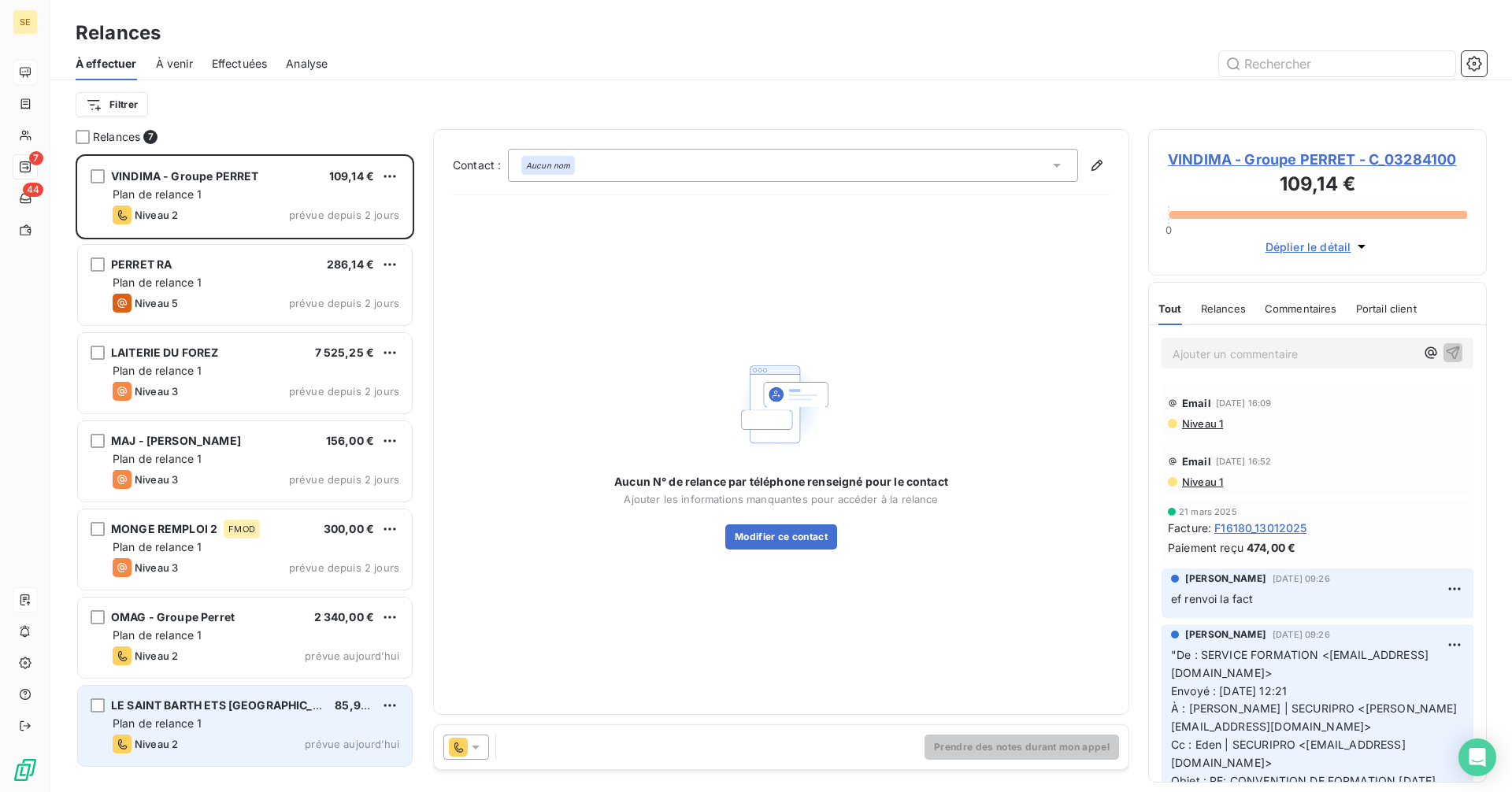
click at [271, 723] on div "Plan de relance 1" at bounding box center [256, 723] width 287 height 16
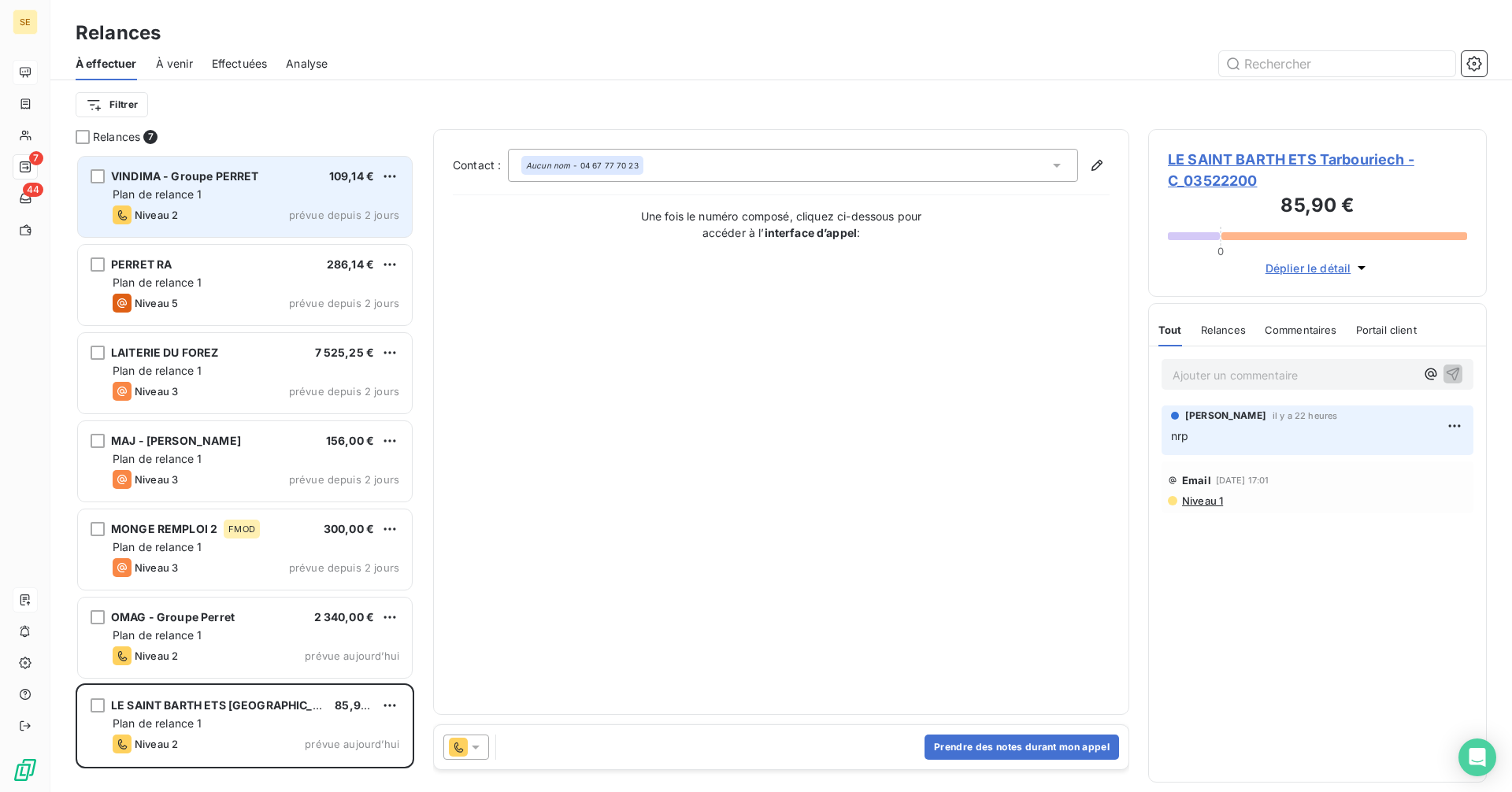
click at [285, 177] on div "VINDIMA - Groupe PERRET 109,14 €" at bounding box center [256, 176] width 287 height 14
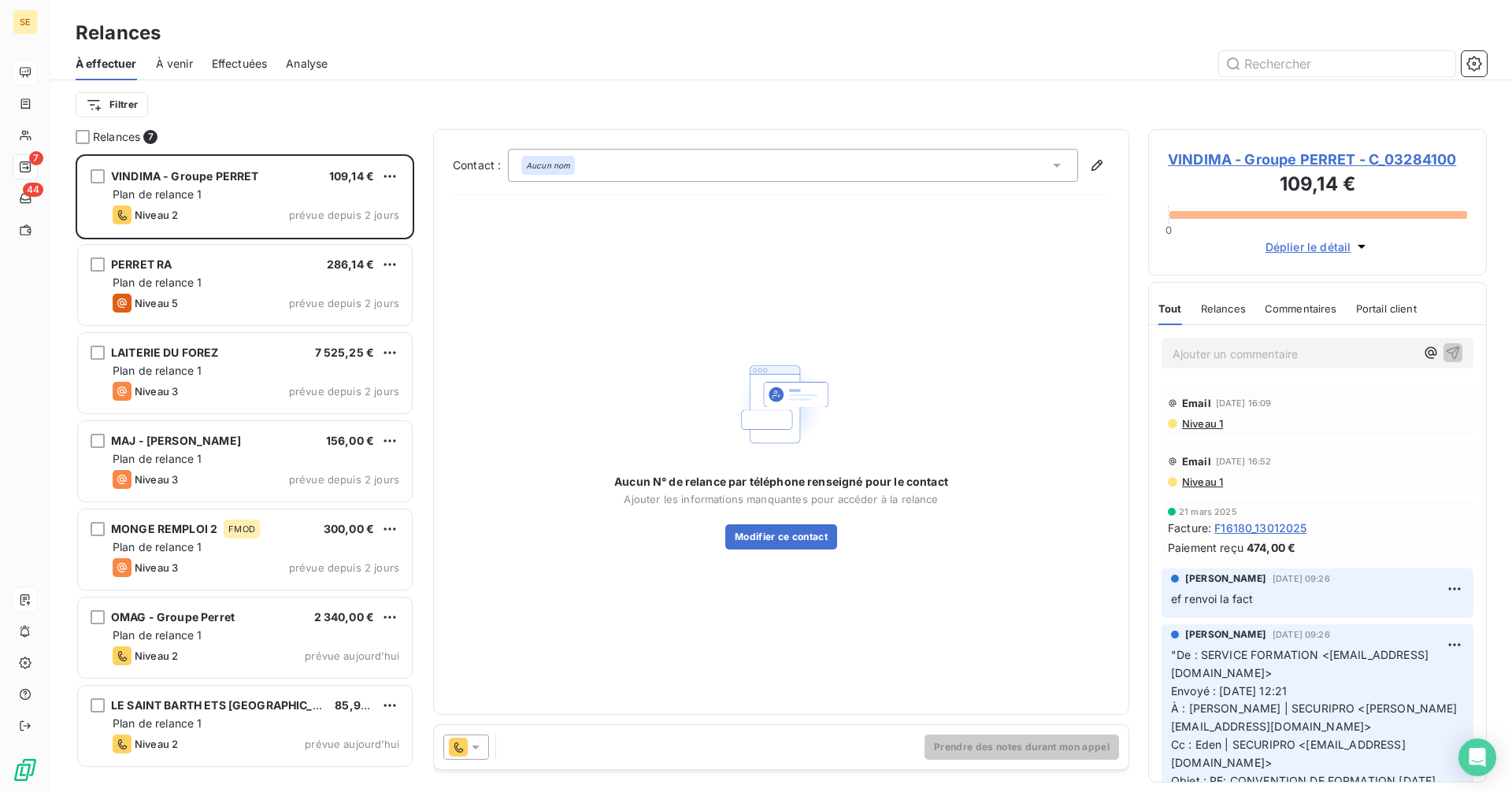
click at [484, 742] on div at bounding box center [465, 747] width 46 height 25
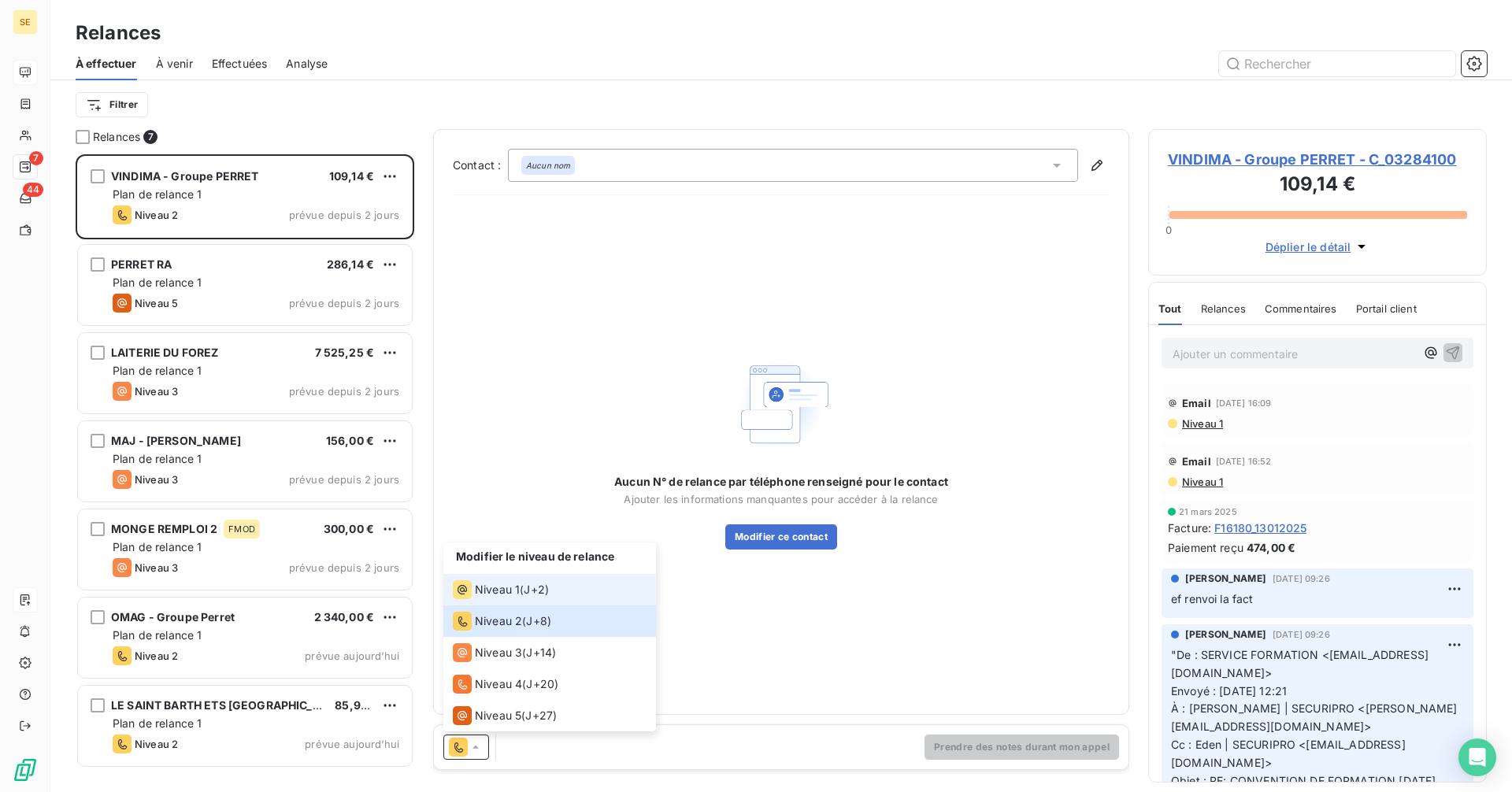
click at [515, 593] on span "Niveau 1" at bounding box center [497, 589] width 45 height 16
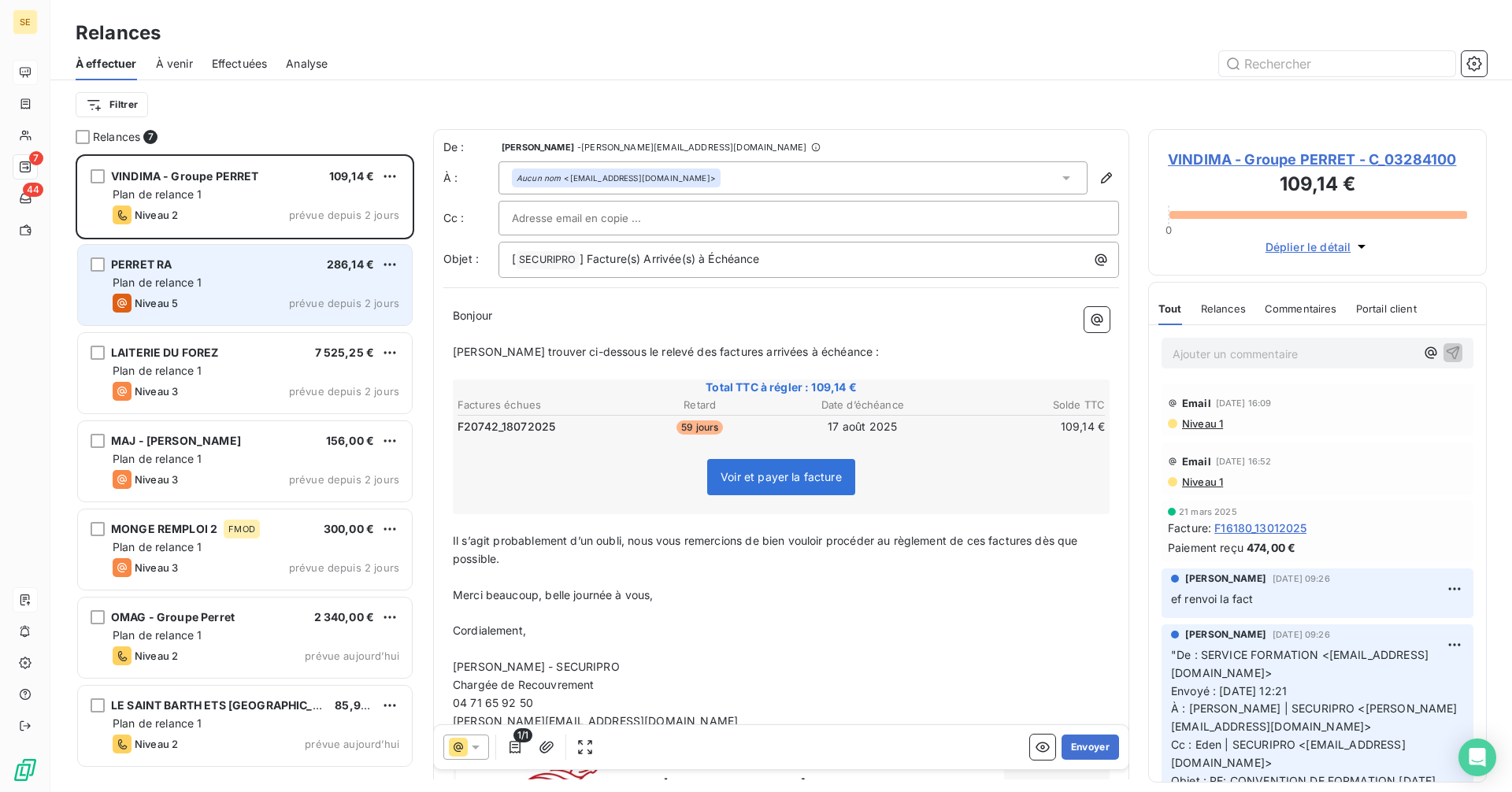
click at [262, 269] on div "PERRET RA 286,14 €" at bounding box center [256, 264] width 287 height 14
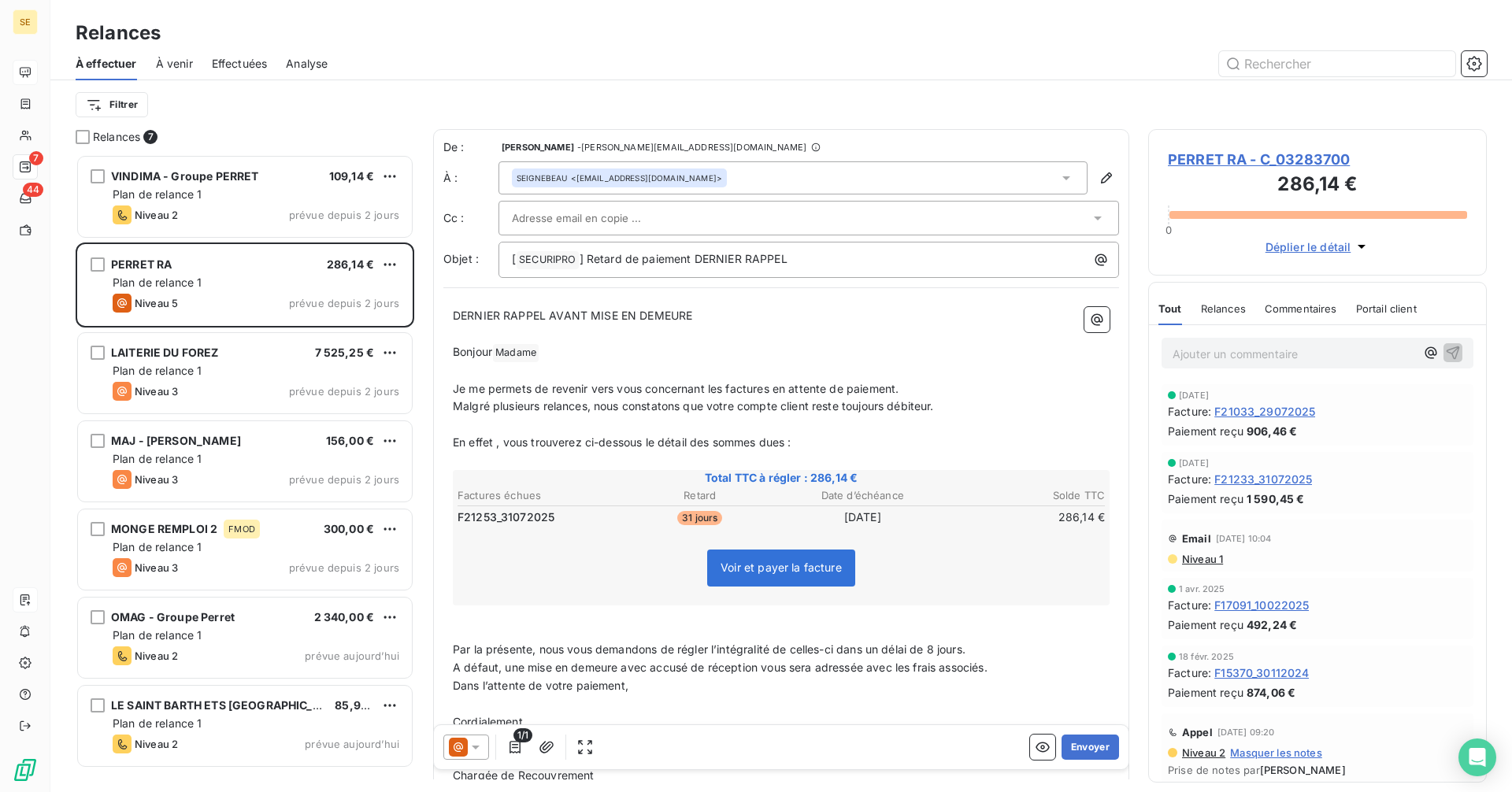
click at [181, 63] on span "À venir" at bounding box center [175, 63] width 37 height 16
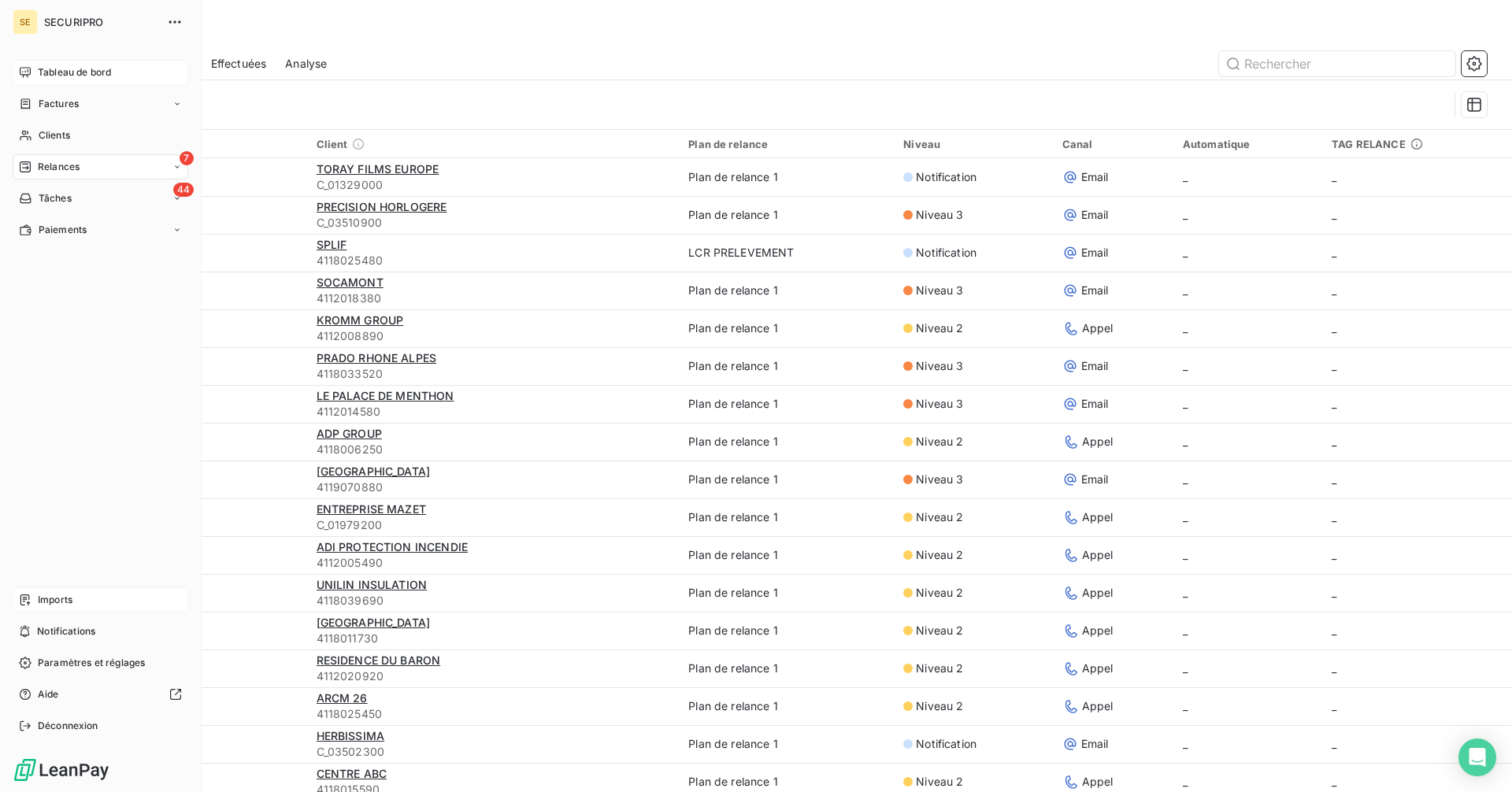
click at [31, 69] on icon at bounding box center [25, 72] width 11 height 10
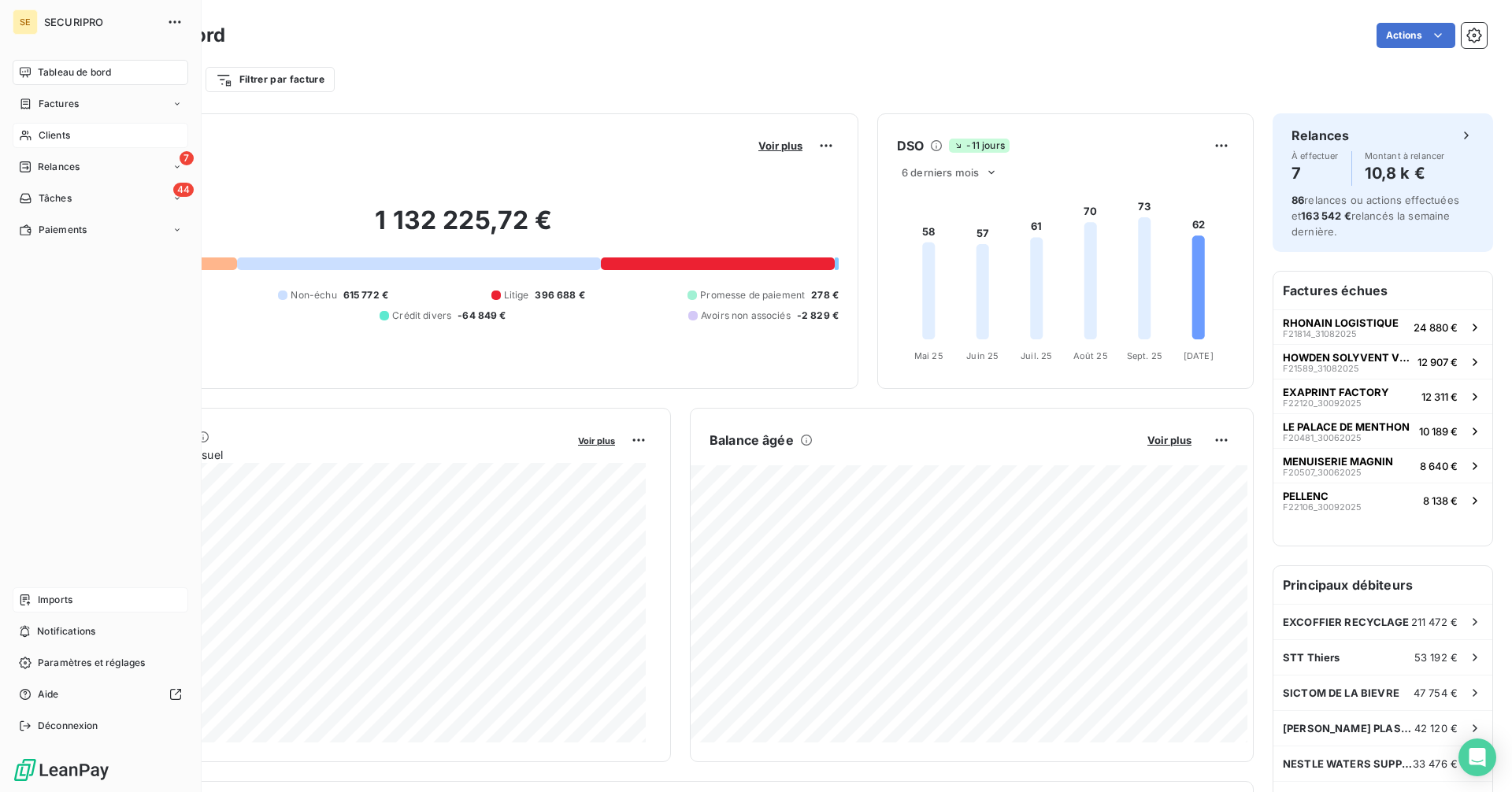
click at [35, 138] on div "Clients" at bounding box center [100, 135] width 176 height 25
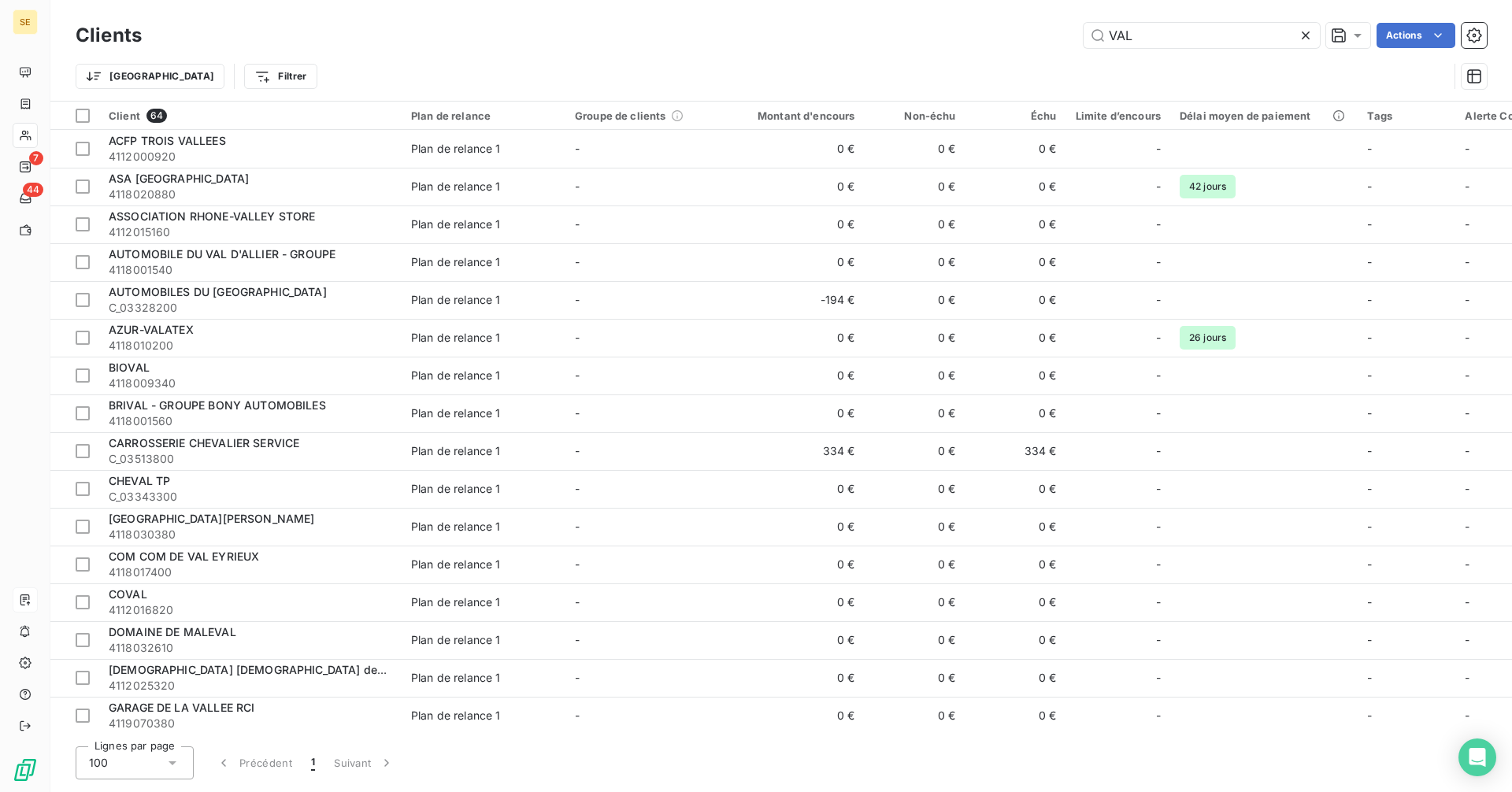
type input "VAL"
drag, startPoint x: 1171, startPoint y: 32, endPoint x: 1022, endPoint y: 38, distance: 149.1
click at [1022, 38] on div "VAL Actions" at bounding box center [823, 35] width 1326 height 25
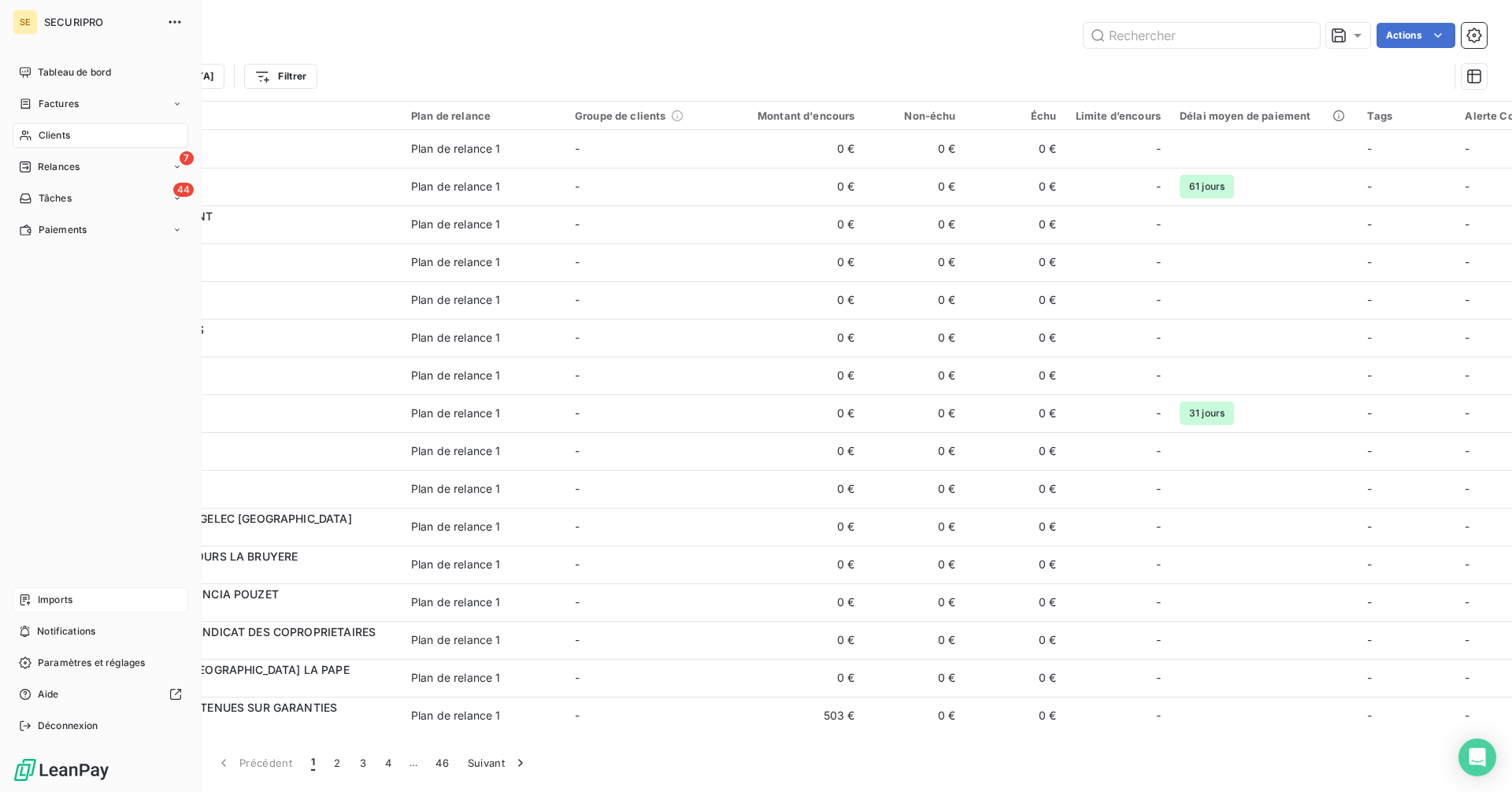
click at [60, 170] on span "Relances" at bounding box center [59, 167] width 42 height 14
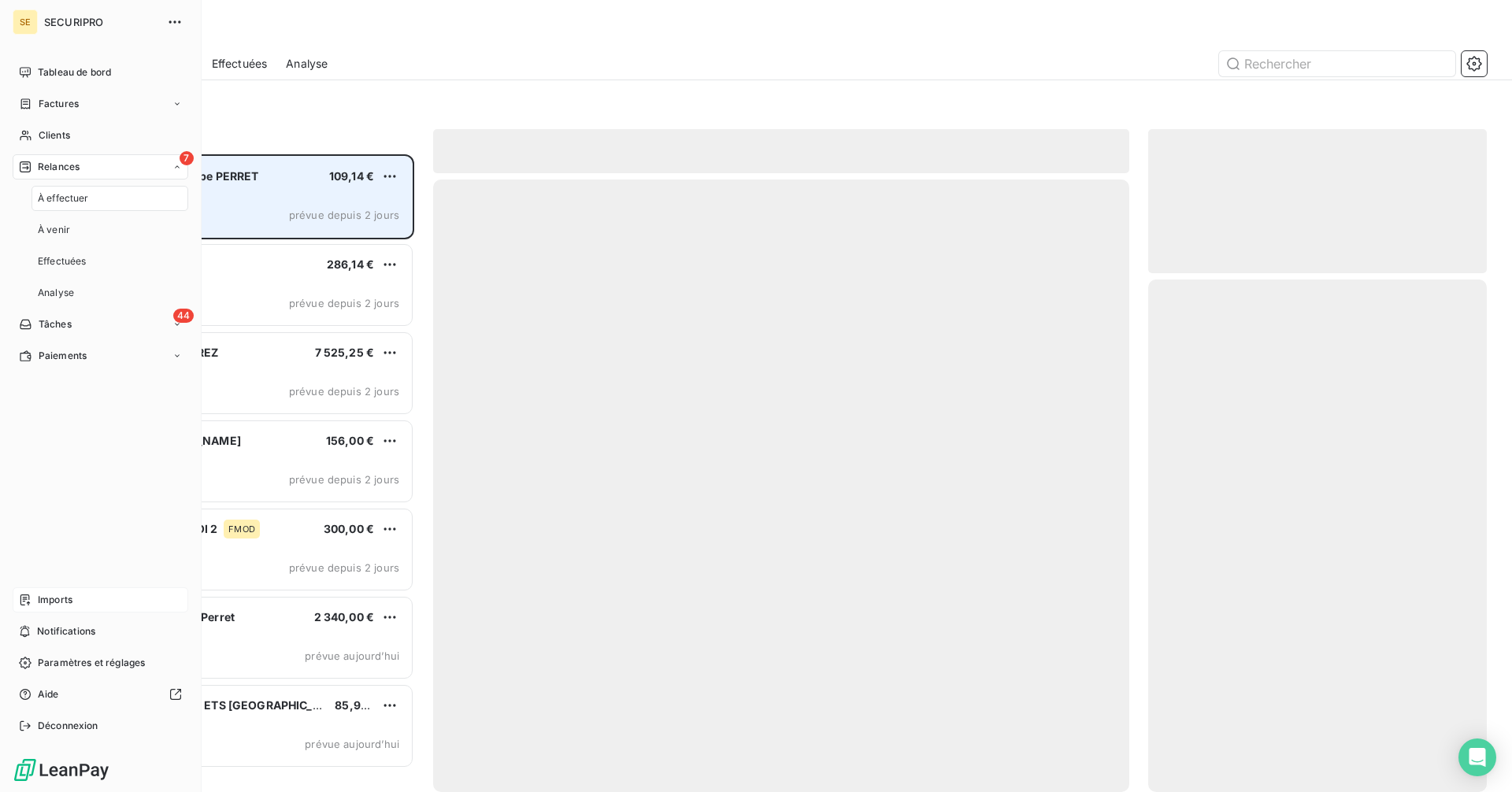
scroll to position [626, 327]
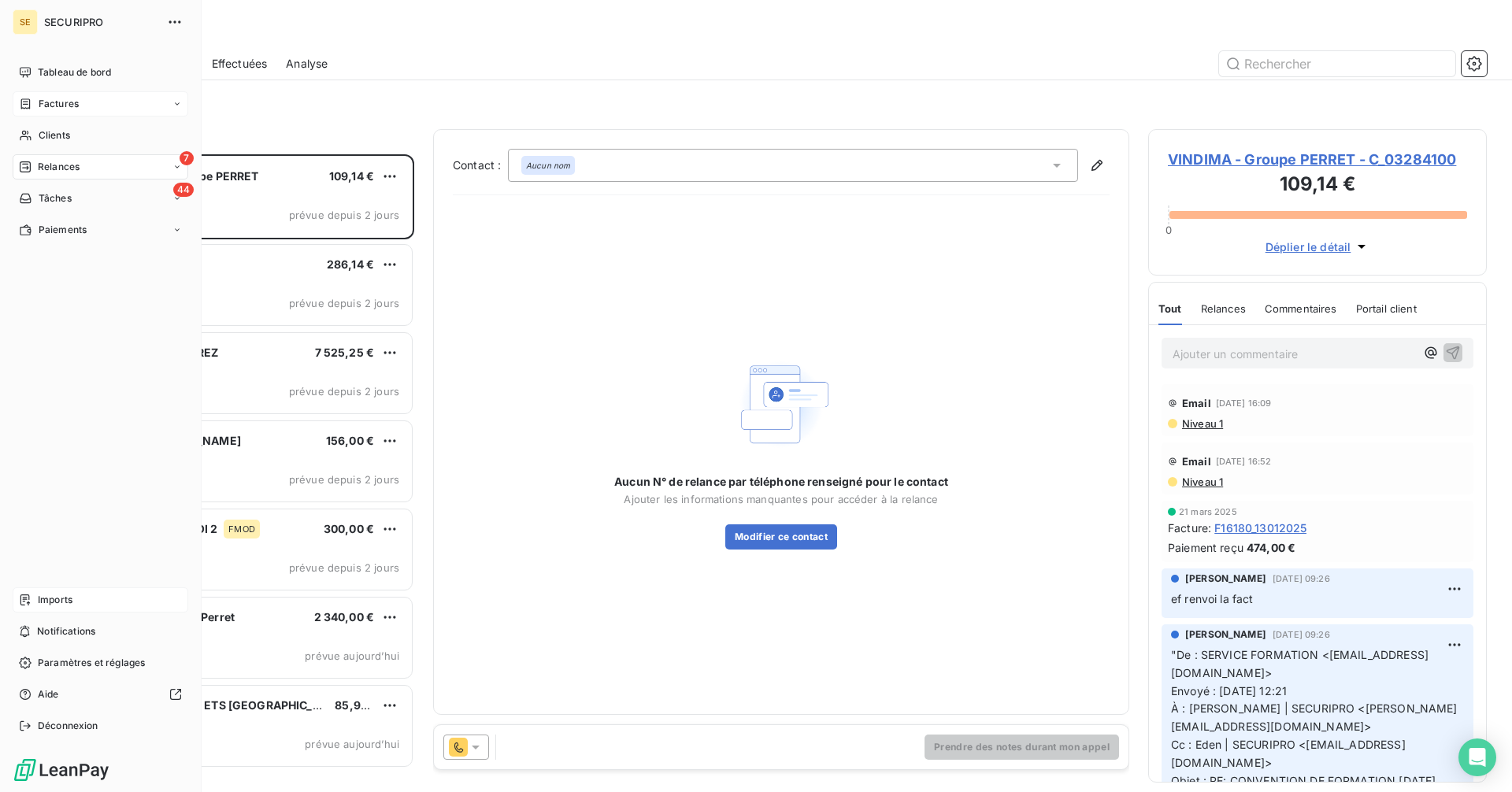
click at [58, 105] on span "Factures" at bounding box center [58, 103] width 40 height 14
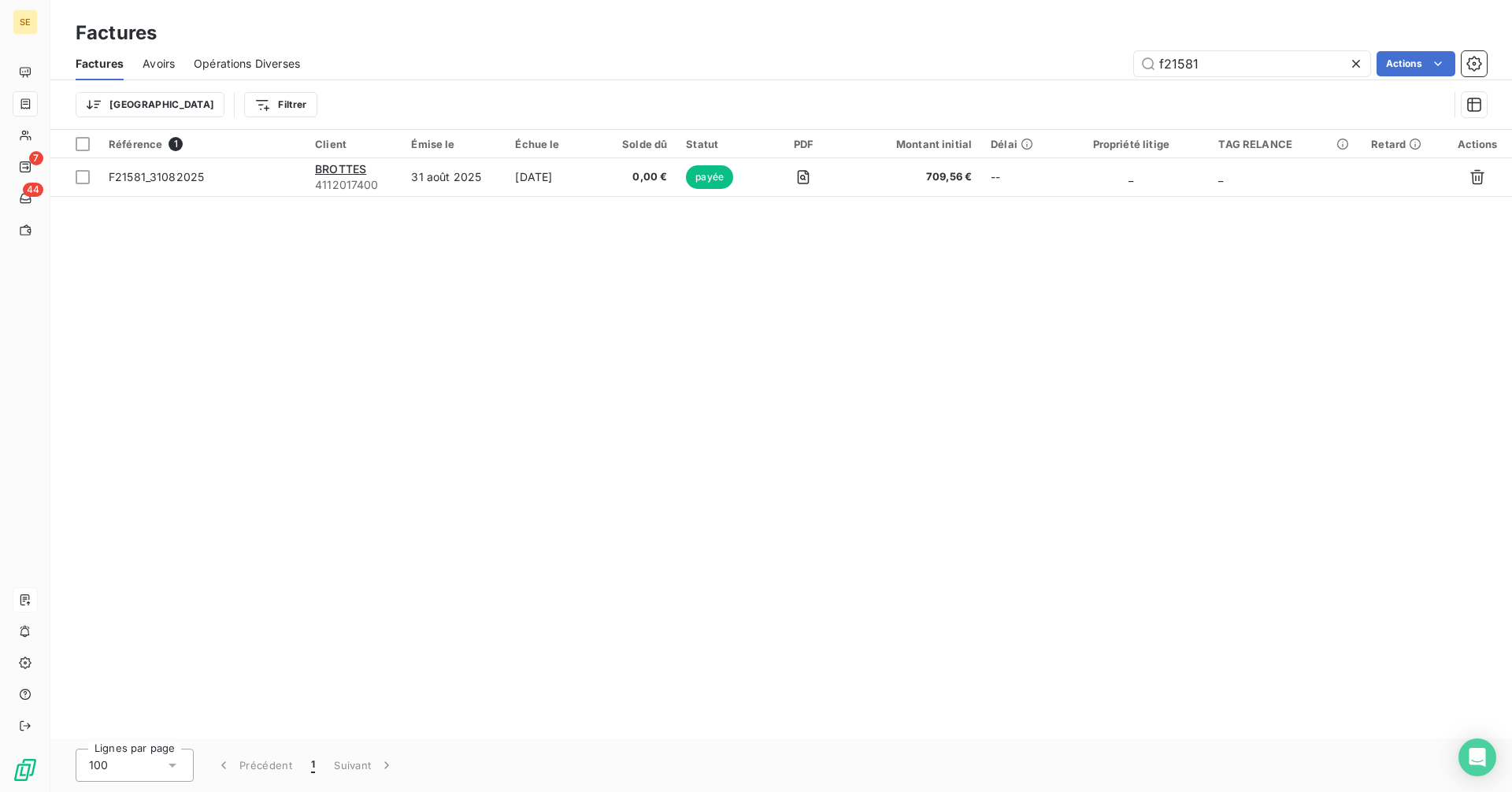
drag, startPoint x: 1226, startPoint y: 69, endPoint x: 1116, endPoint y: 71, distance: 110.0
click at [1116, 71] on div "f21581 Actions" at bounding box center [903, 63] width 1168 height 25
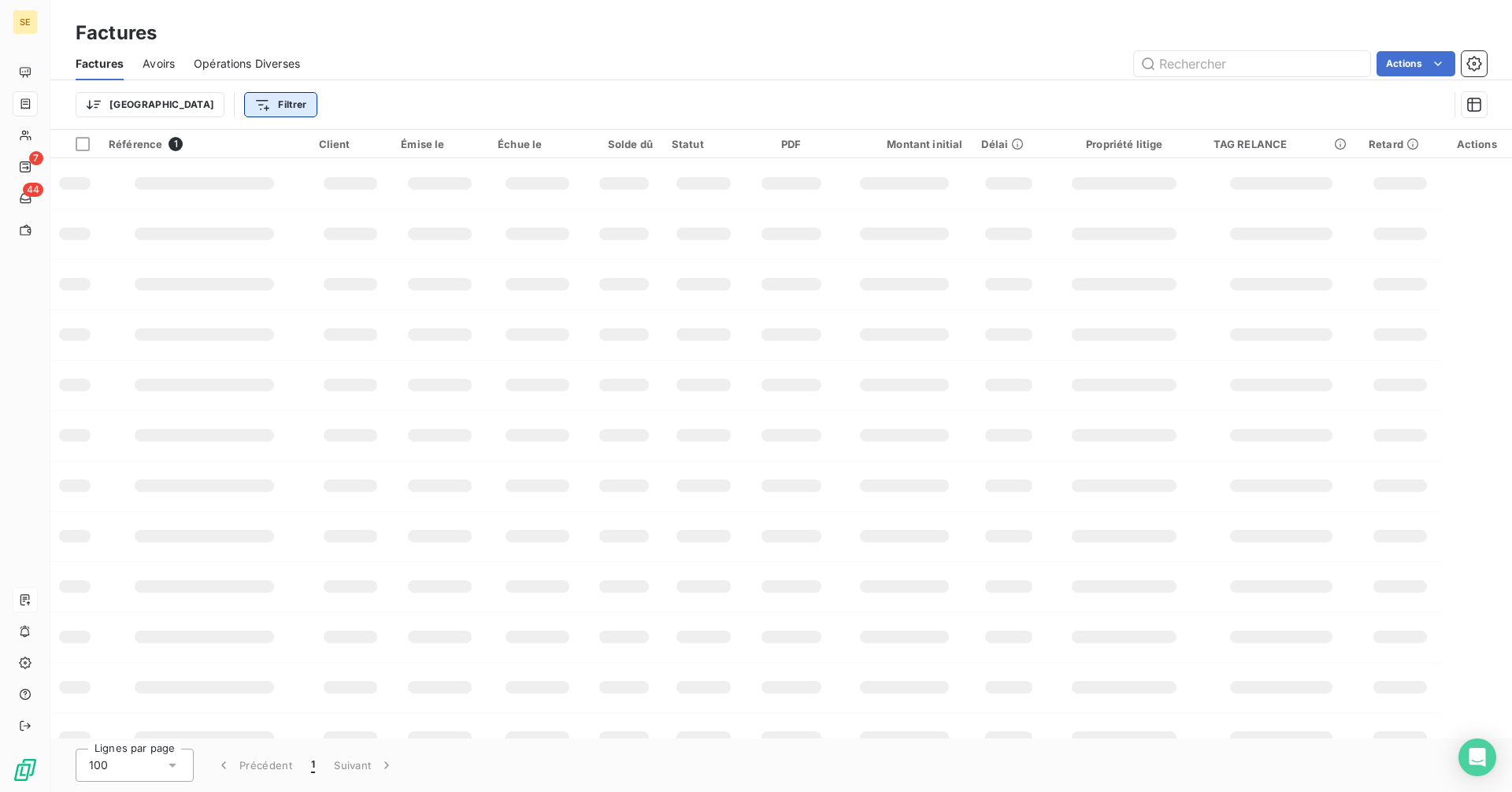
click at [223, 109] on html "SE 7 44 Factures Factures Avoirs Opérations Diverses Actions Trier Filtrer Réfé…" at bounding box center [756, 396] width 1512 height 792
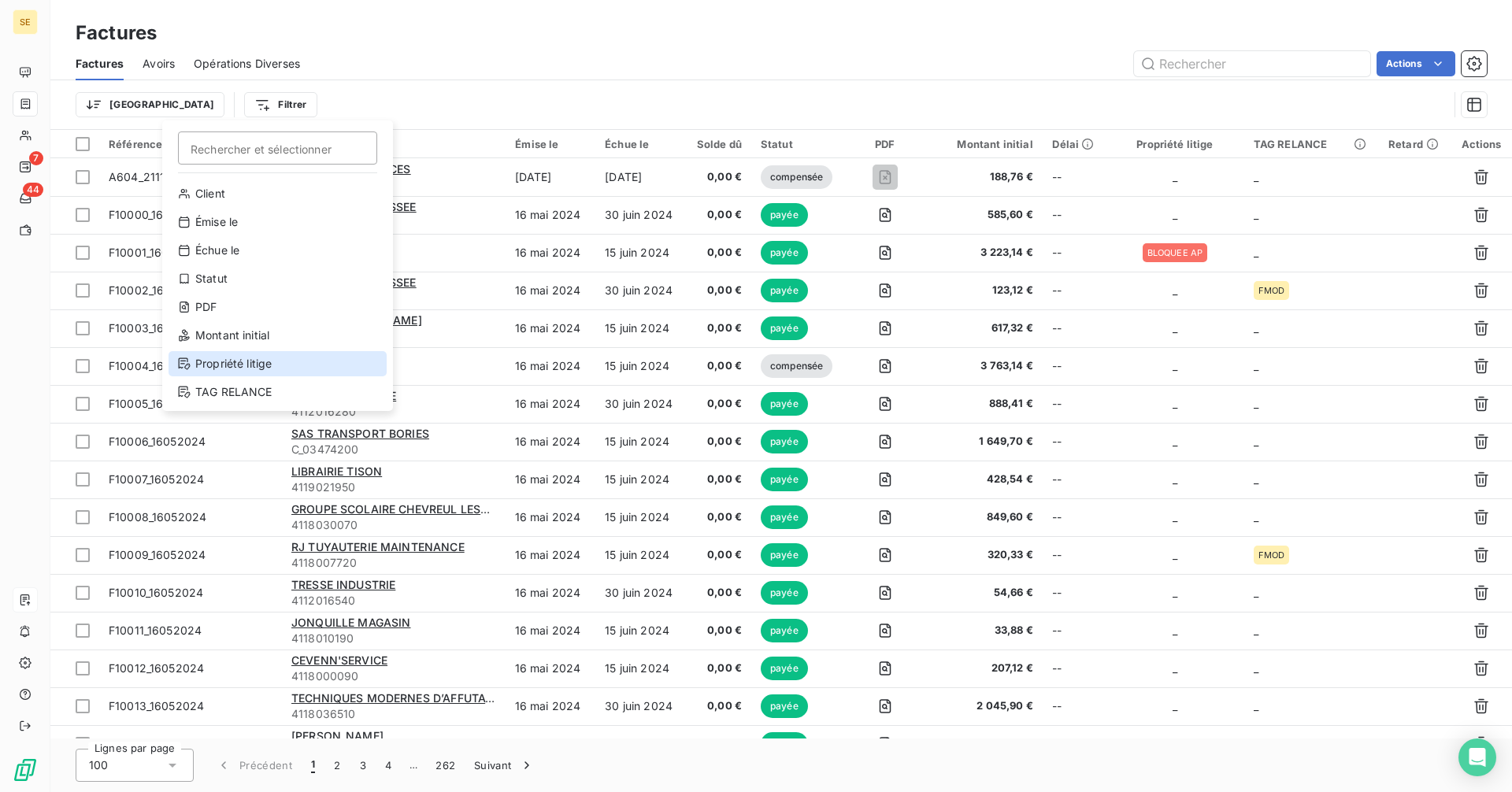
click at [243, 362] on div "Propriété litige" at bounding box center [277, 363] width 218 height 25
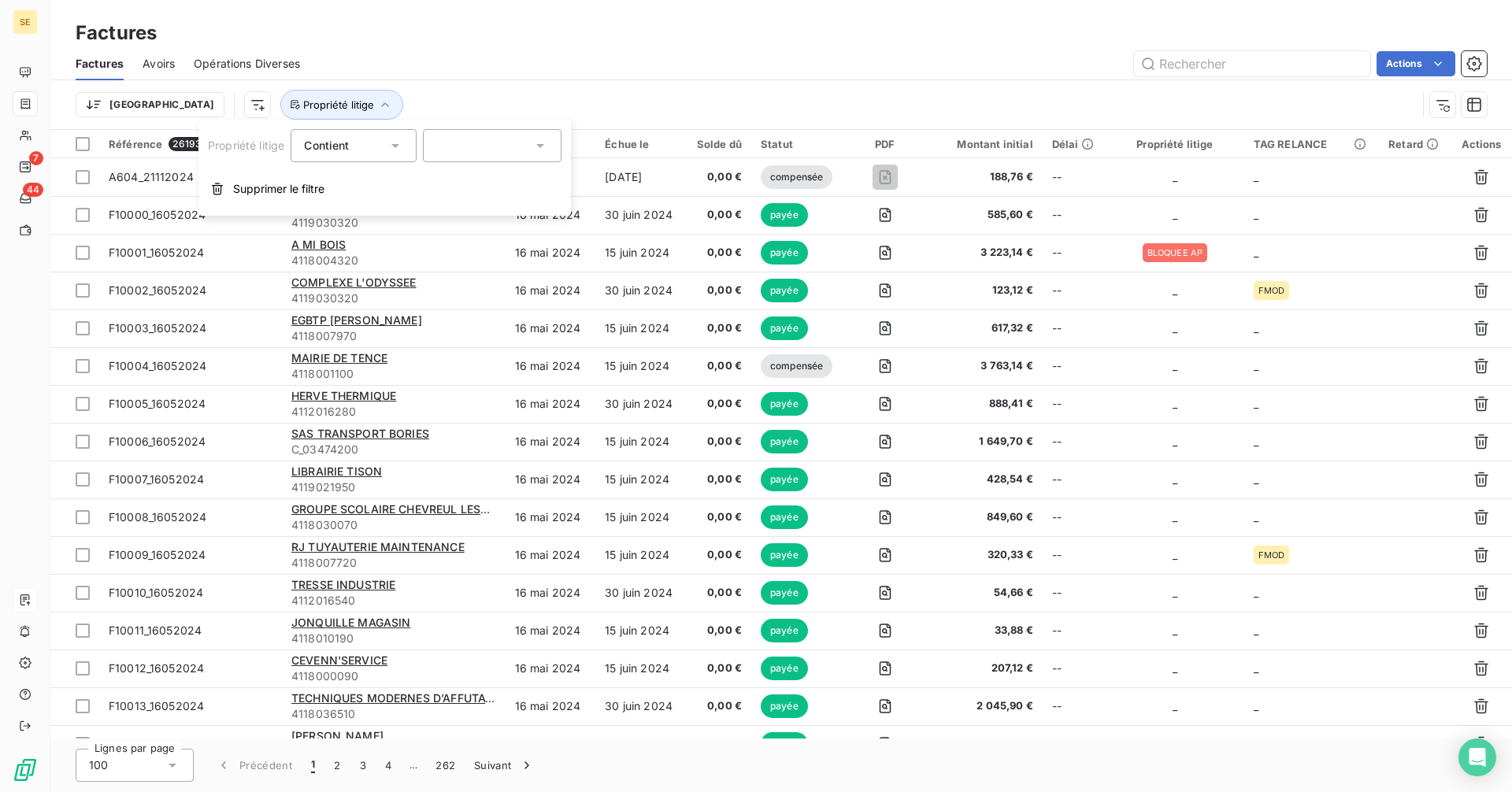
click at [467, 141] on div at bounding box center [491, 146] width 139 height 34
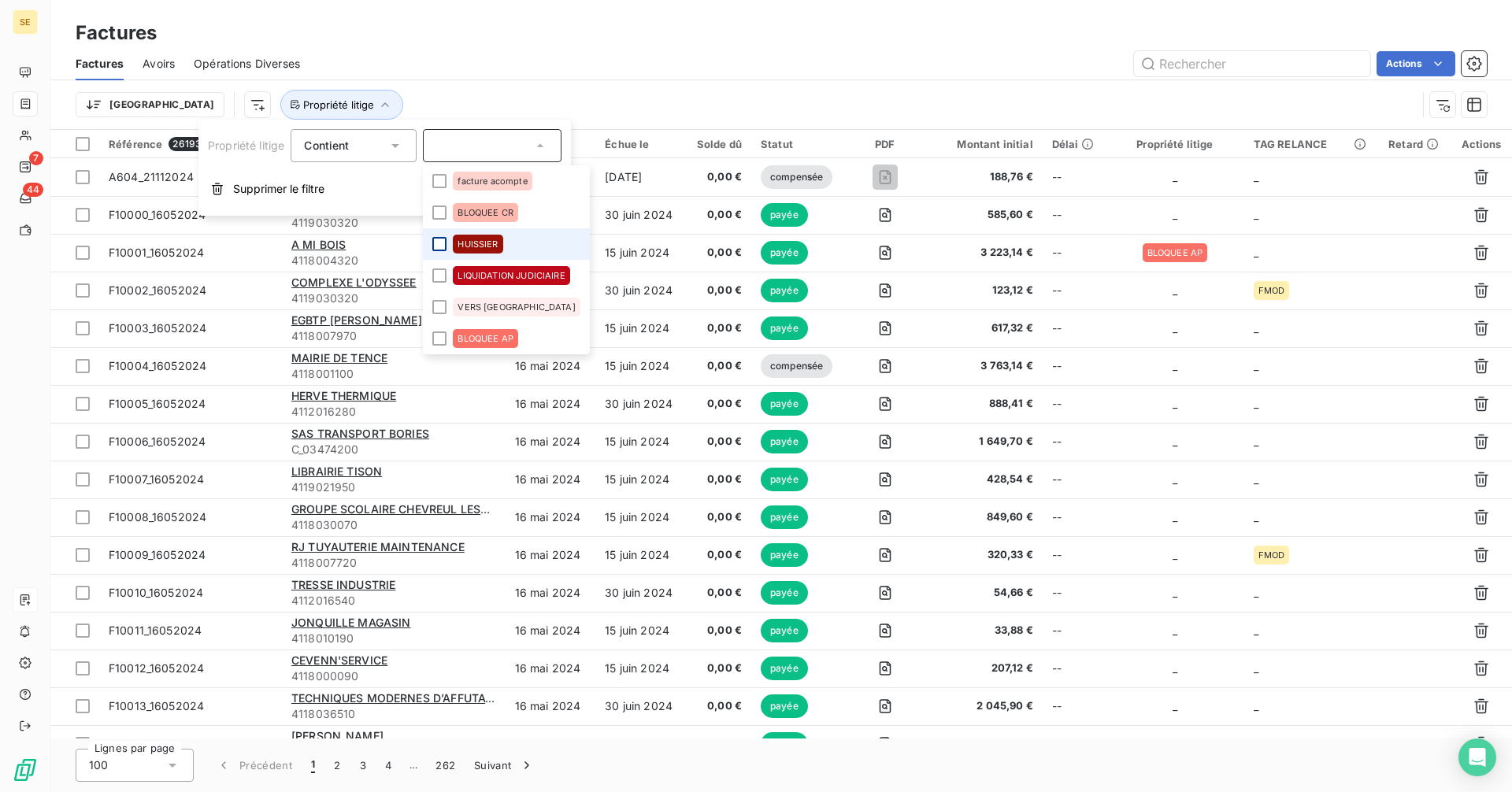
click at [436, 244] on div at bounding box center [439, 244] width 14 height 14
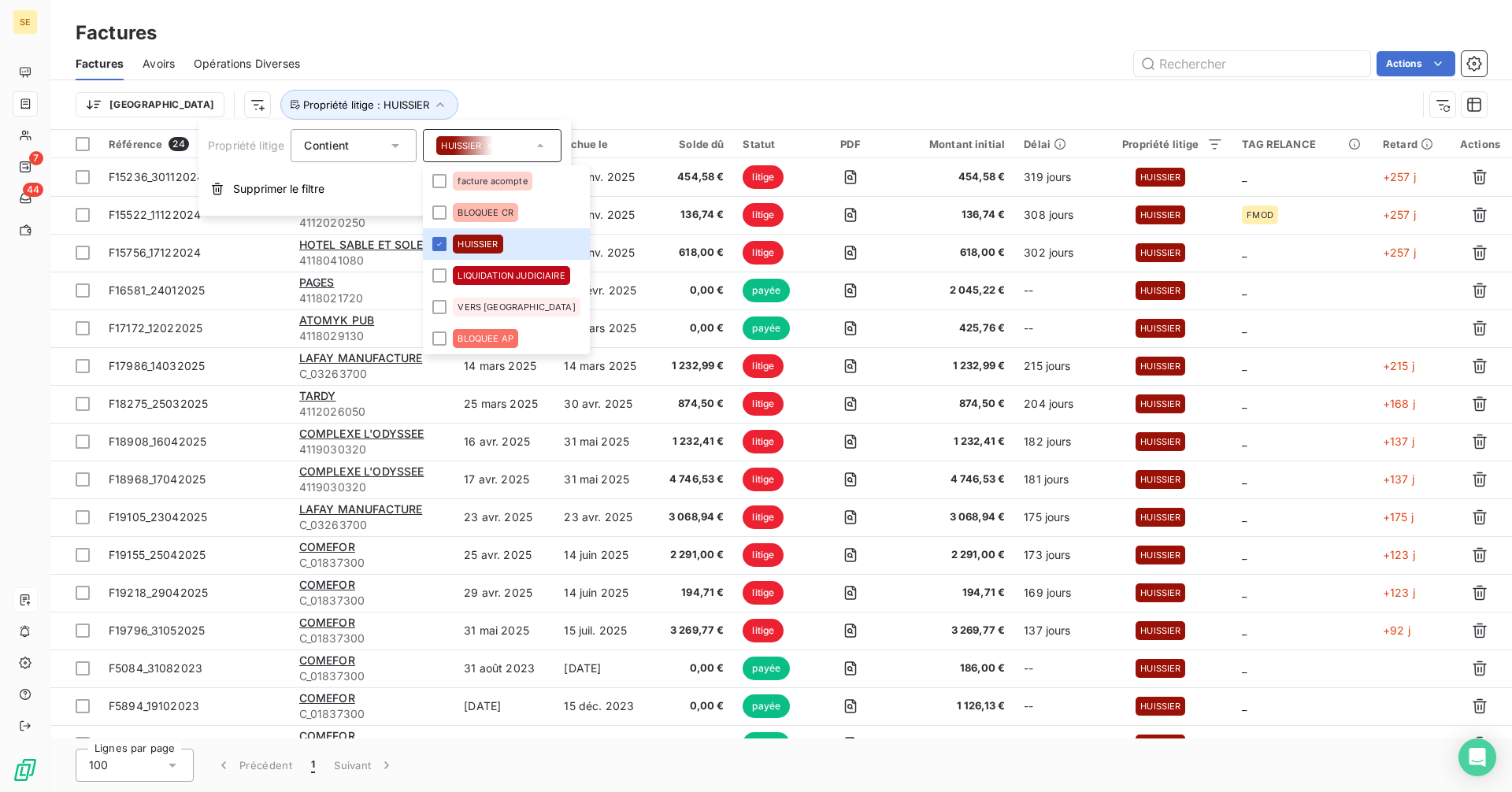
click at [751, 48] on div "Factures Avoirs Opérations Diverses Actions" at bounding box center [781, 64] width 1462 height 34
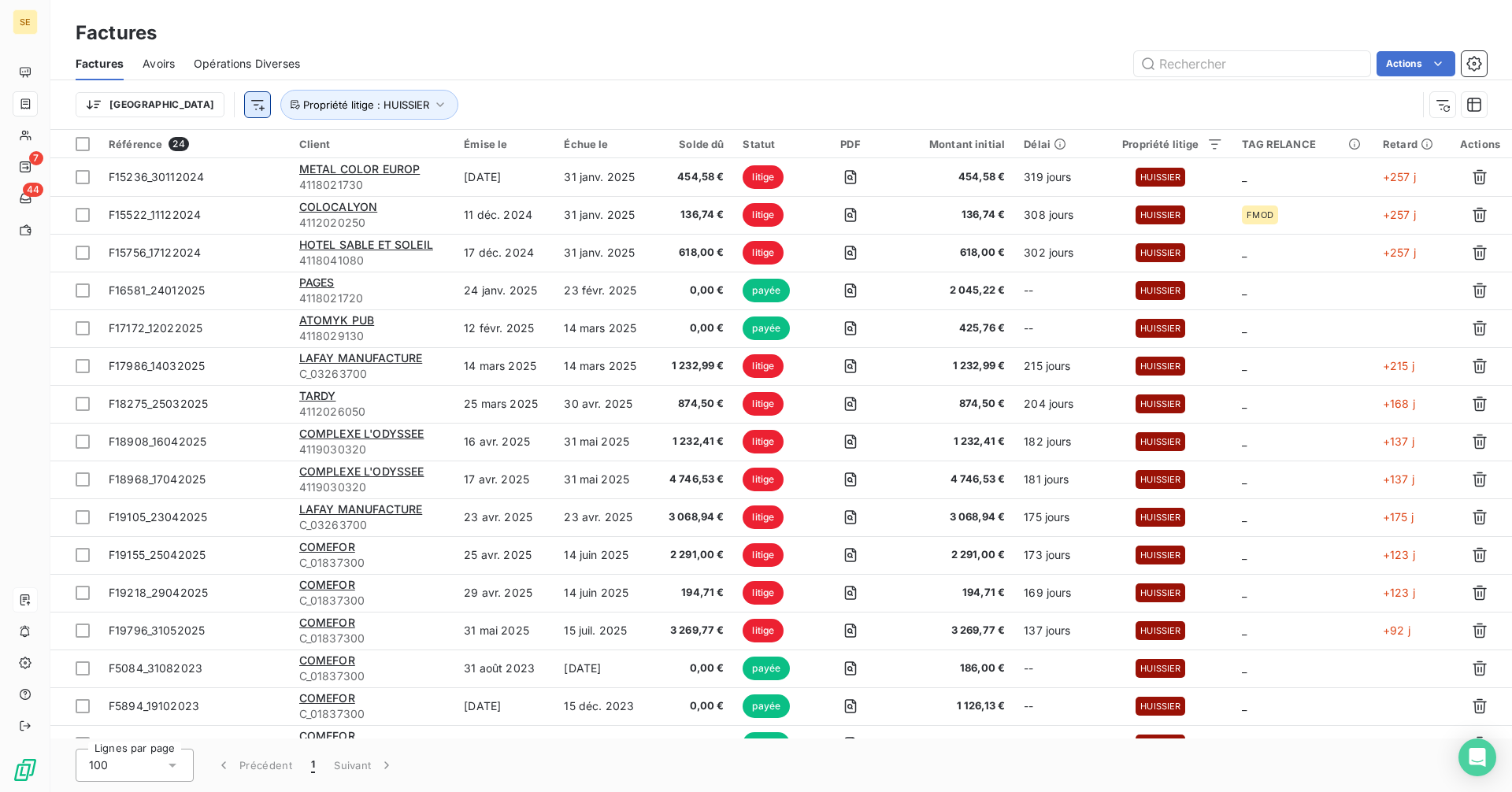
click at [183, 106] on html "SE 7 44 Factures Factures Avoirs Opérations Diverses Actions Trier Propriété li…" at bounding box center [756, 396] width 1512 height 792
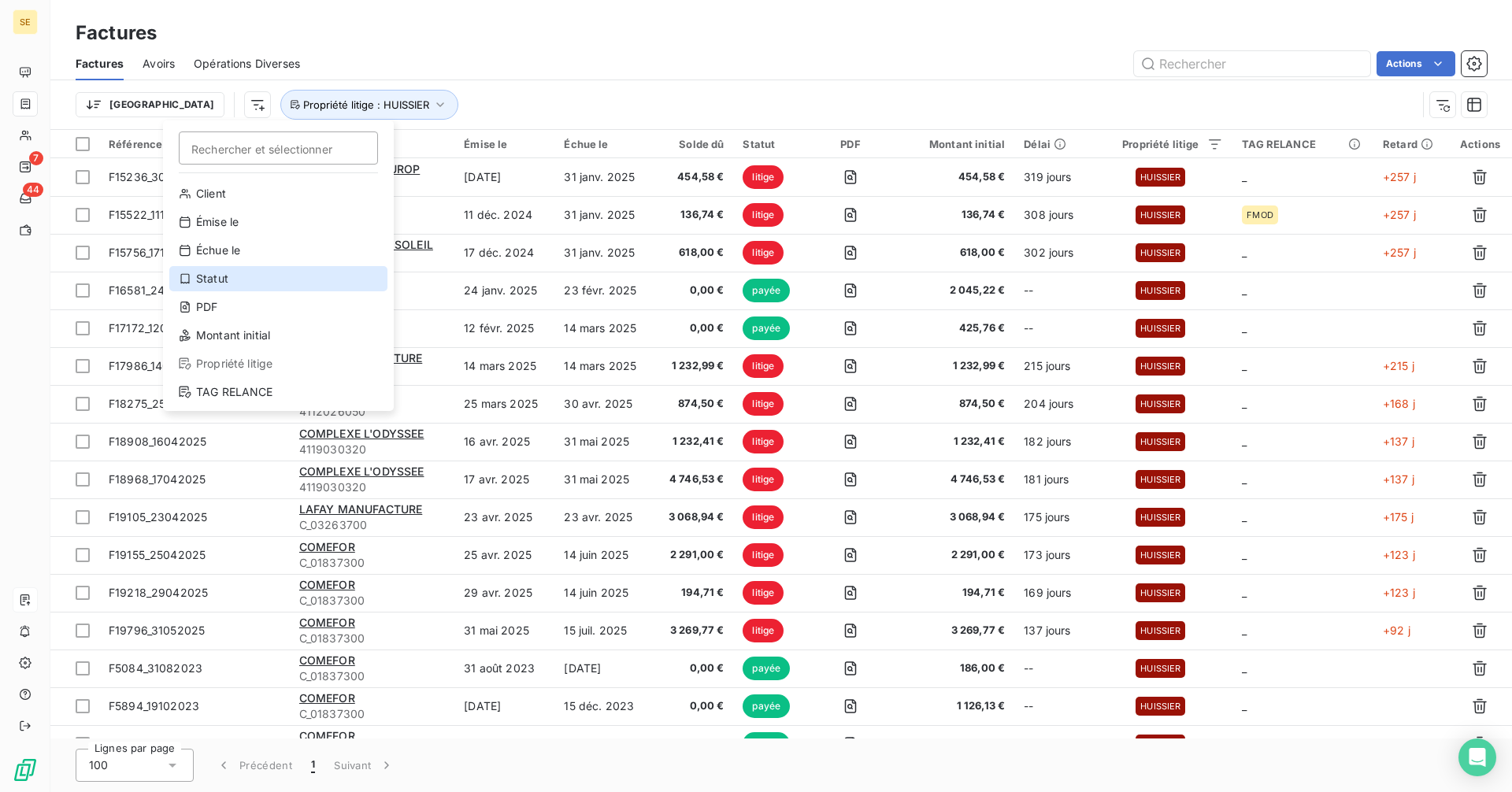
click at [224, 283] on div "Statut" at bounding box center [278, 278] width 218 height 25
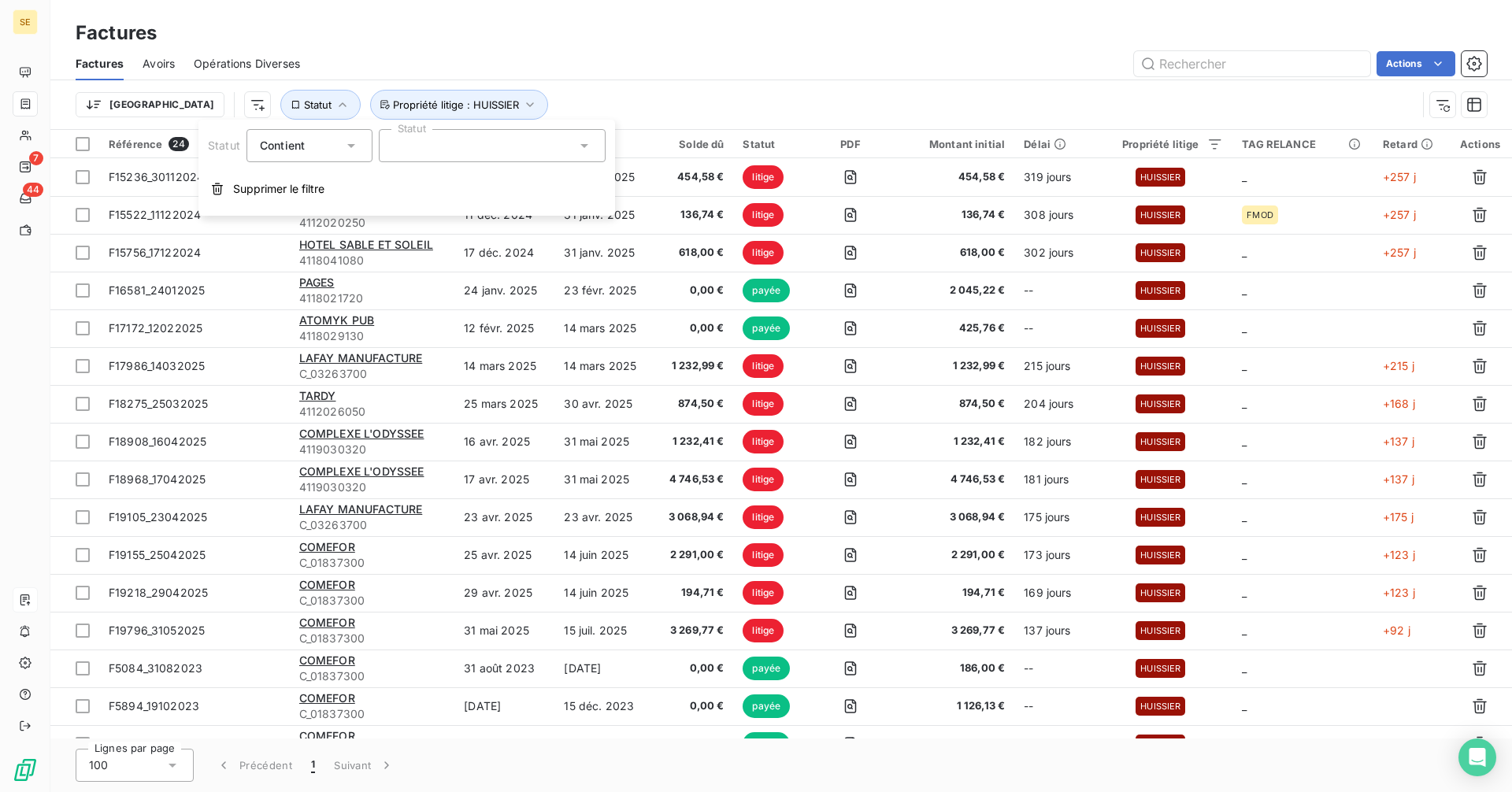
click at [459, 143] on div at bounding box center [492, 146] width 227 height 34
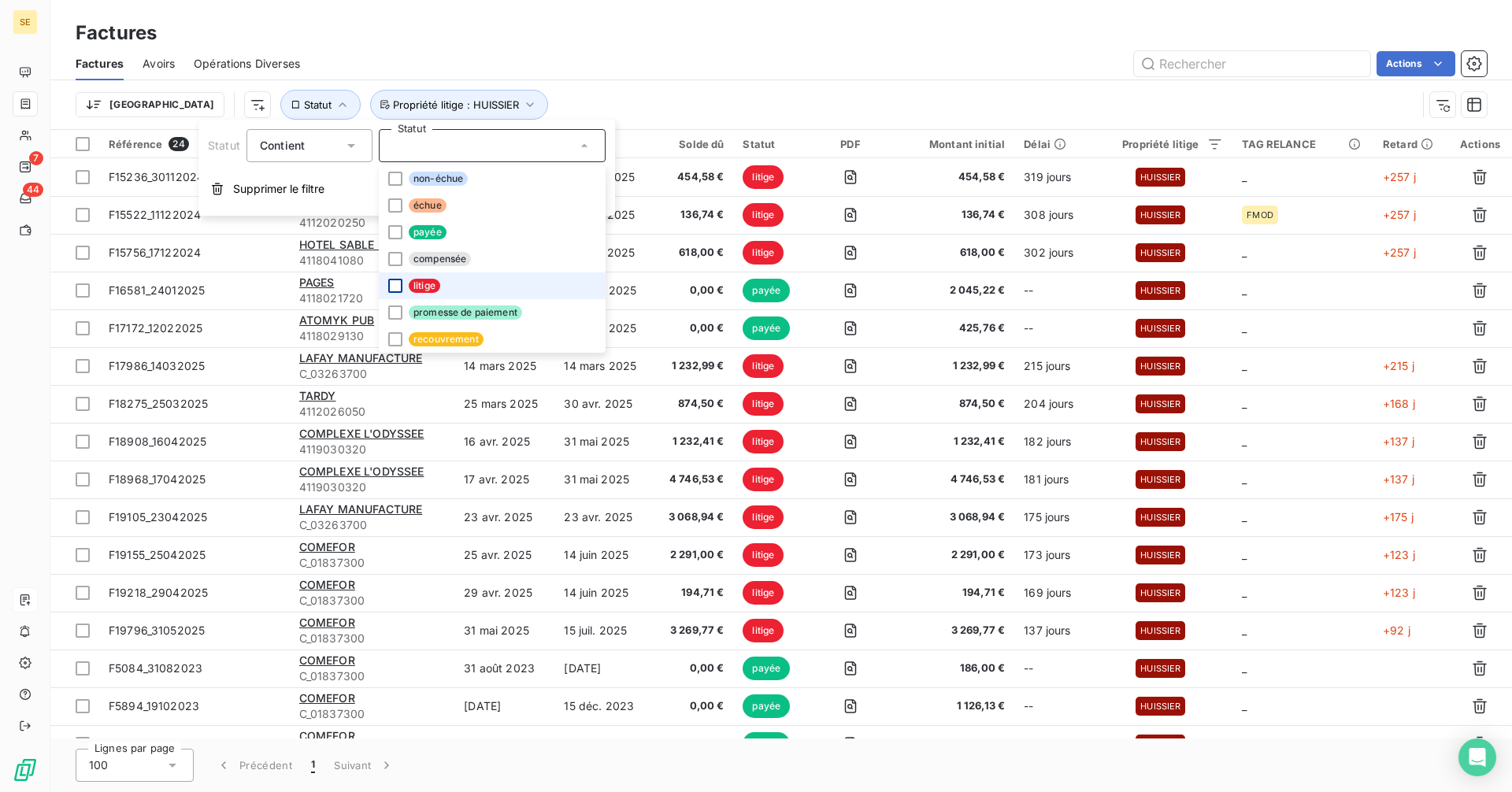
click at [401, 285] on div at bounding box center [395, 286] width 14 height 14
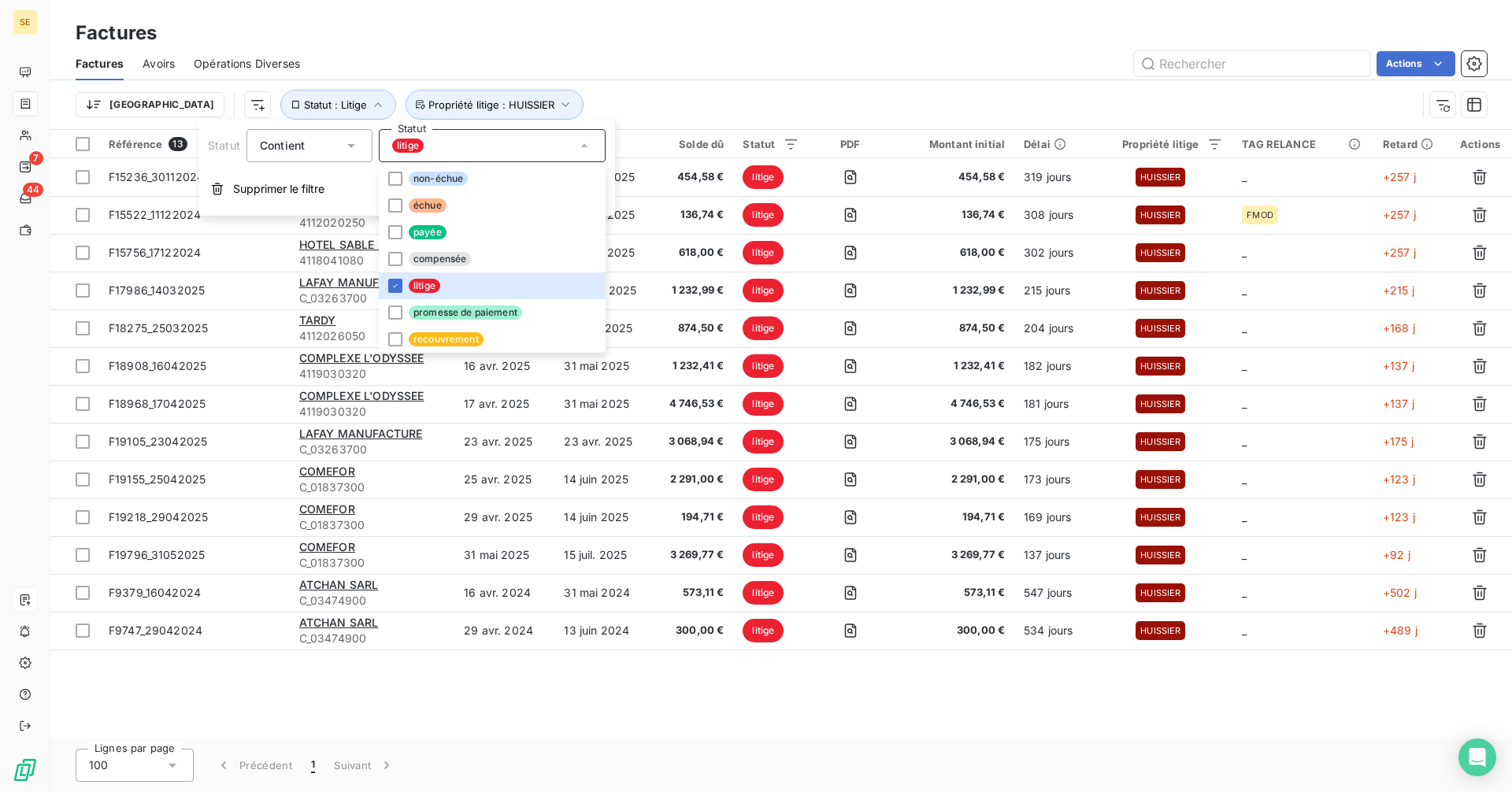
click at [754, 53] on div "Actions" at bounding box center [903, 63] width 1168 height 25
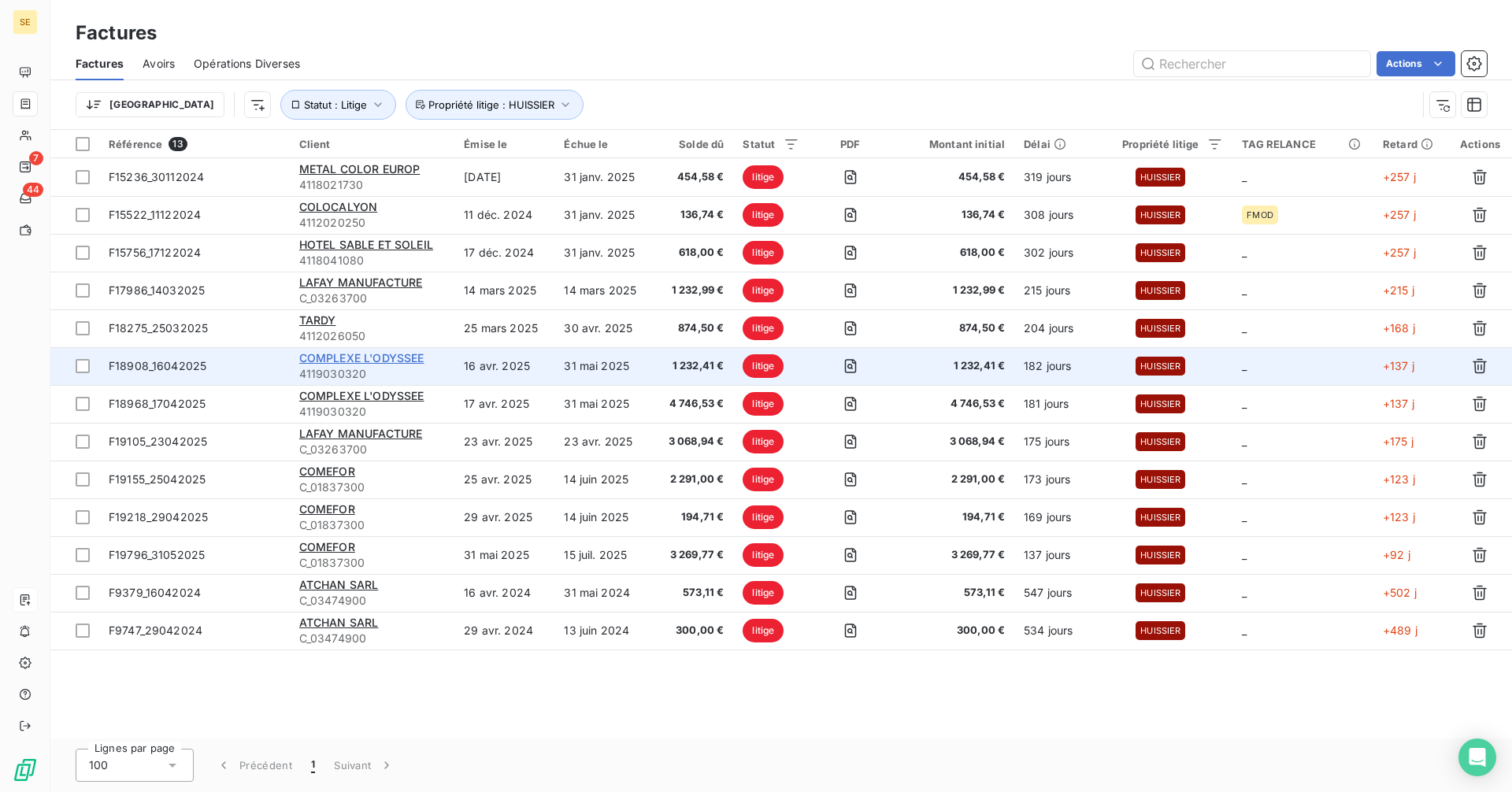
click at [341, 355] on span "COMPLEXE L'ODYSSEE" at bounding box center [362, 357] width 126 height 13
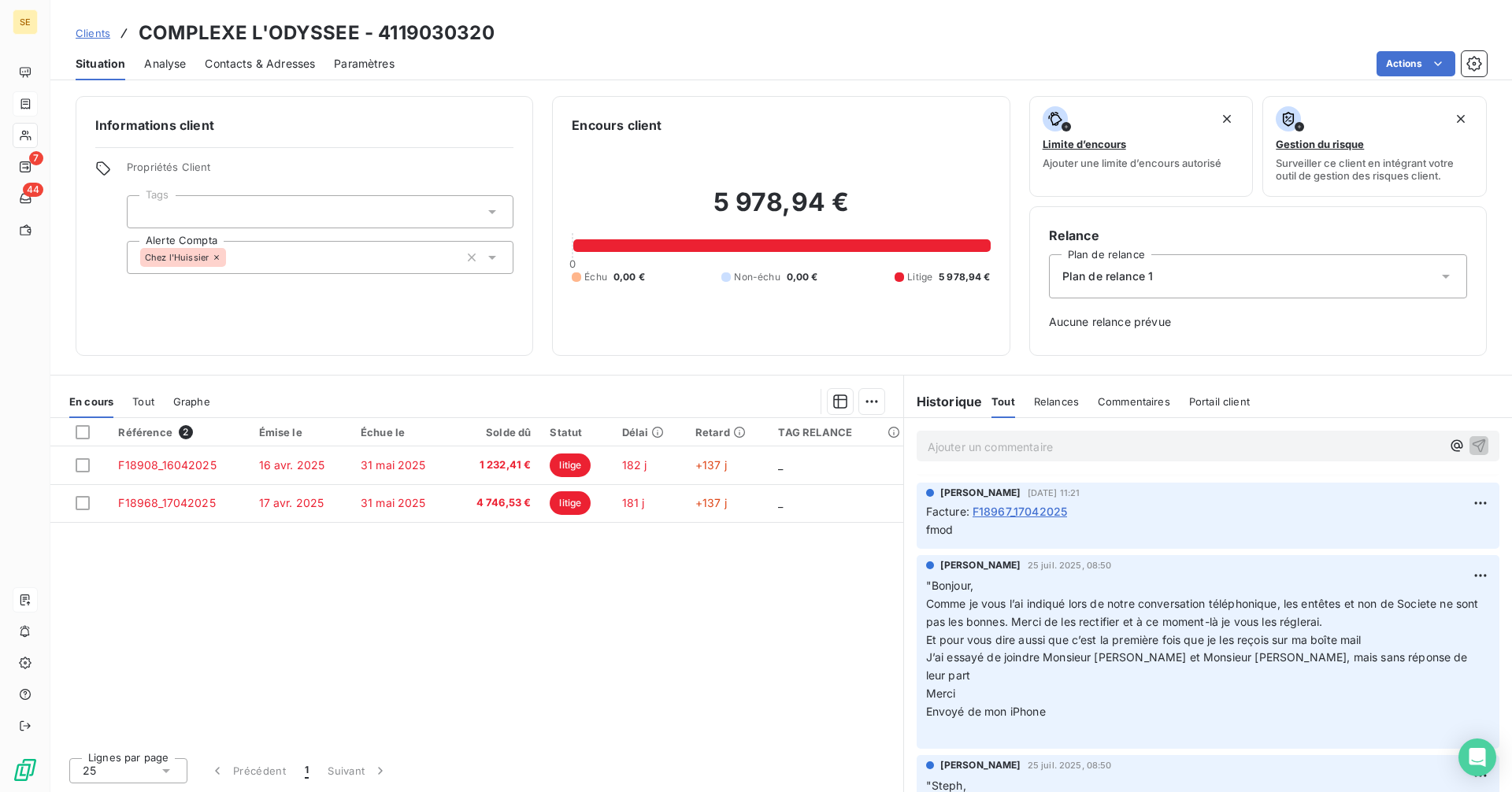
scroll to position [1024, 0]
click at [245, 62] on span "Contacts & Adresses" at bounding box center [260, 63] width 110 height 16
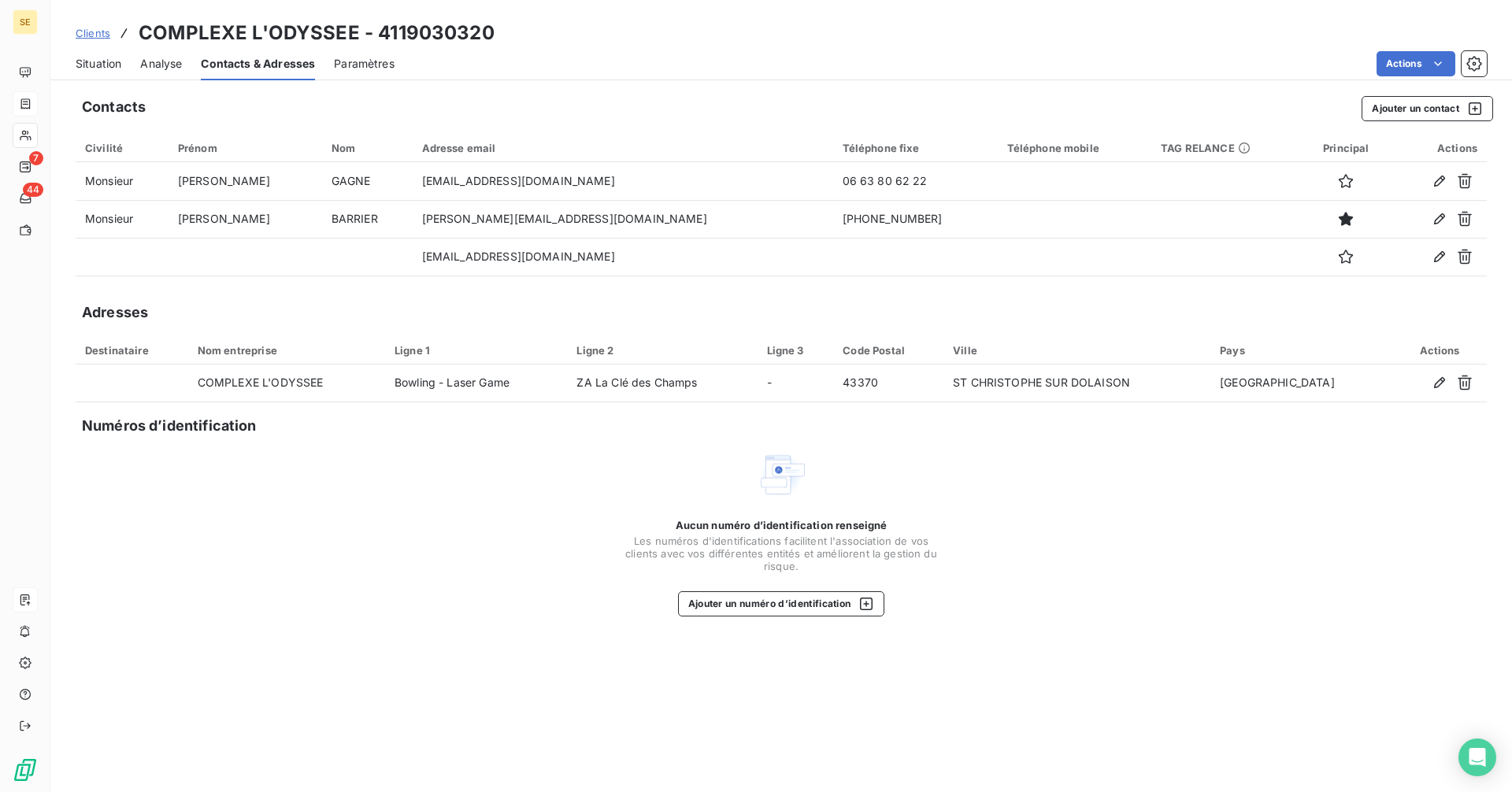
click at [110, 64] on span "Situation" at bounding box center [98, 63] width 46 height 16
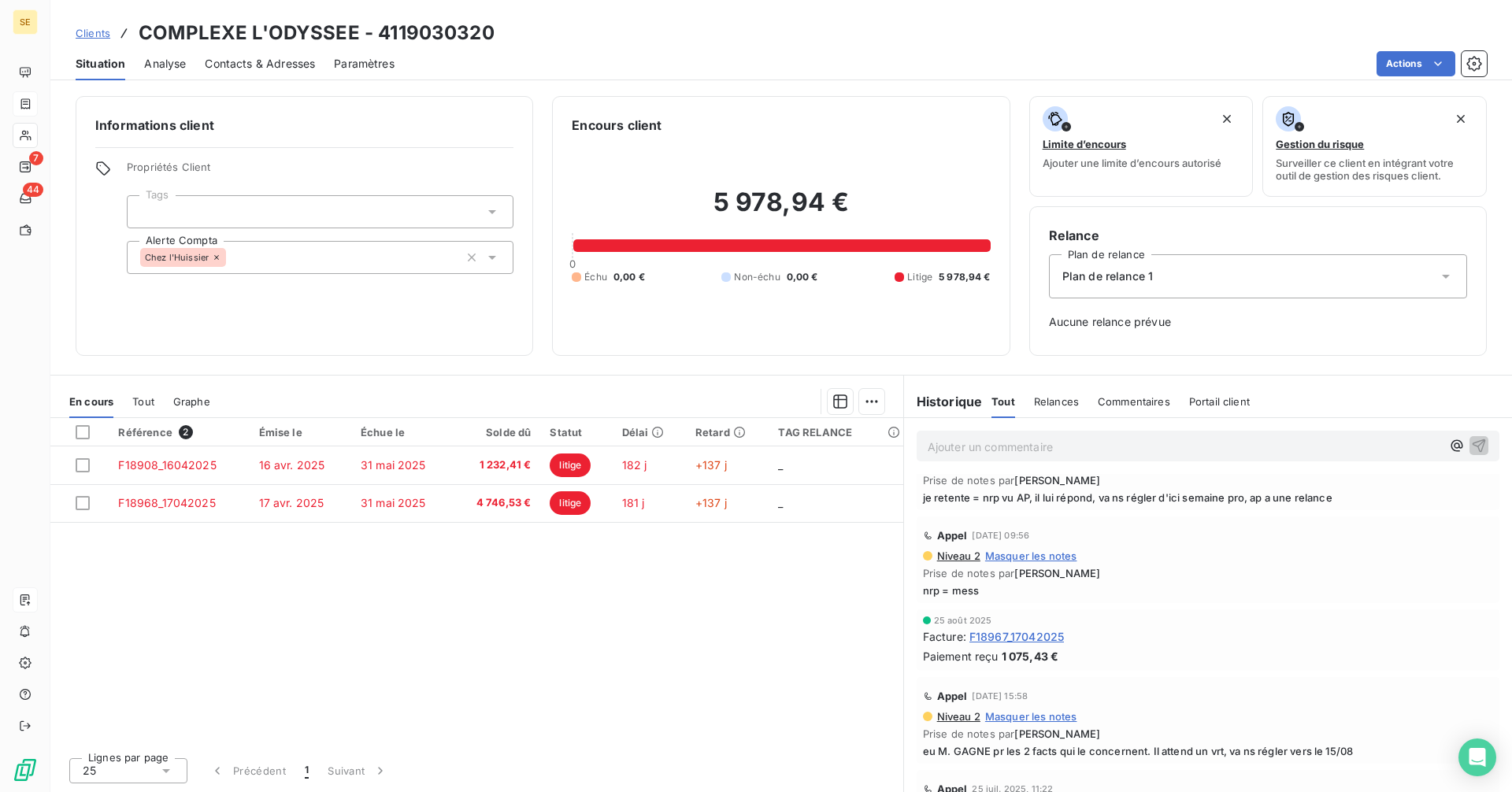
scroll to position [394, 0]
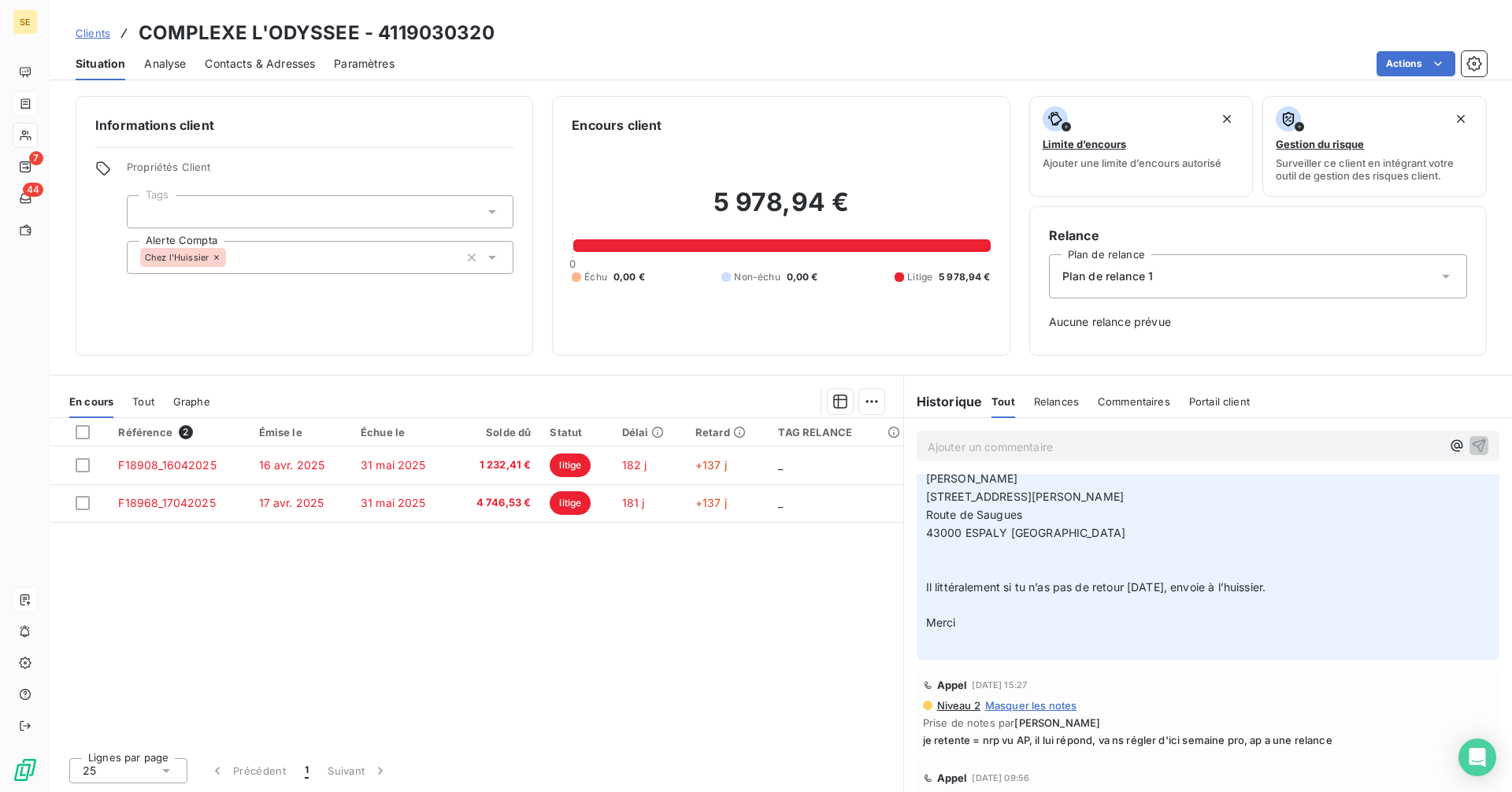
click at [156, 402] on div "En cours Tout Graphe" at bounding box center [476, 402] width 853 height 34
click at [151, 404] on span "Tout" at bounding box center [143, 402] width 22 height 13
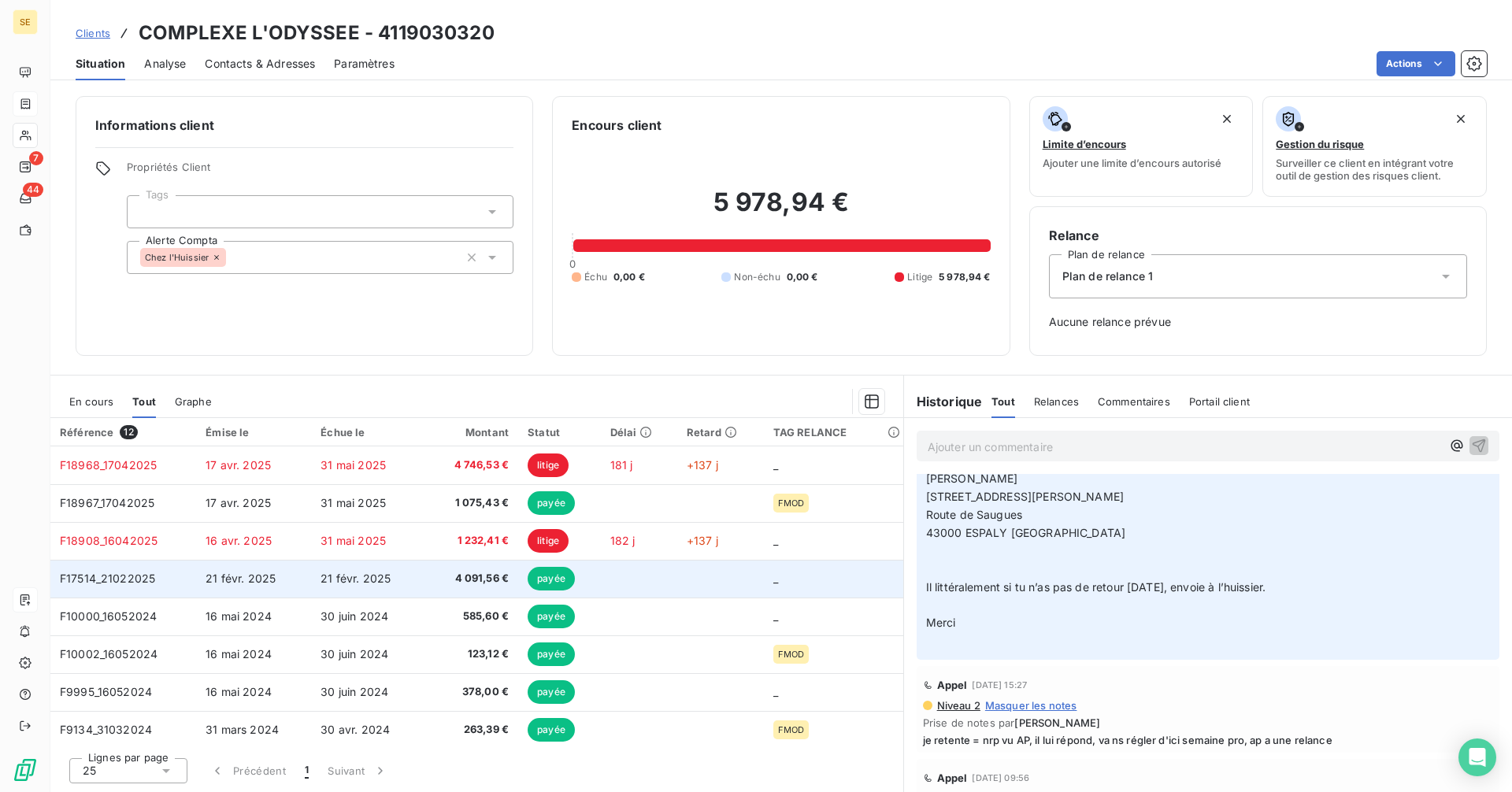
click at [389, 582] on td "21 févr. 2025" at bounding box center [368, 579] width 115 height 38
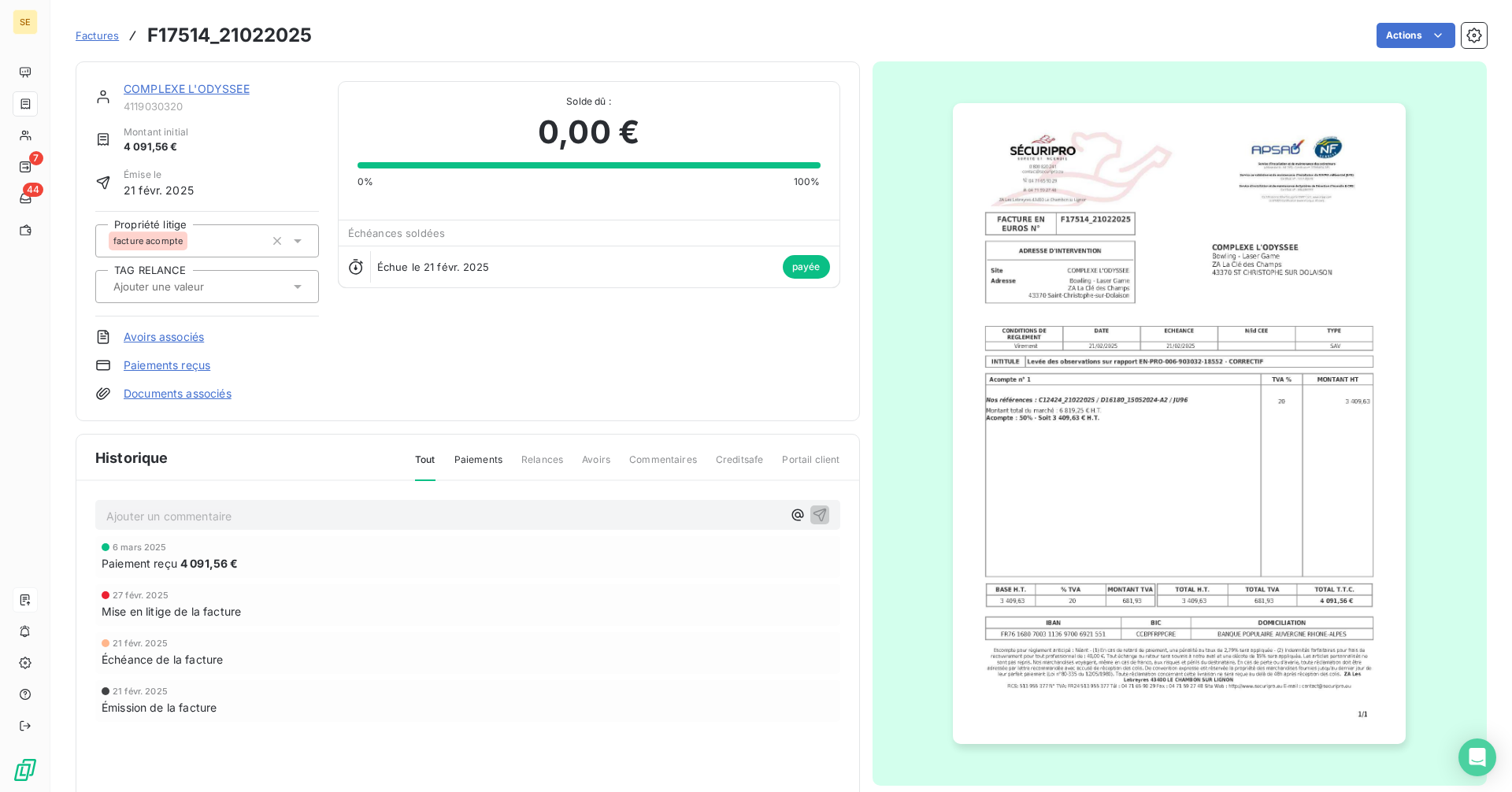
click at [169, 87] on link "COMPLEXE L'ODYSSEE" at bounding box center [186, 88] width 126 height 13
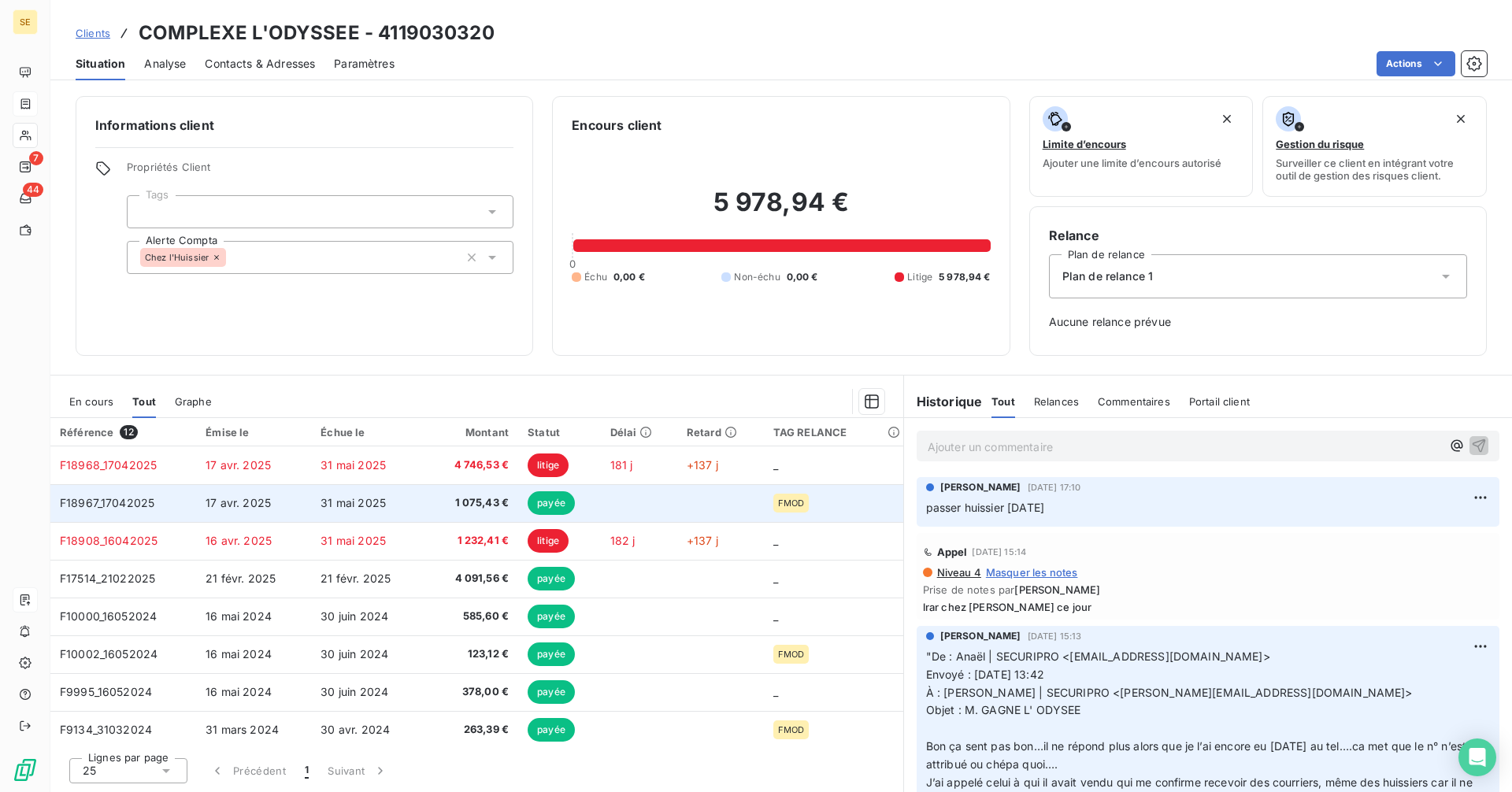
click at [408, 501] on td "31 mai 2025" at bounding box center [368, 503] width 115 height 38
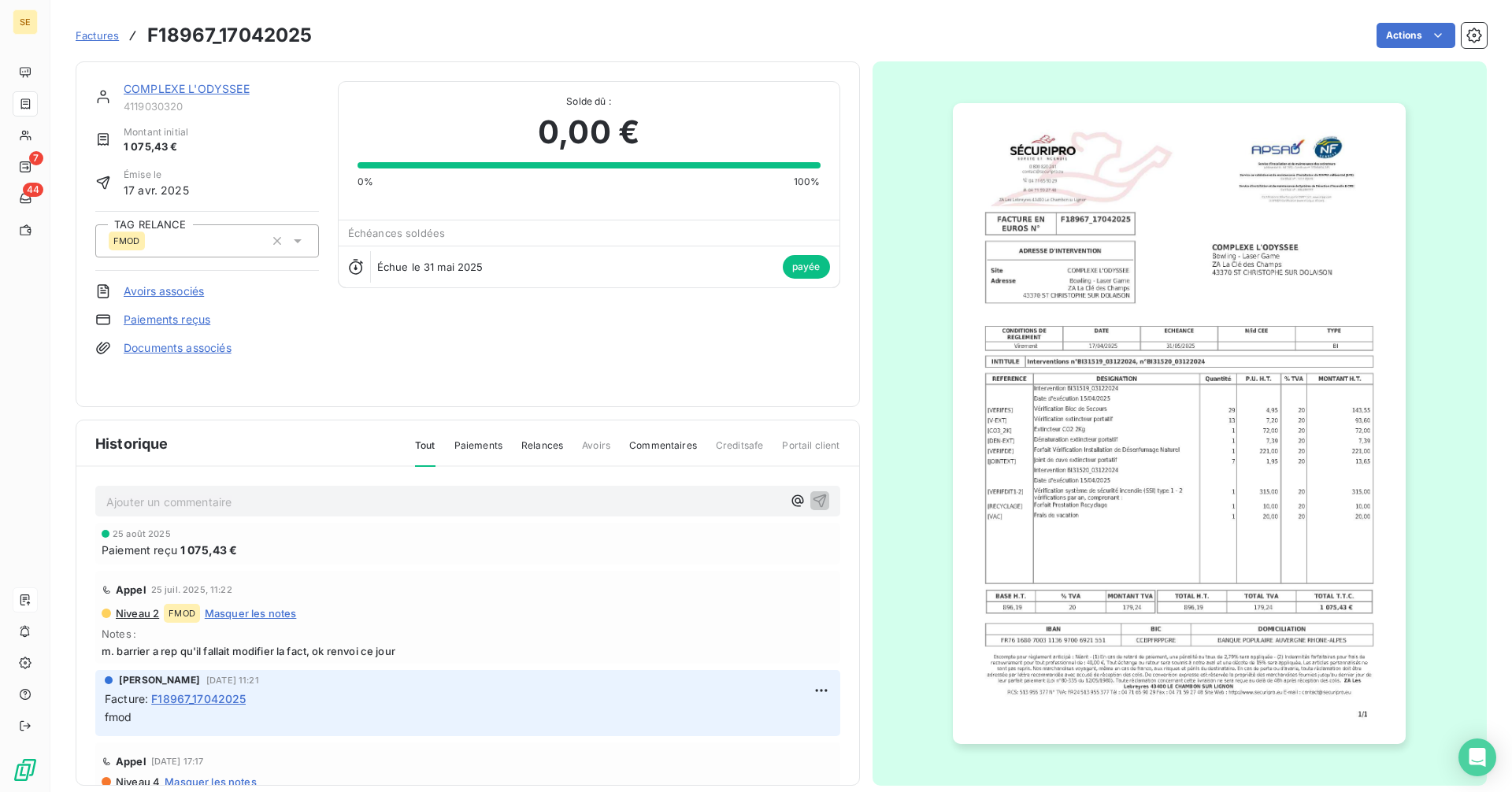
click at [207, 87] on link "COMPLEXE L'ODYSSEE" at bounding box center [186, 88] width 126 height 13
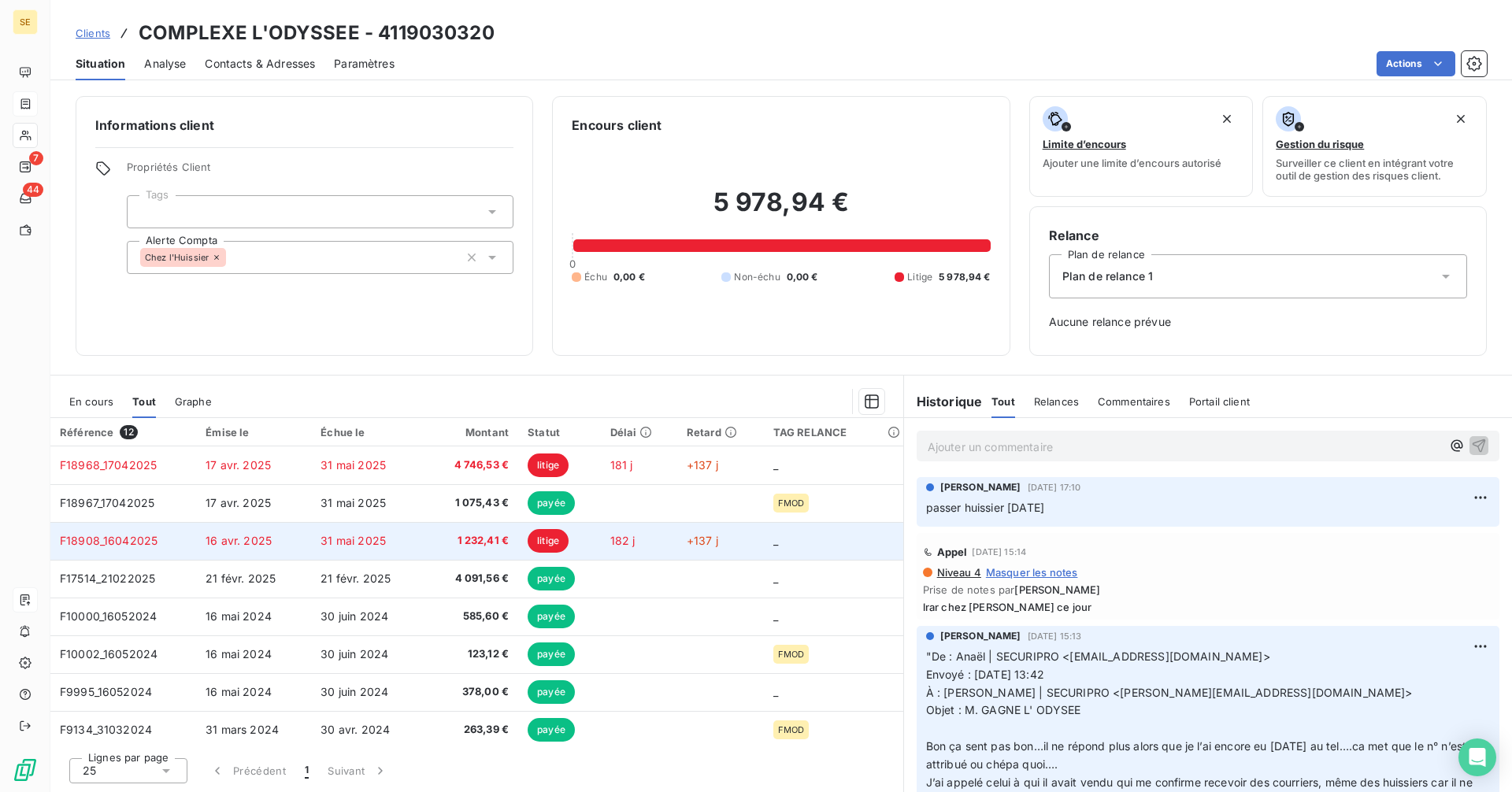
click at [451, 544] on span "1 232,41 €" at bounding box center [472, 541] width 74 height 16
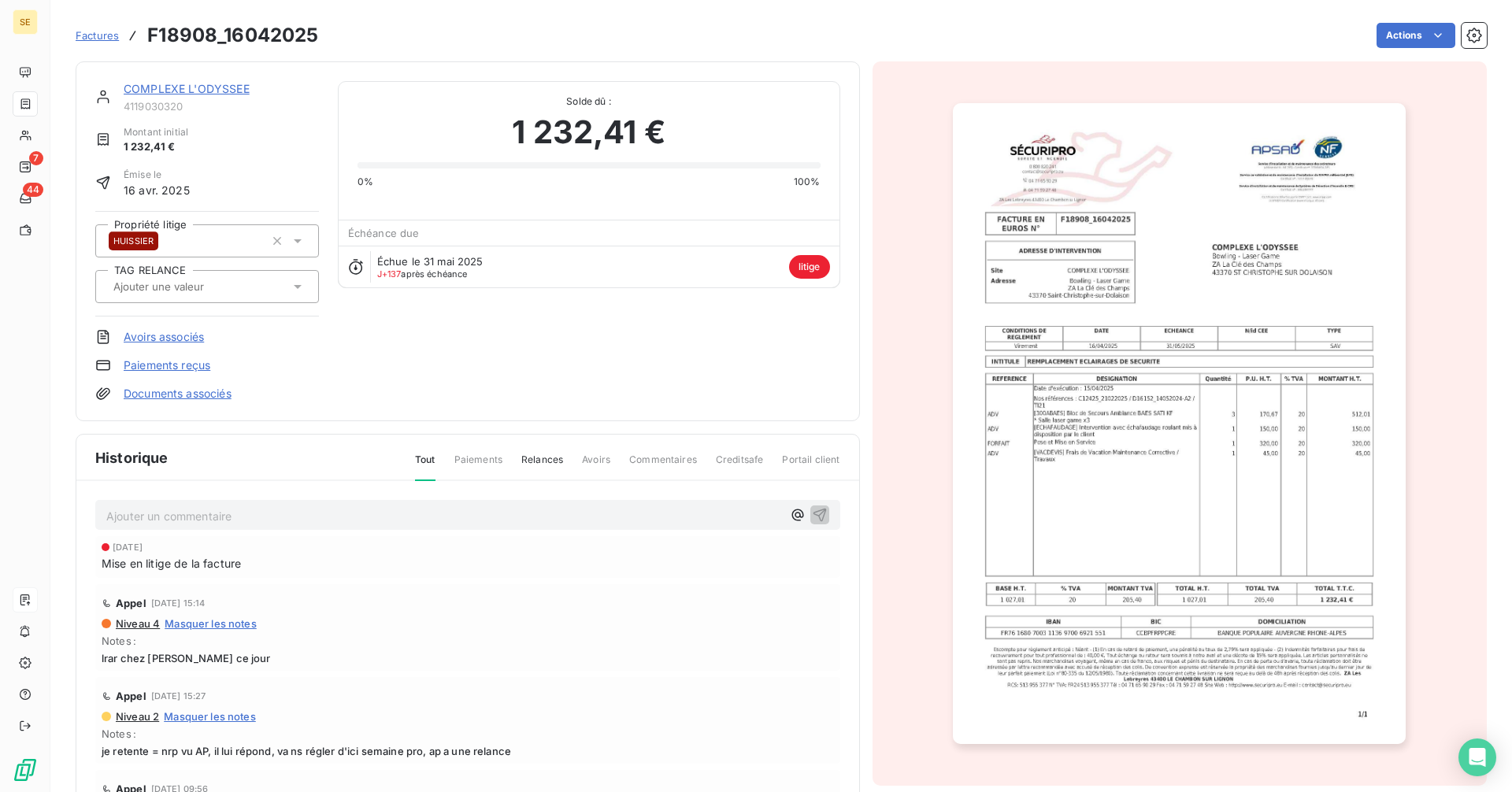
click at [174, 95] on link "COMPLEXE L'ODYSSEE" at bounding box center [186, 88] width 126 height 13
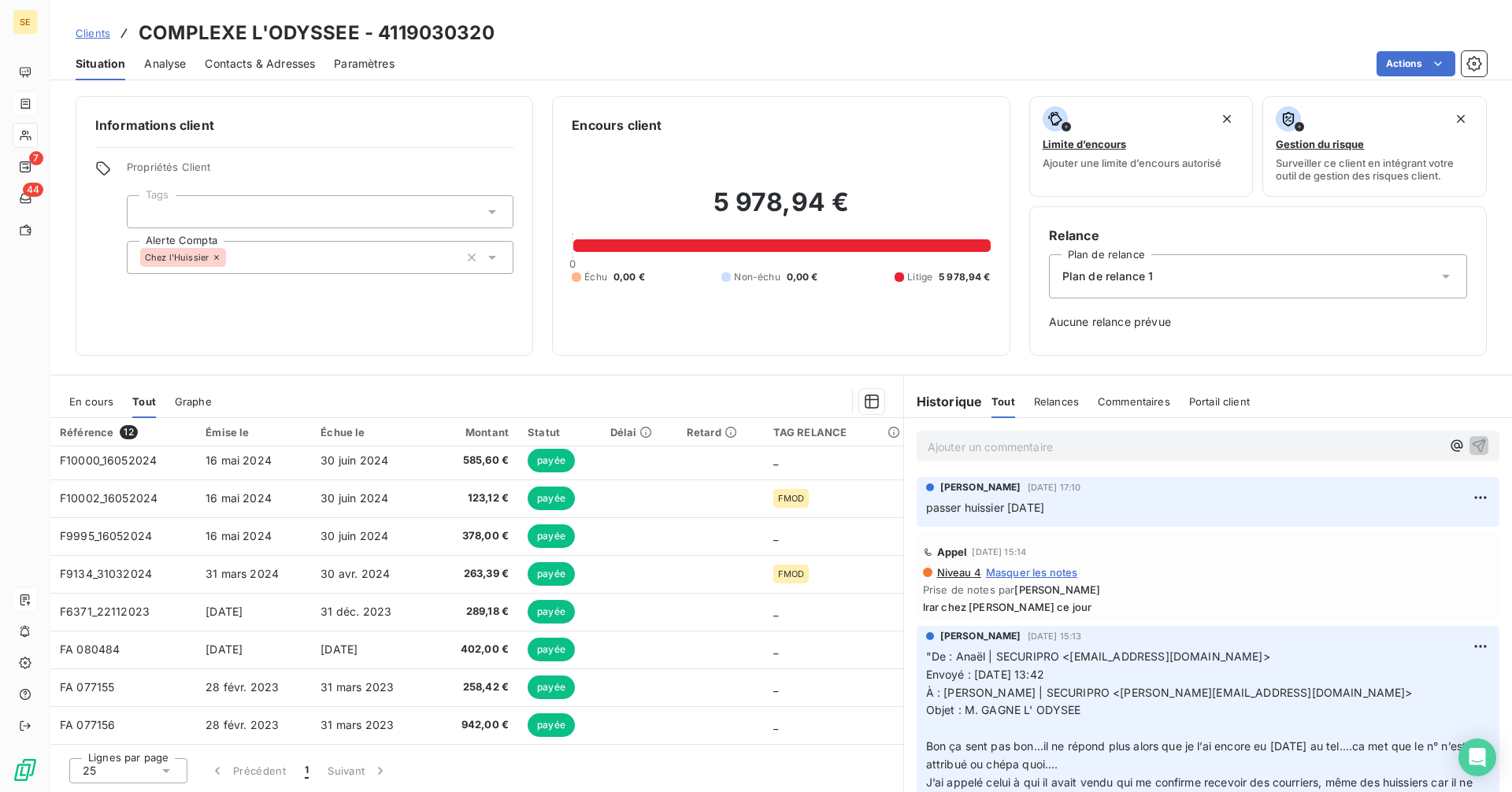
click at [95, 33] on span "Clients" at bounding box center [92, 34] width 34 height 13
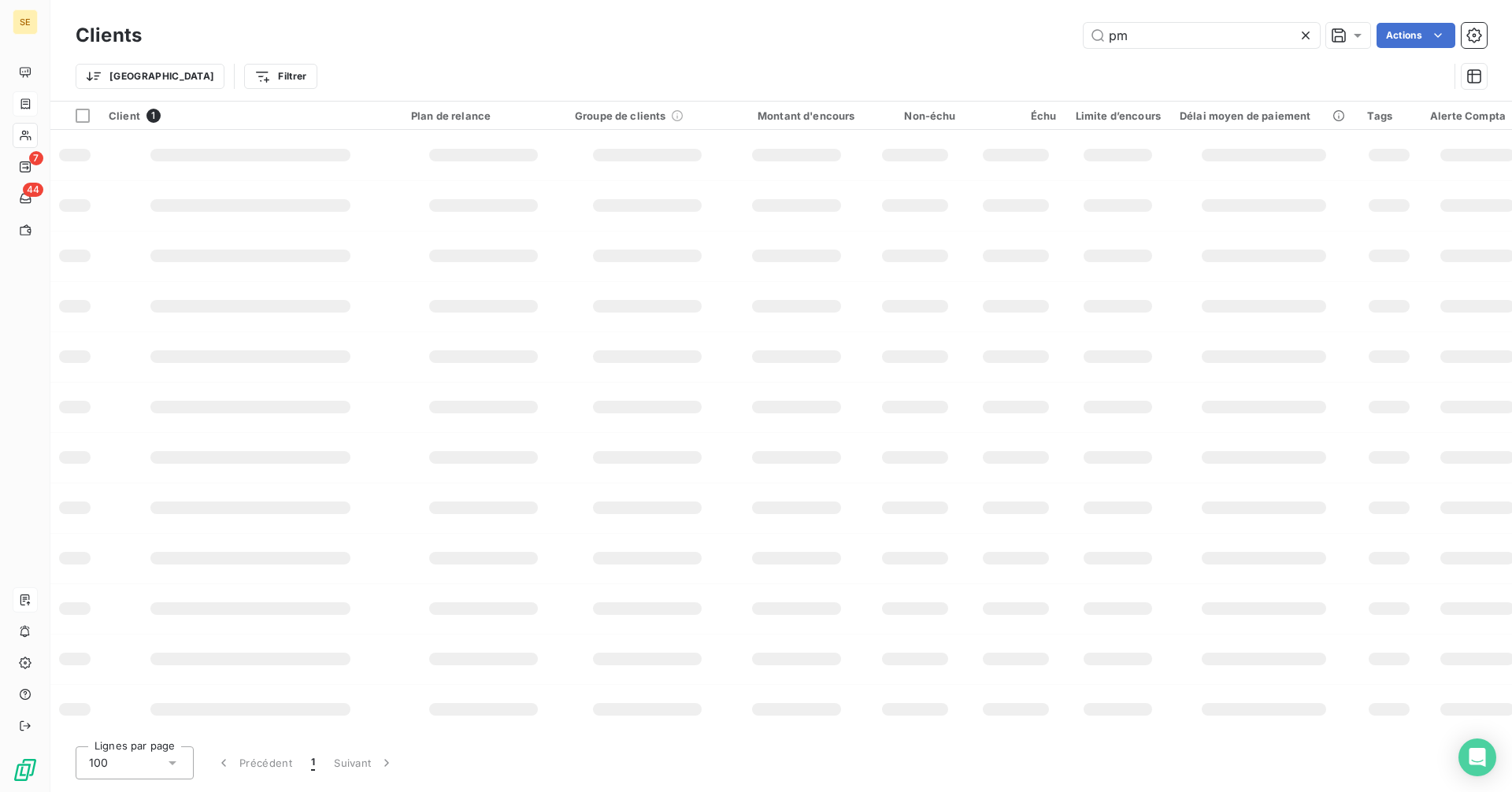
type input "p"
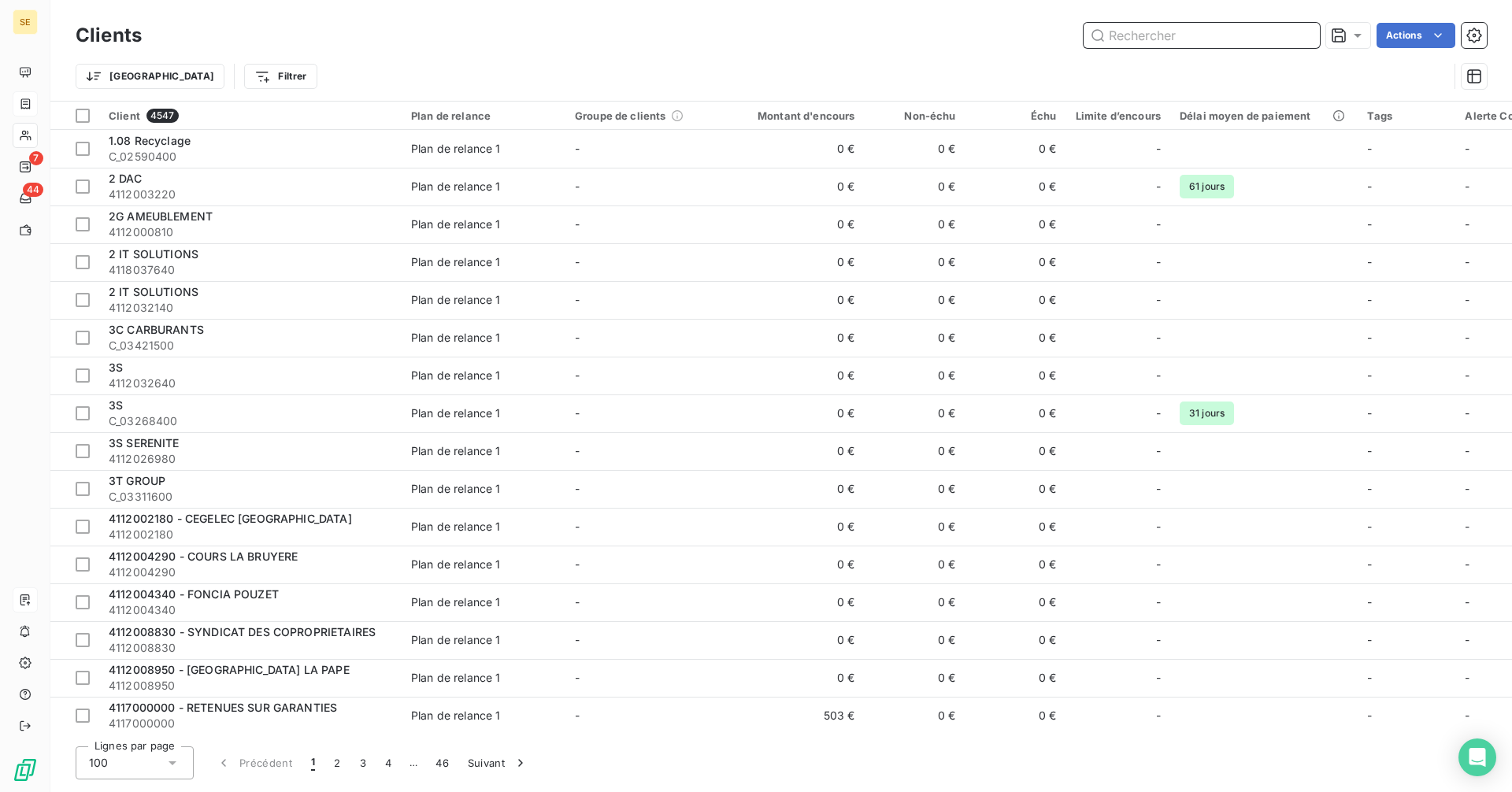
click at [1172, 40] on input "text" at bounding box center [1201, 35] width 236 height 25
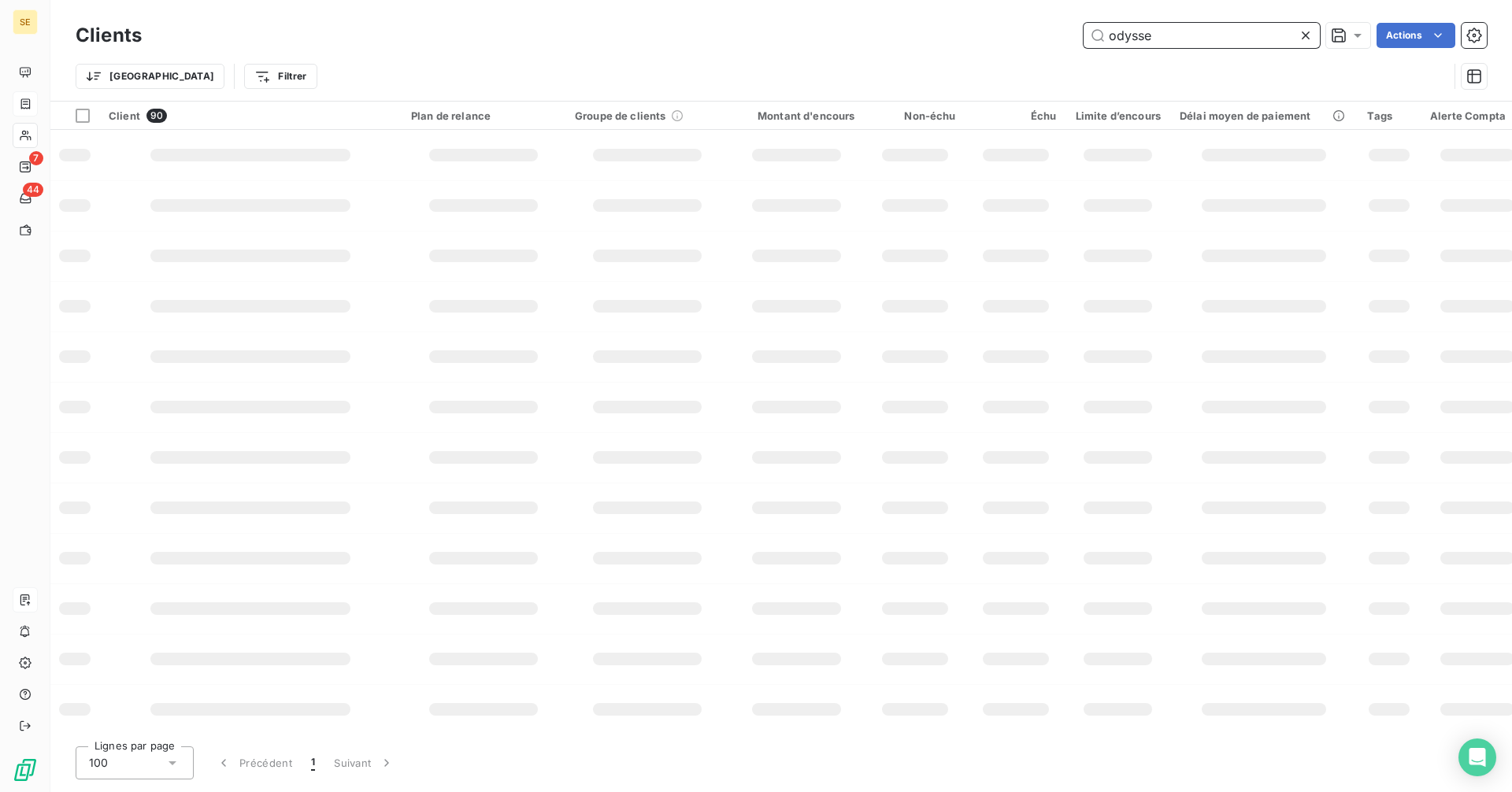
type input "odyssee"
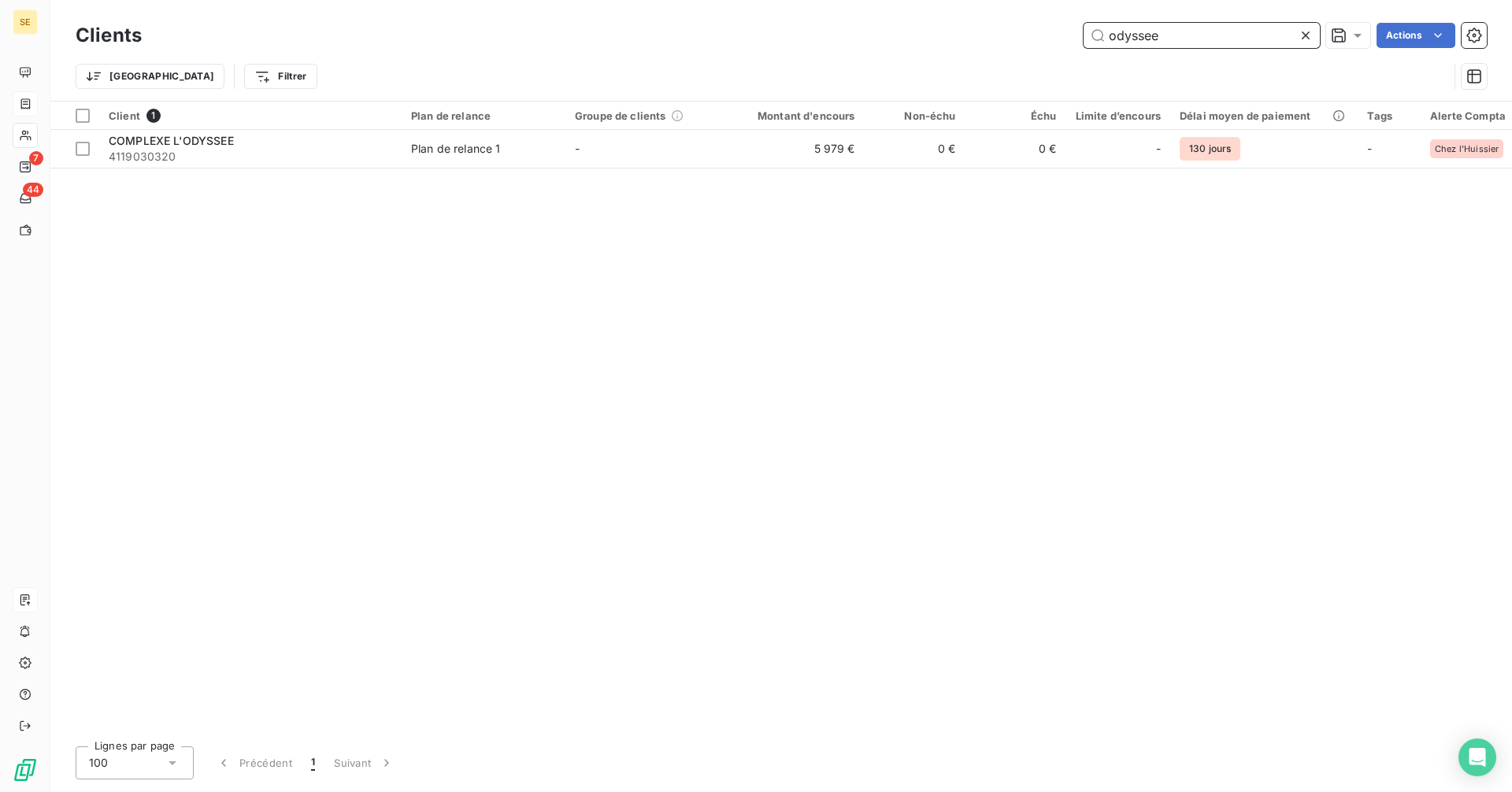
drag, startPoint x: 1200, startPoint y: 40, endPoint x: 1037, endPoint y: 40, distance: 163.0
click at [1041, 43] on div "odyssee Actions" at bounding box center [823, 35] width 1326 height 25
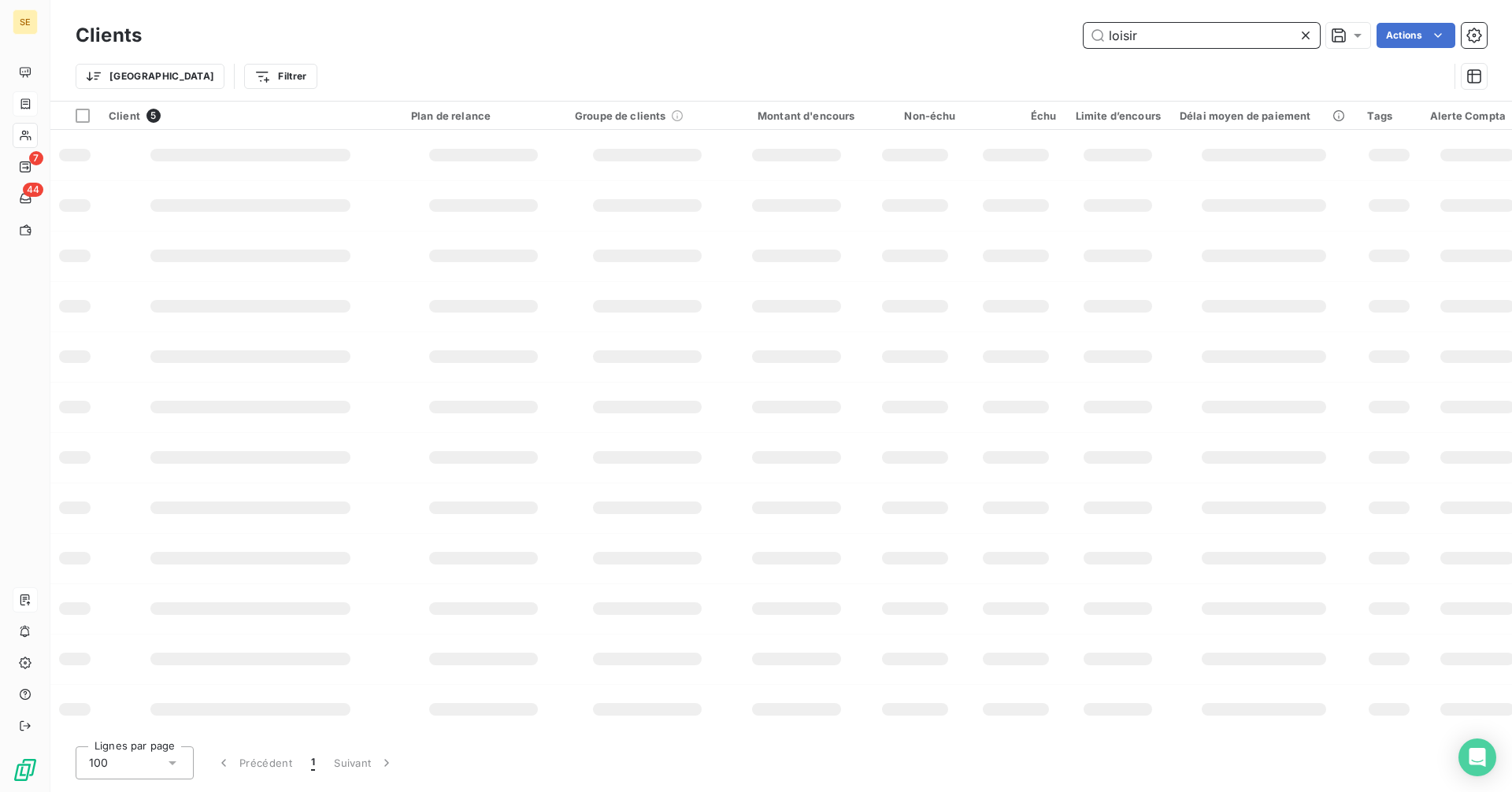
type input "loisirs"
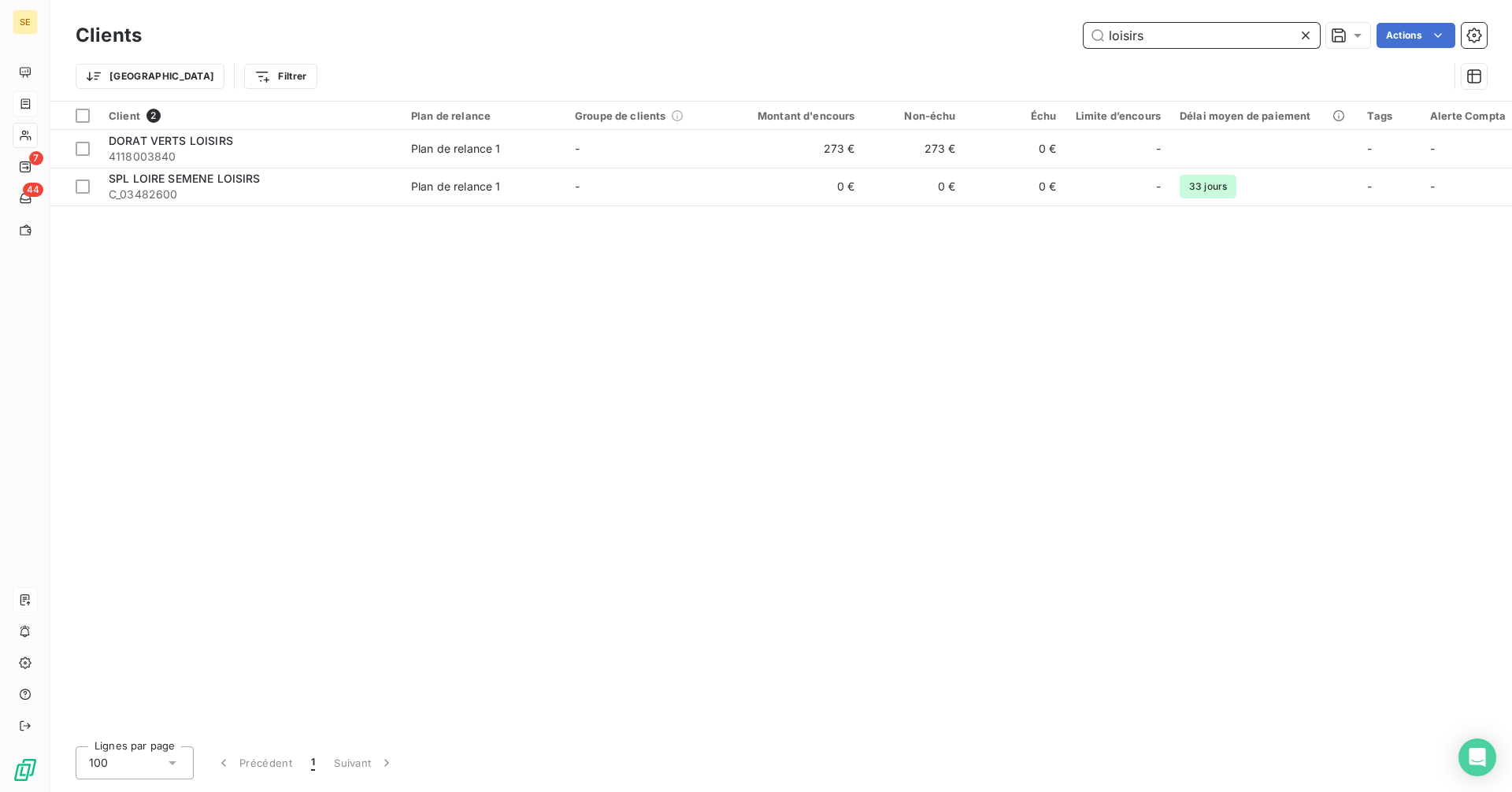
drag, startPoint x: 1164, startPoint y: 41, endPoint x: 1055, endPoint y: 40, distance: 109.0
click at [1055, 40] on div "loisirs Actions" at bounding box center [823, 35] width 1326 height 25
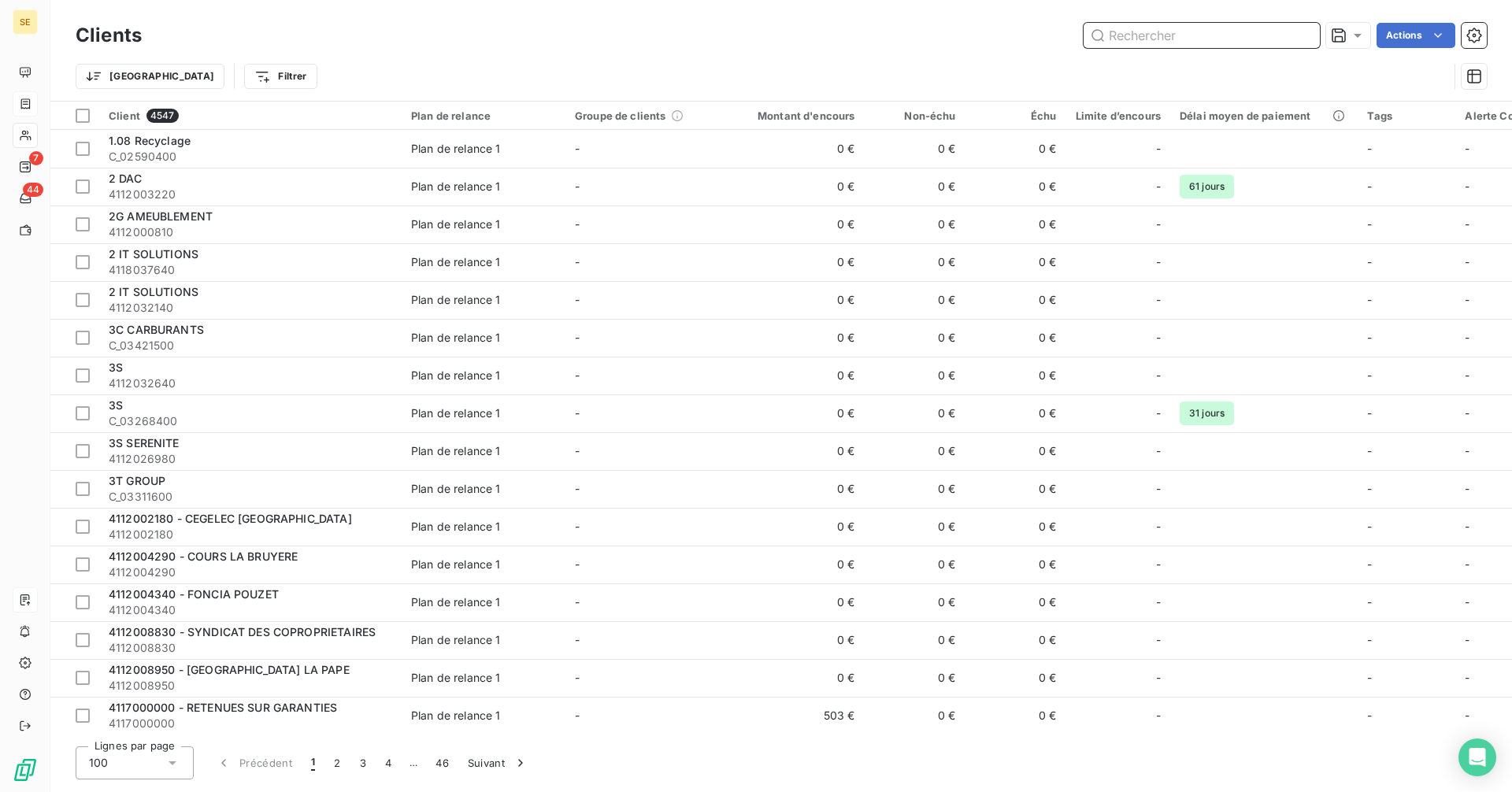
click at [1171, 38] on input "text" at bounding box center [1201, 35] width 236 height 25
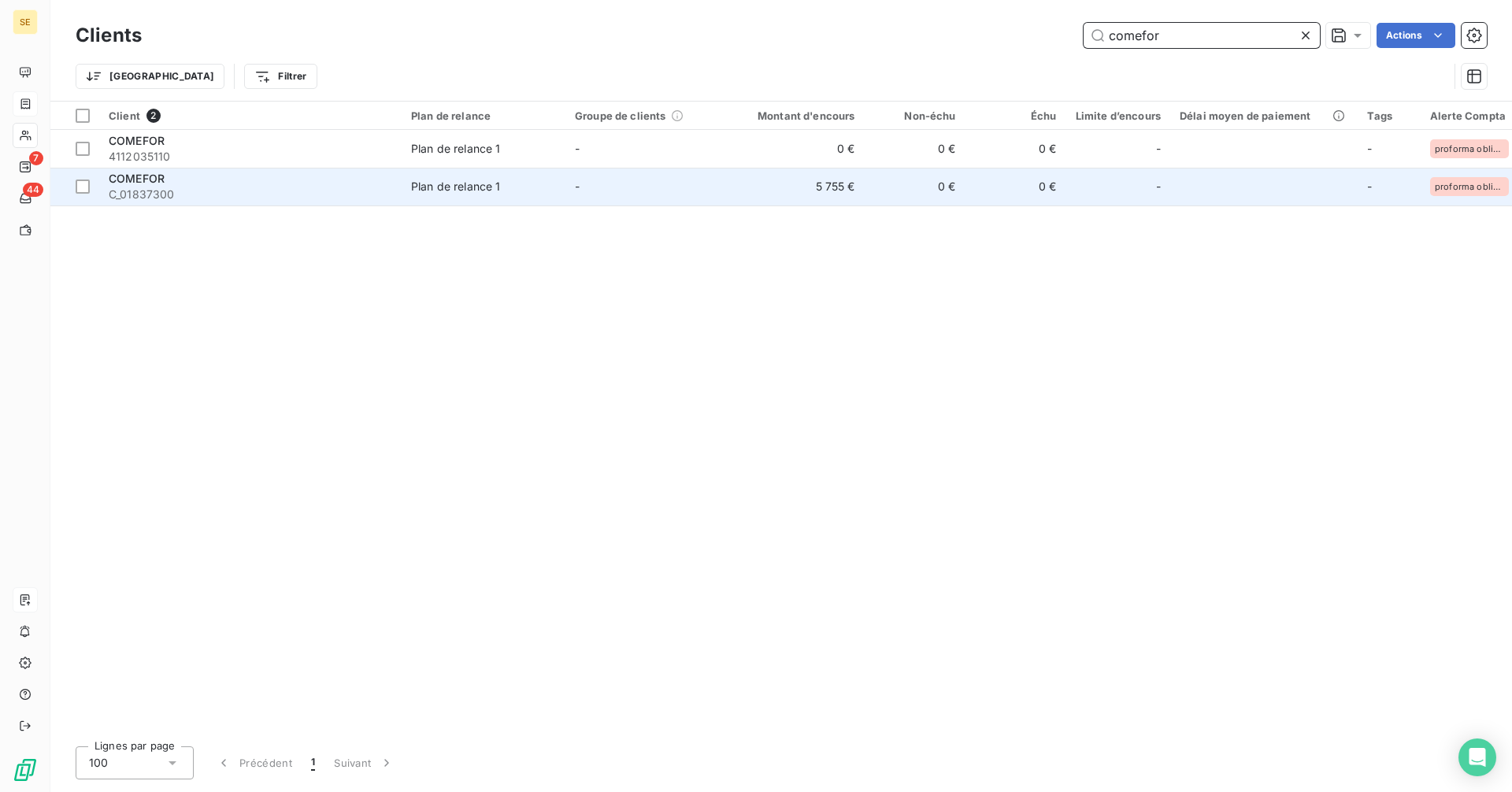
type input "comefor"
click at [743, 187] on td "5 755 €" at bounding box center [797, 186] width 136 height 38
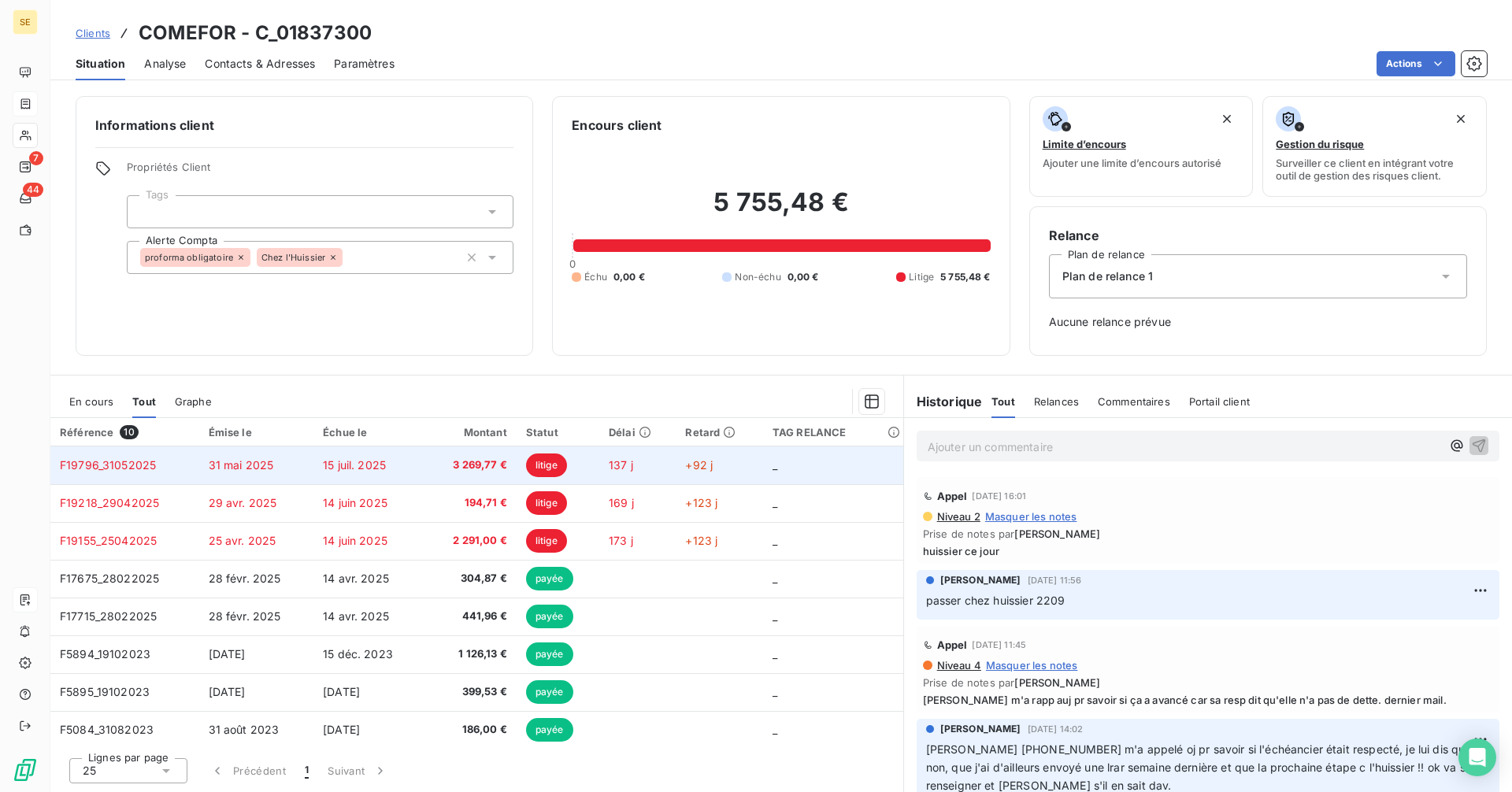
click at [341, 469] on span "15 juil. 2025" at bounding box center [355, 465] width 63 height 13
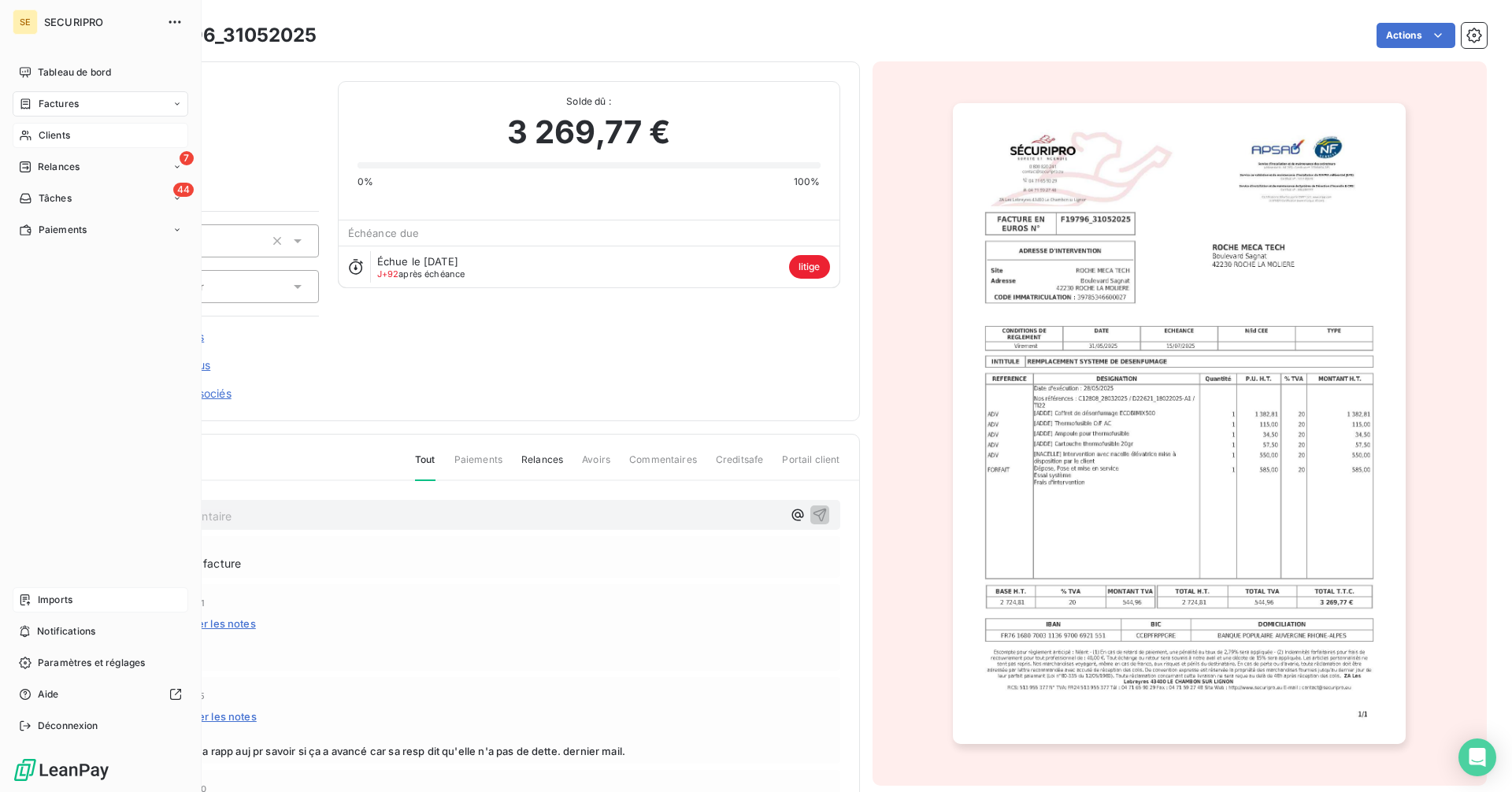
click at [43, 135] on span "Clients" at bounding box center [54, 135] width 32 height 14
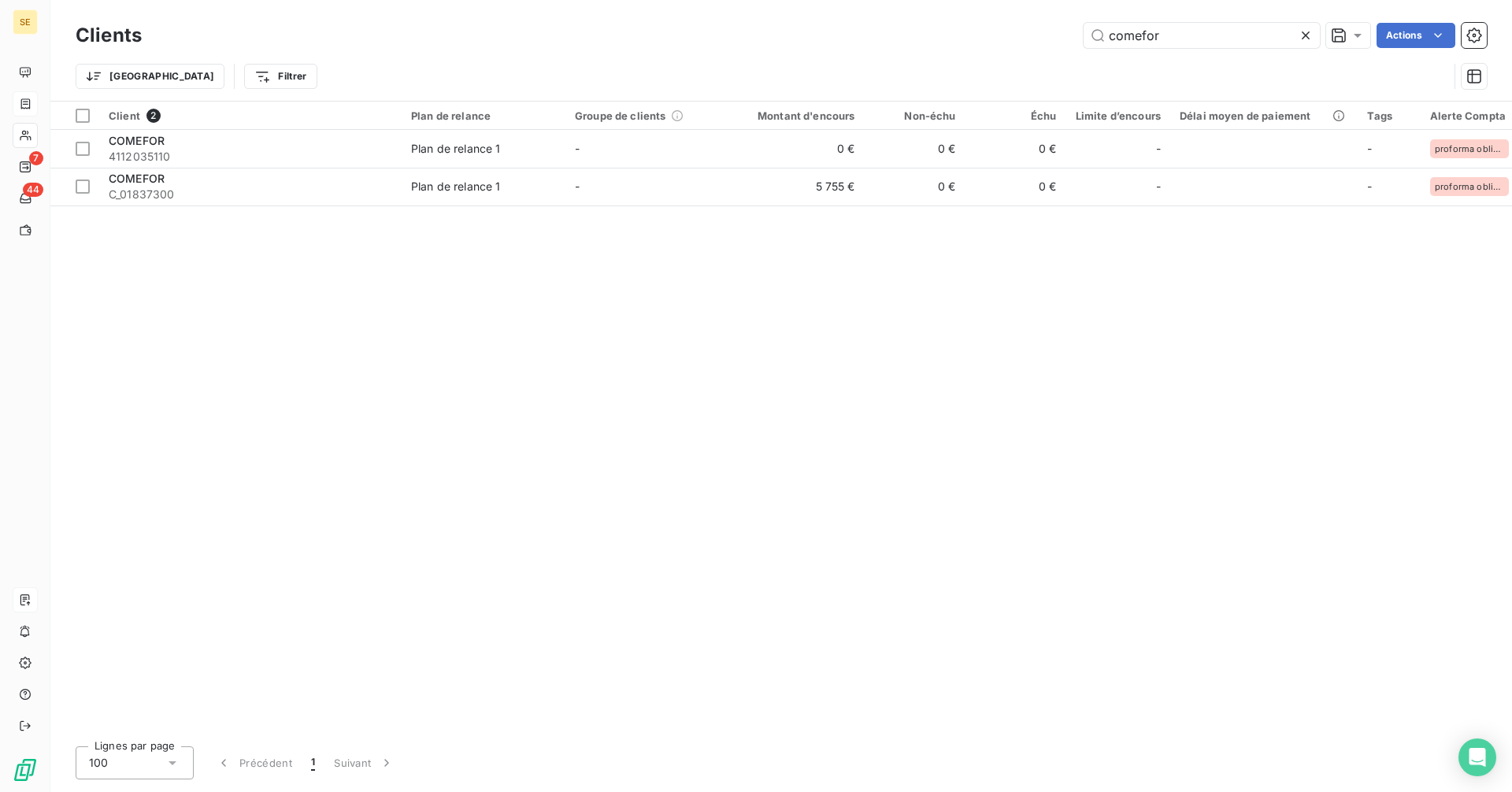
drag, startPoint x: 1153, startPoint y: 38, endPoint x: 1007, endPoint y: 45, distance: 146.2
click at [1007, 45] on div "comefor Actions" at bounding box center [823, 35] width 1326 height 25
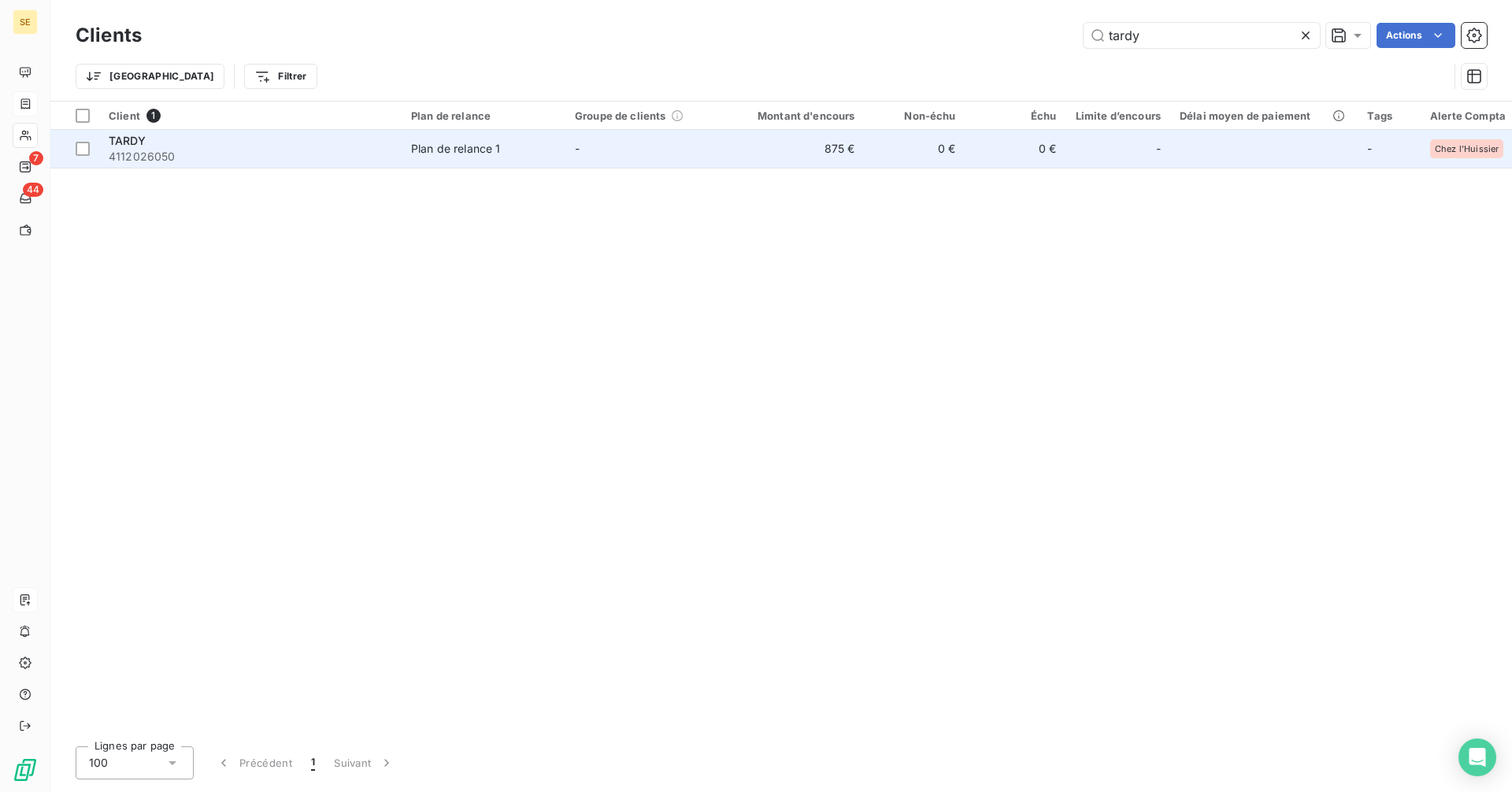
type input "tardy"
click at [510, 156] on span "Plan de relance 1" at bounding box center [484, 148] width 145 height 16
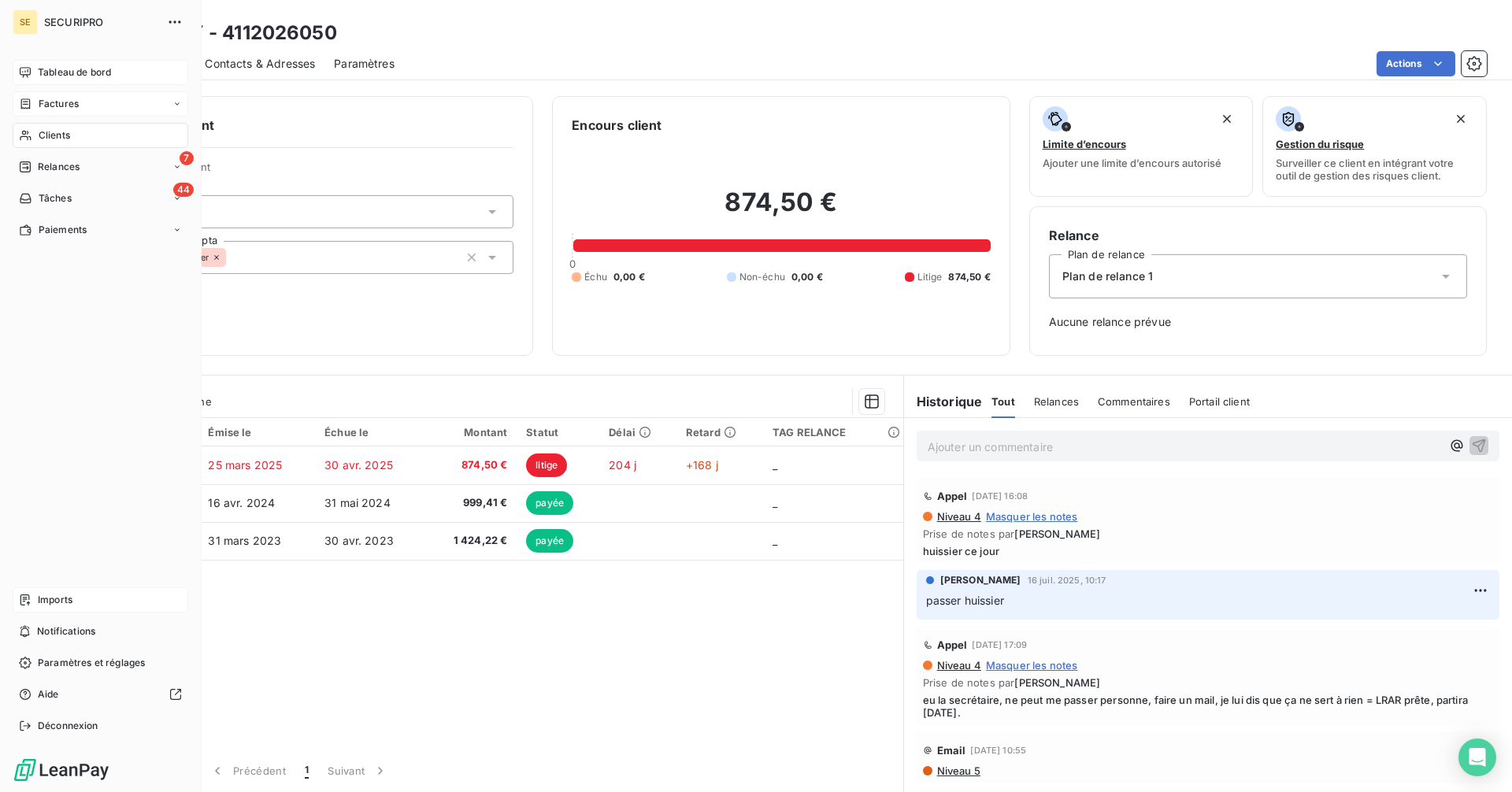
click at [41, 74] on span "Tableau de bord" at bounding box center [74, 72] width 74 height 14
